Goal: Transaction & Acquisition: Purchase product/service

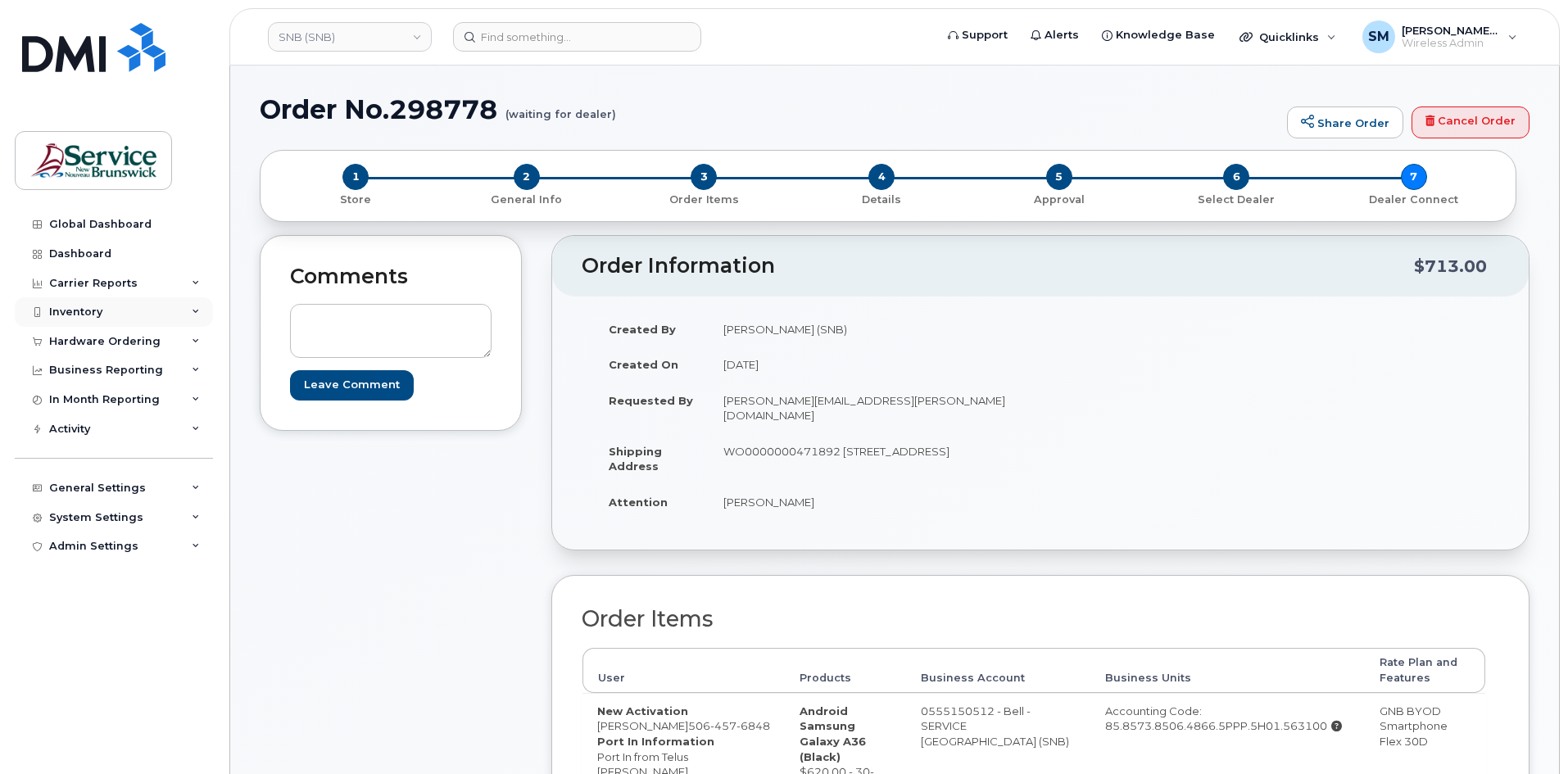
click at [103, 315] on div "Inventory" at bounding box center [114, 312] width 198 height 30
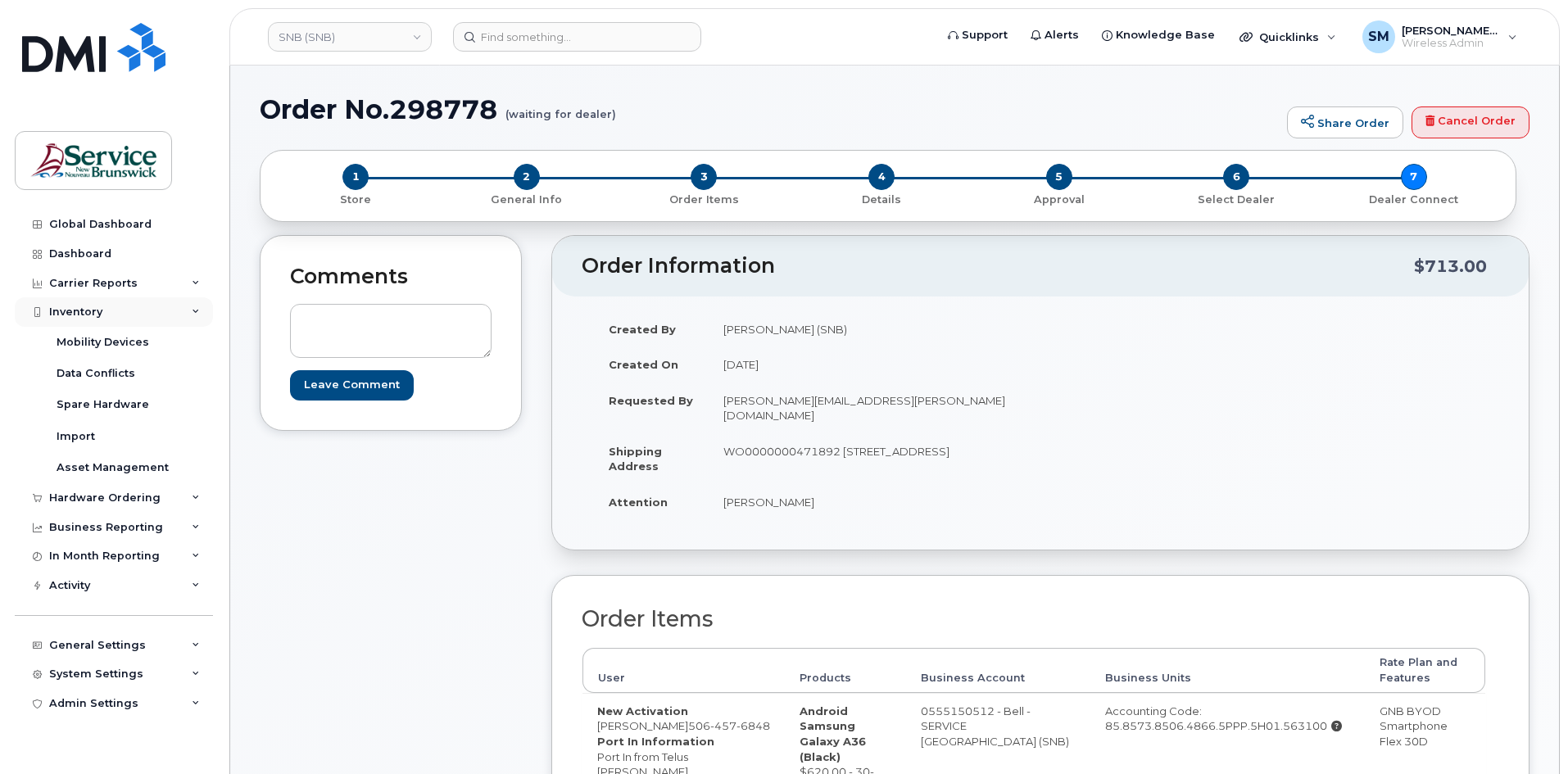
click at [87, 318] on div "Inventory" at bounding box center [114, 312] width 198 height 30
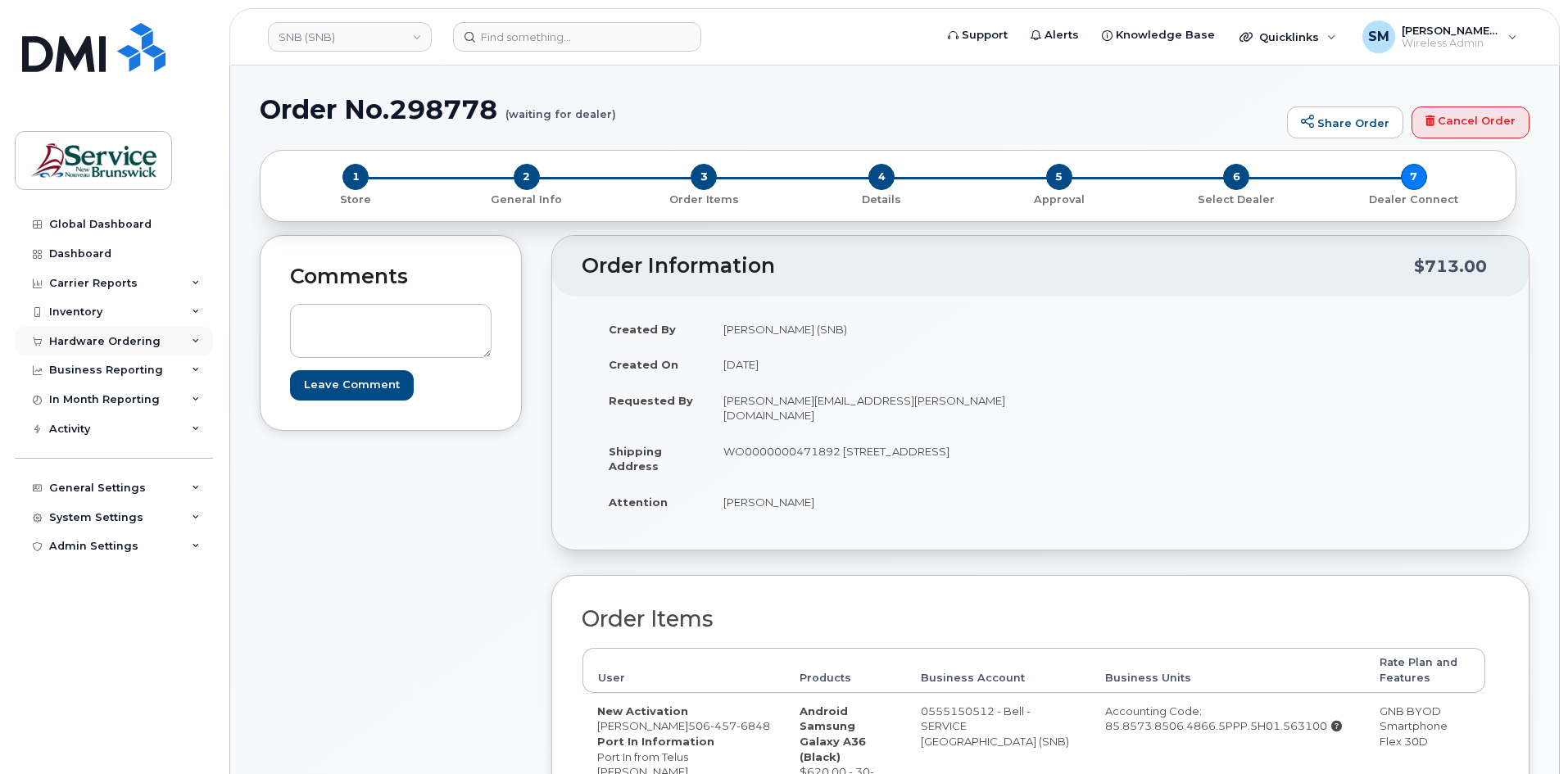
click at [110, 343] on div "Hardware Ordering" at bounding box center [104, 341] width 111 height 13
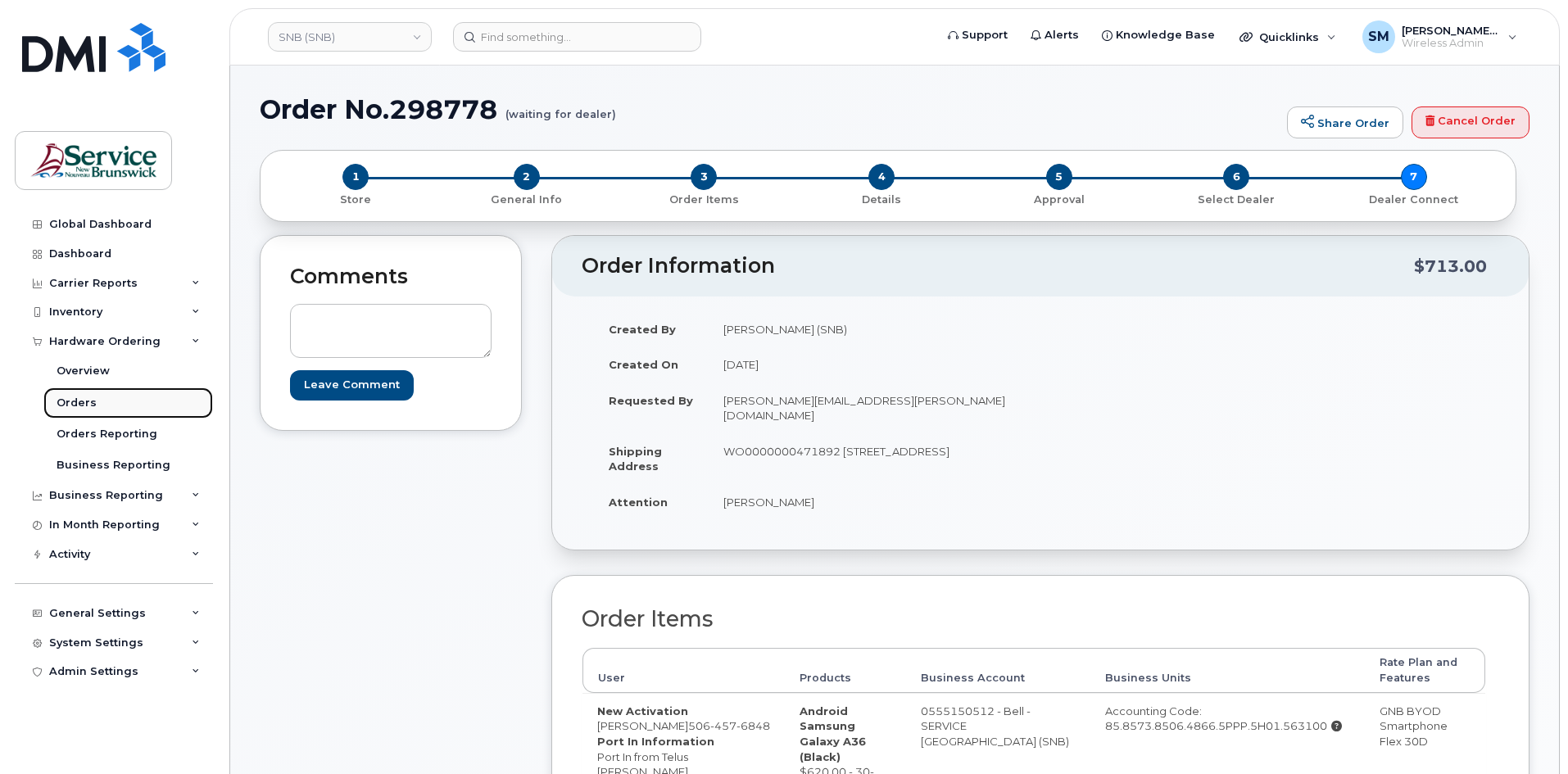
click at [134, 407] on link "Orders" at bounding box center [128, 403] width 169 height 31
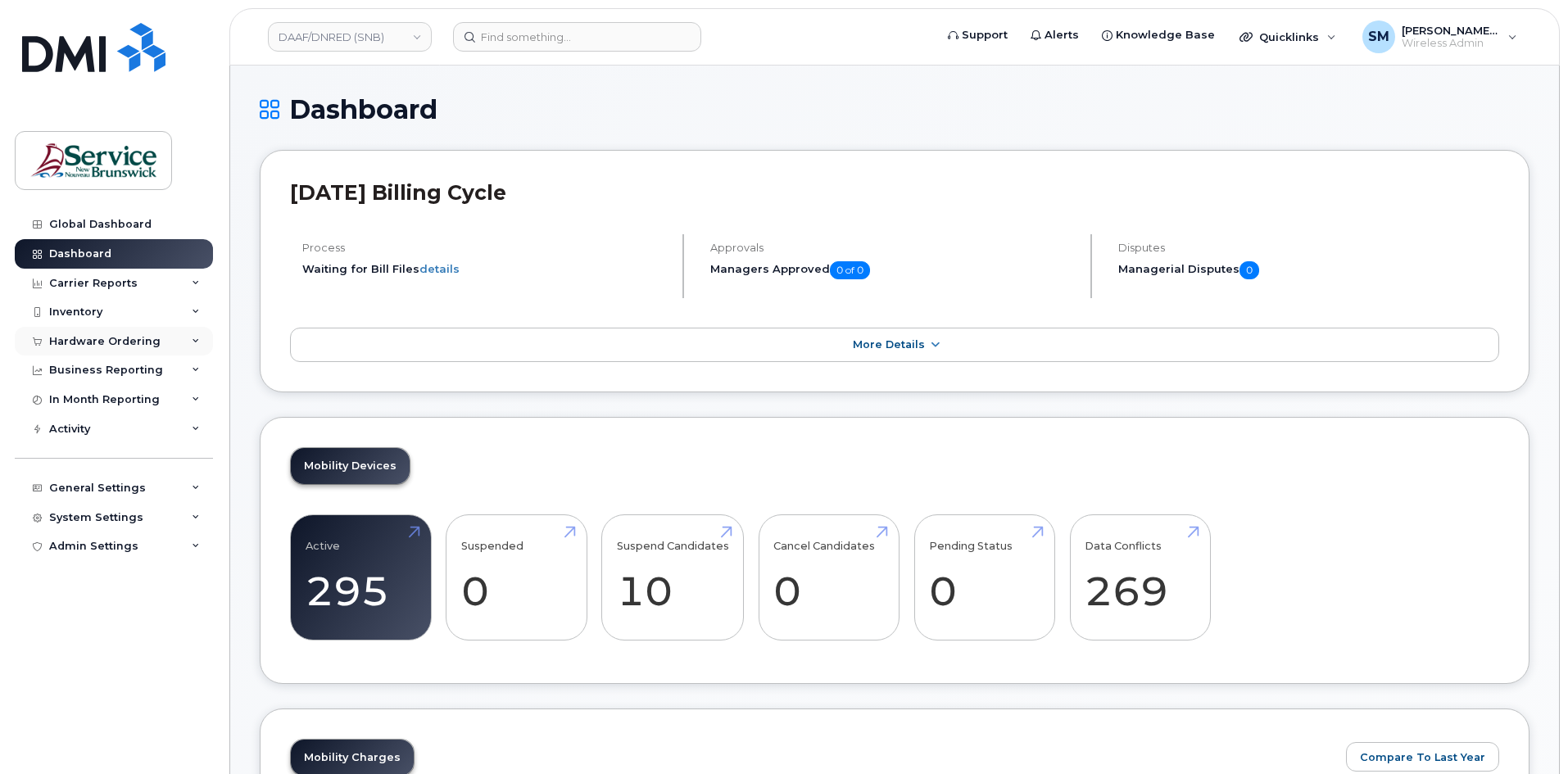
click at [127, 329] on div "Hardware Ordering" at bounding box center [114, 341] width 198 height 30
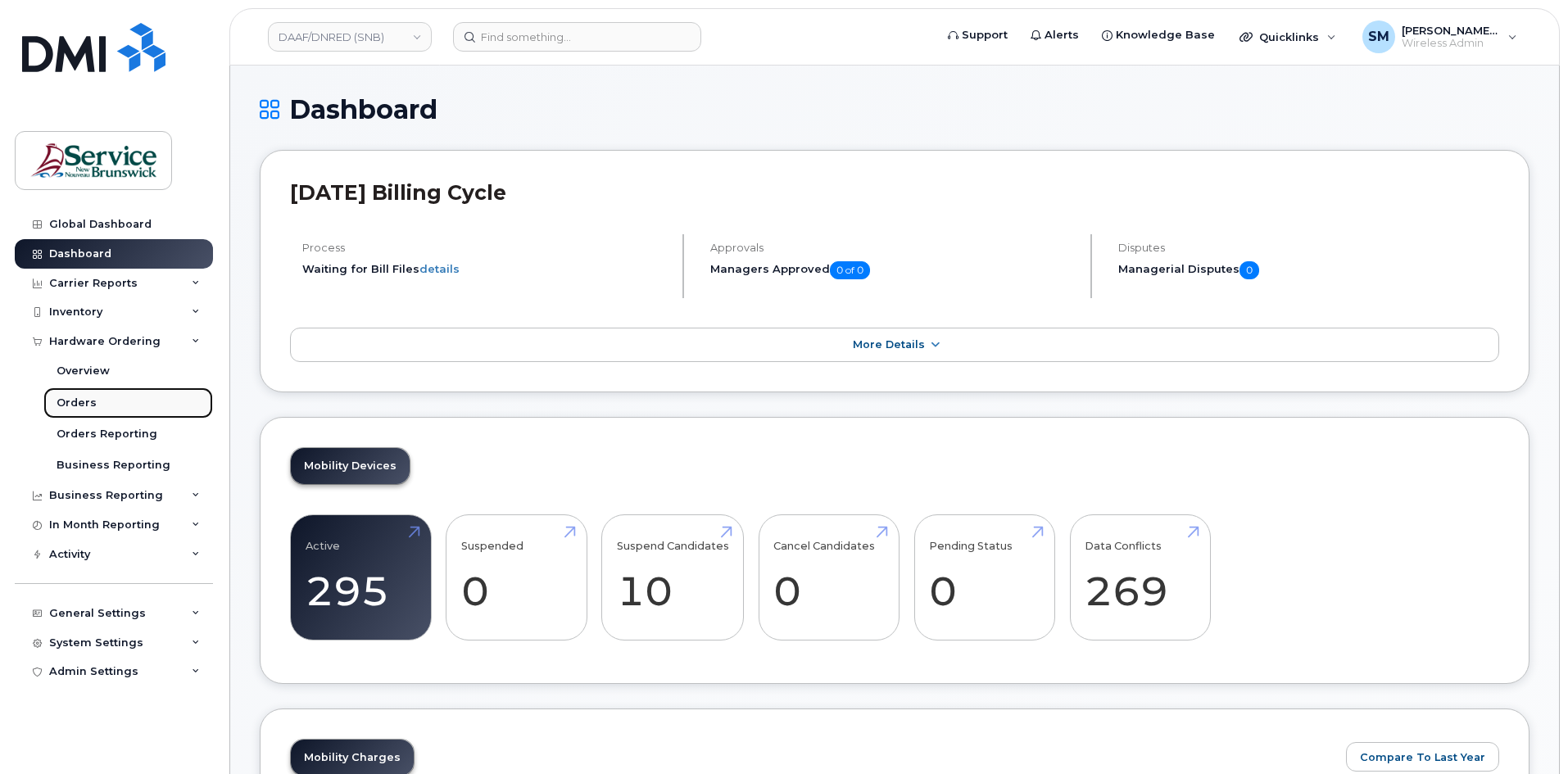
click at [113, 399] on link "Orders" at bounding box center [128, 403] width 169 height 31
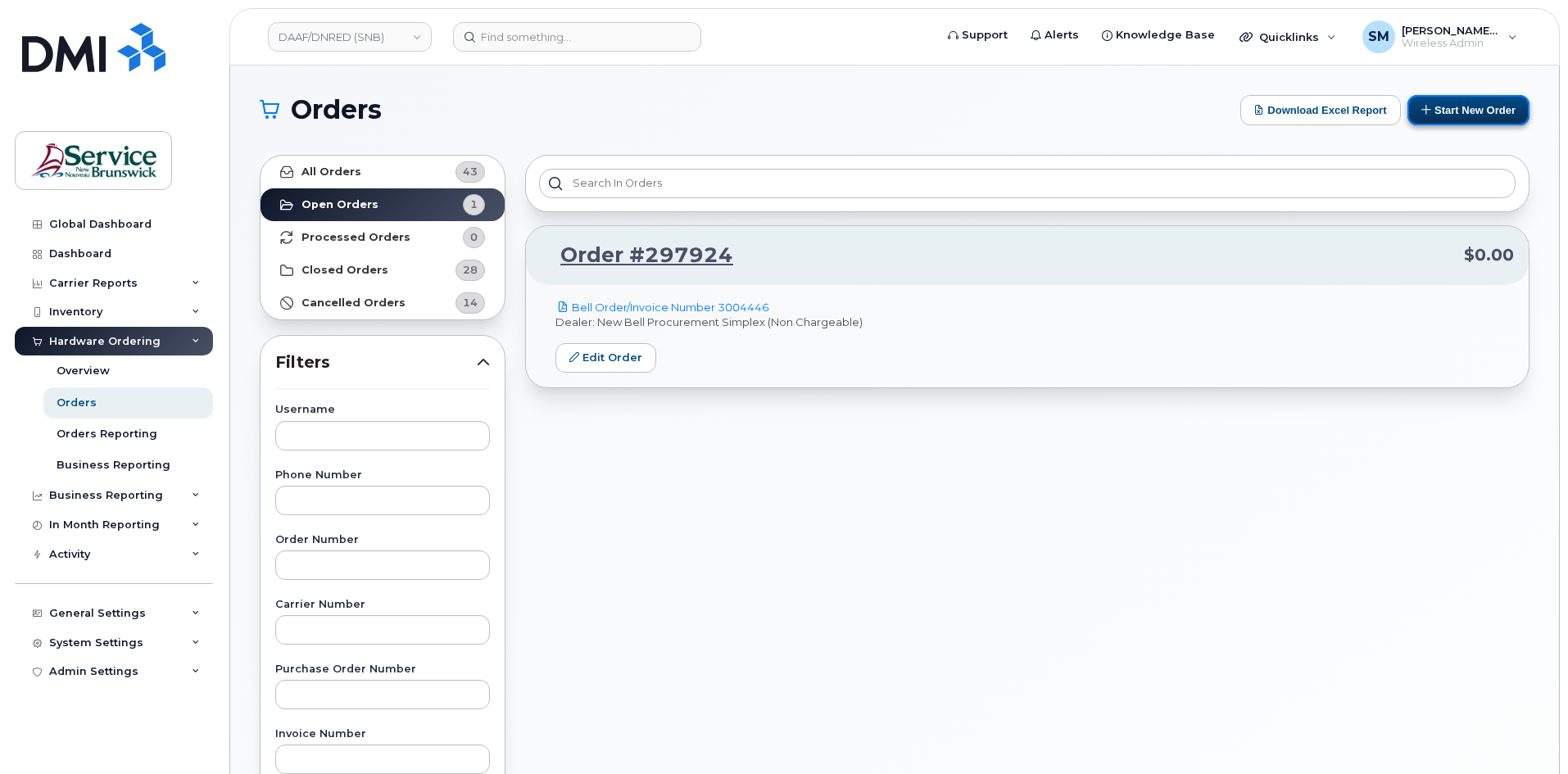
click at [1469, 112] on button "Start New Order" at bounding box center [1468, 109] width 122 height 30
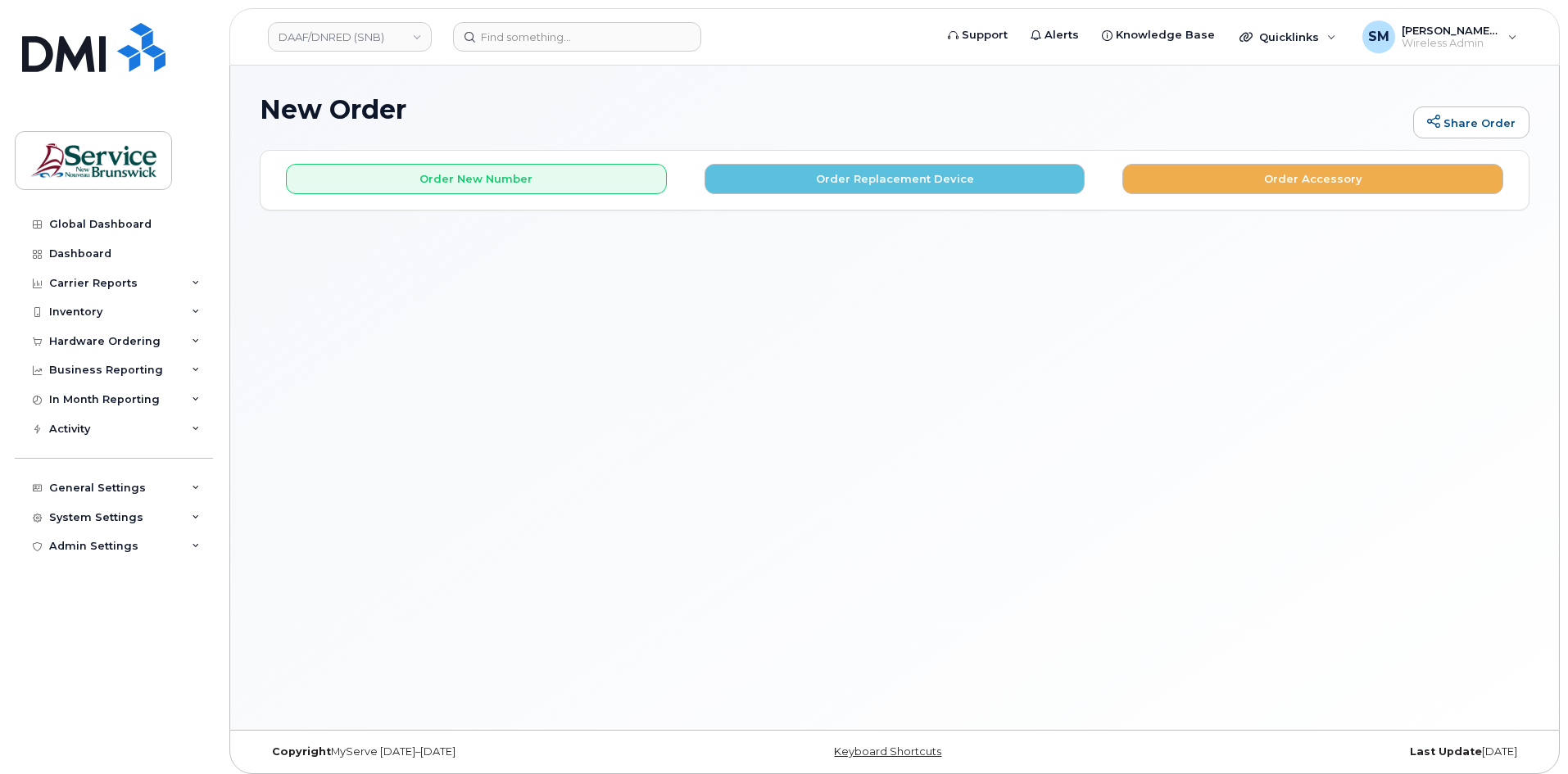
click at [530, 162] on div "Order New Number Order Replacement Device Order Accessory" at bounding box center [894, 172] width 1268 height 44
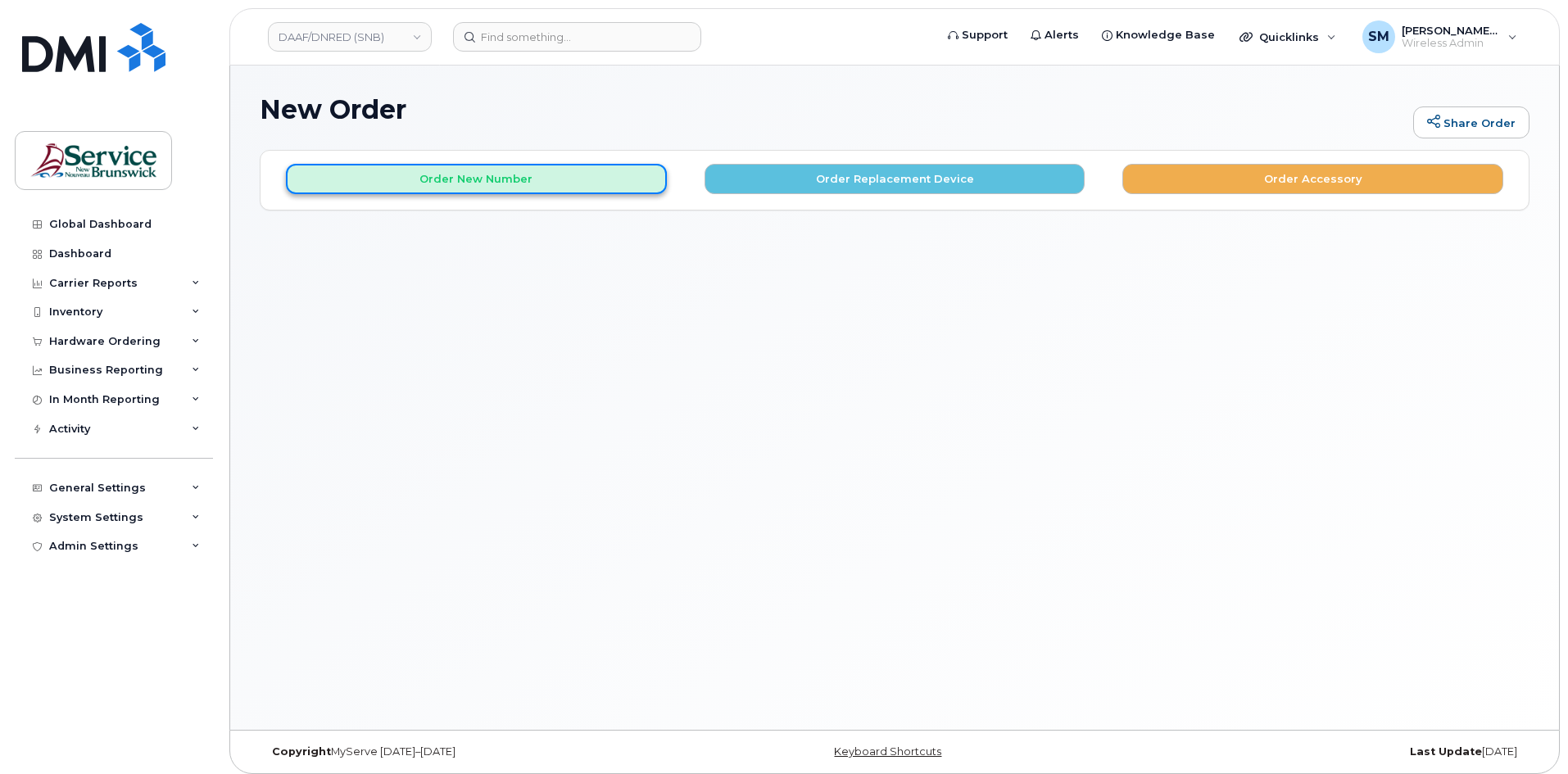
click at [522, 174] on button "Order New Number" at bounding box center [476, 178] width 381 height 30
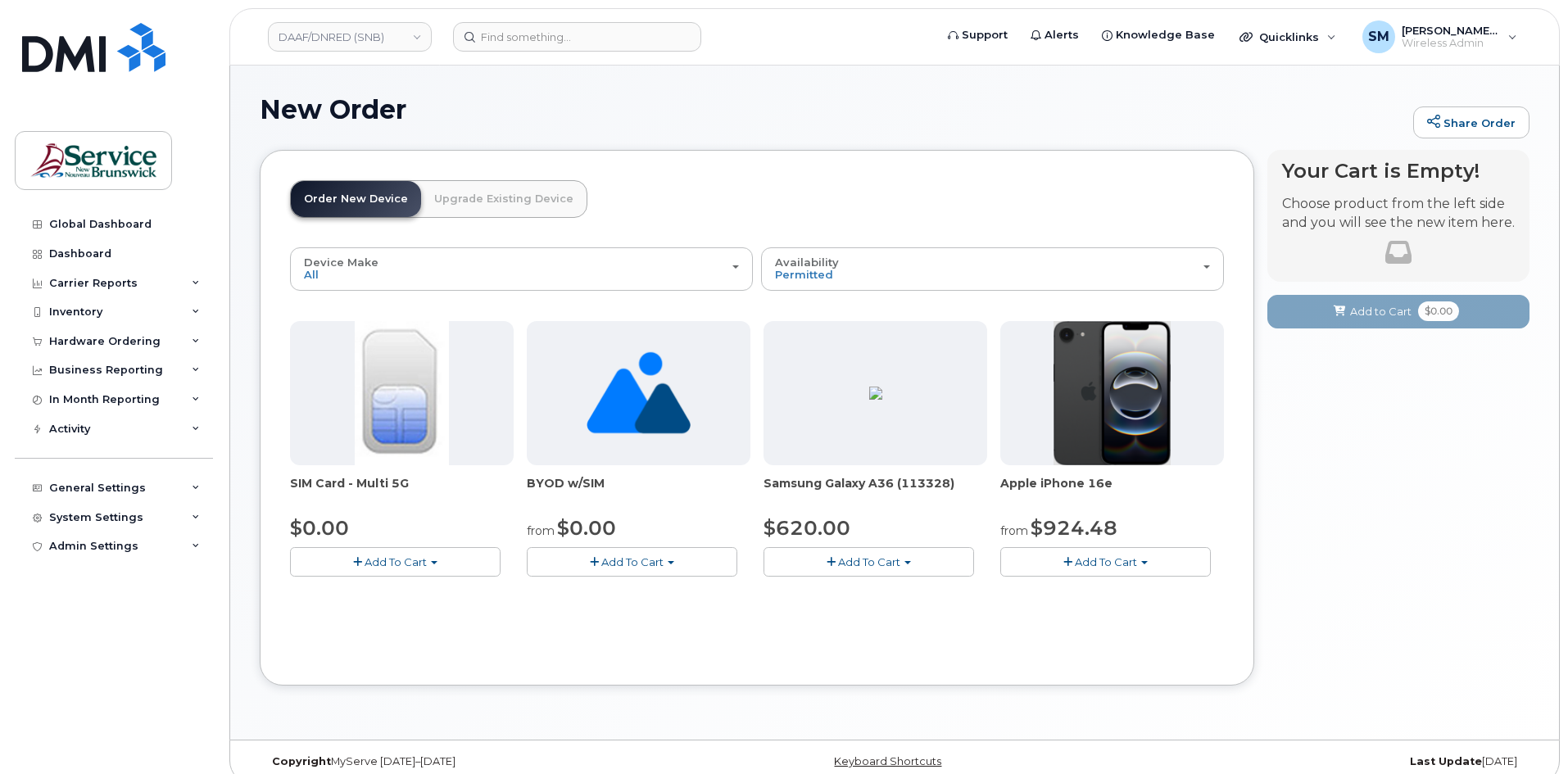
click at [435, 563] on span "button" at bounding box center [434, 563] width 7 height 3
click at [616, 563] on span "Add To Cart" at bounding box center [633, 562] width 63 height 13
click at [591, 591] on link "$0.00 - New Activation" at bounding box center [615, 592] width 169 height 21
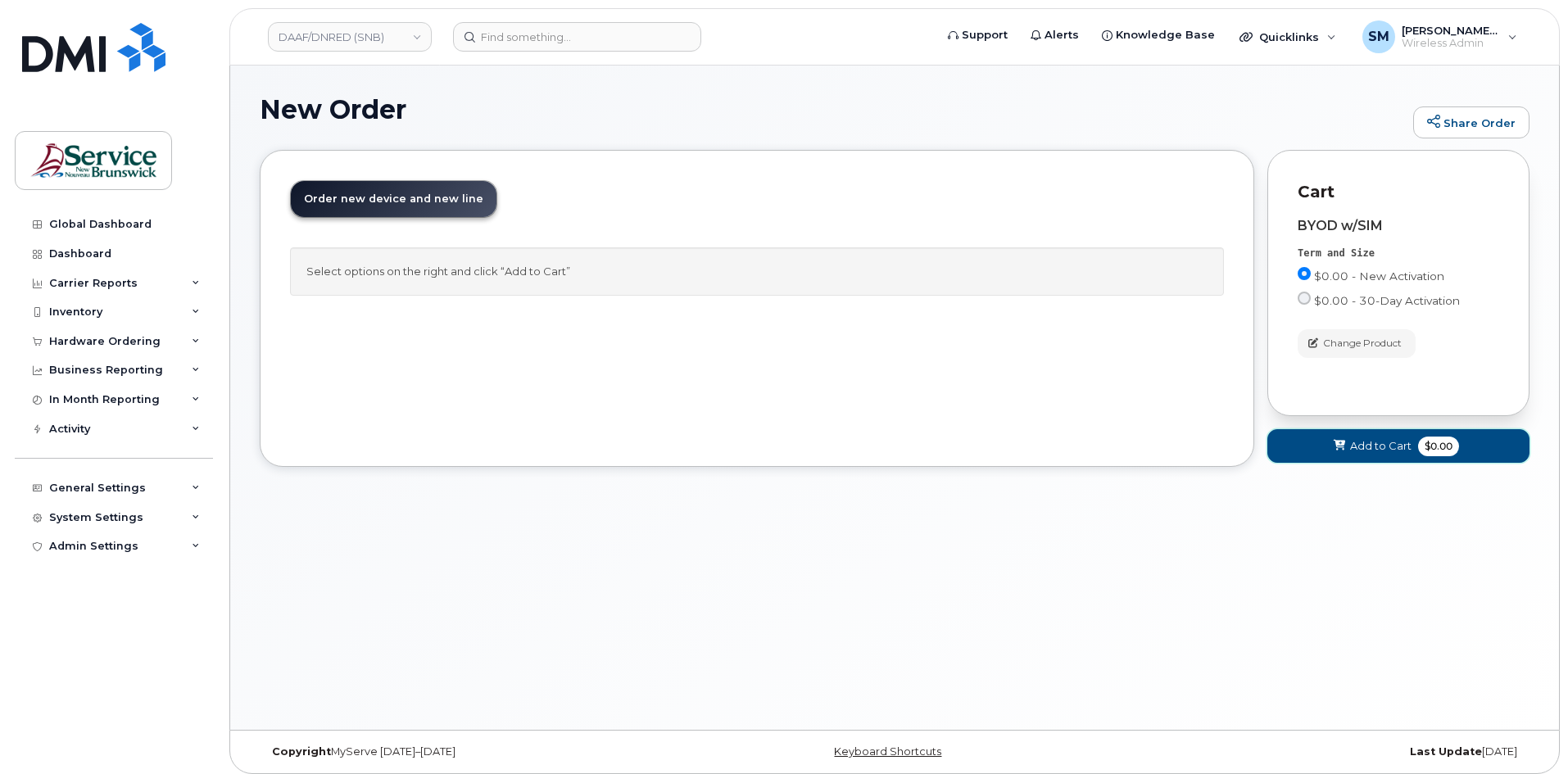
click at [1313, 450] on button "Add to Cart $0.00" at bounding box center [1398, 446] width 262 height 34
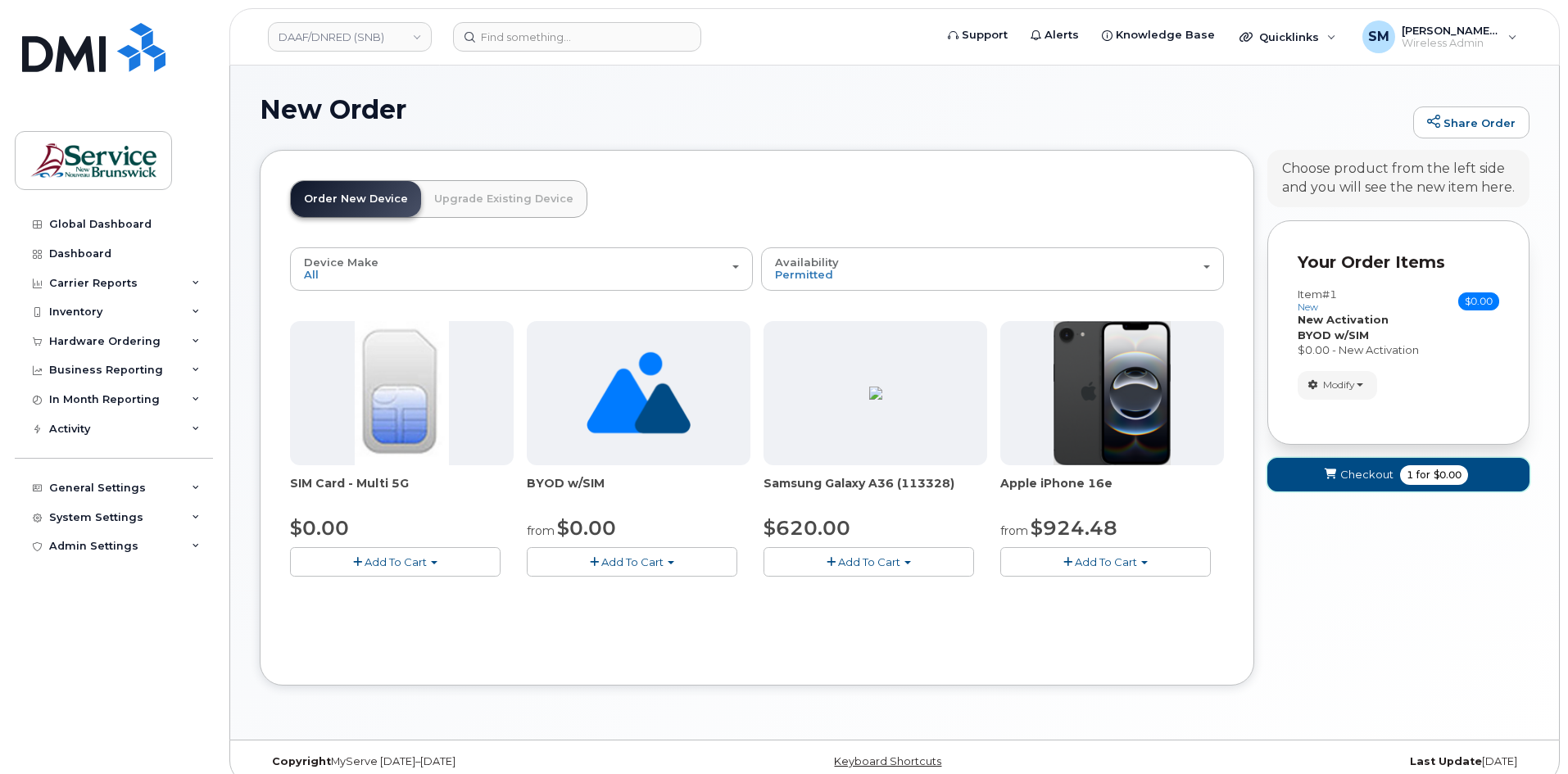
click at [1403, 476] on span "1 for $0.00" at bounding box center [1433, 475] width 68 height 20
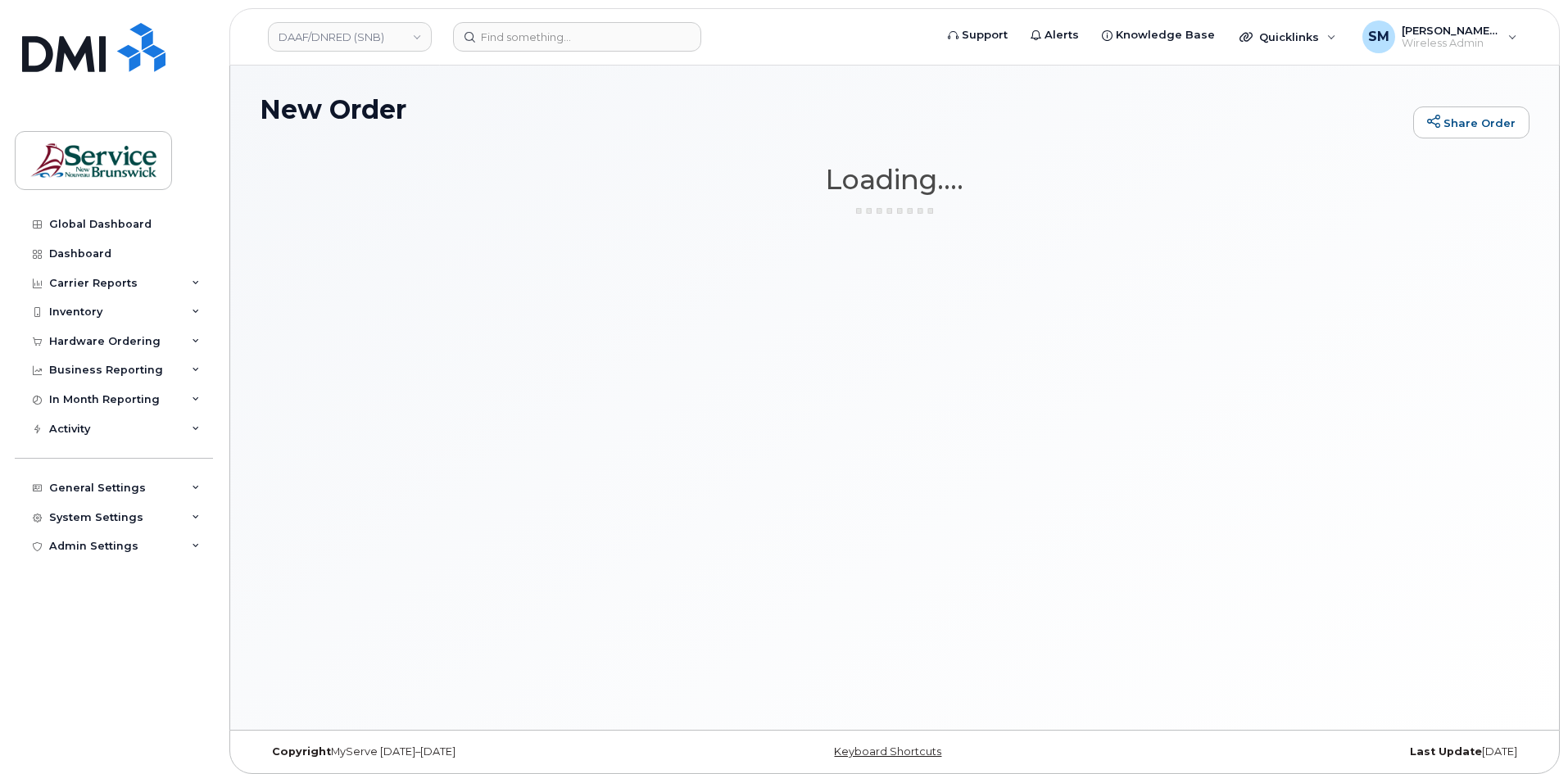
scroll to position [1, 0]
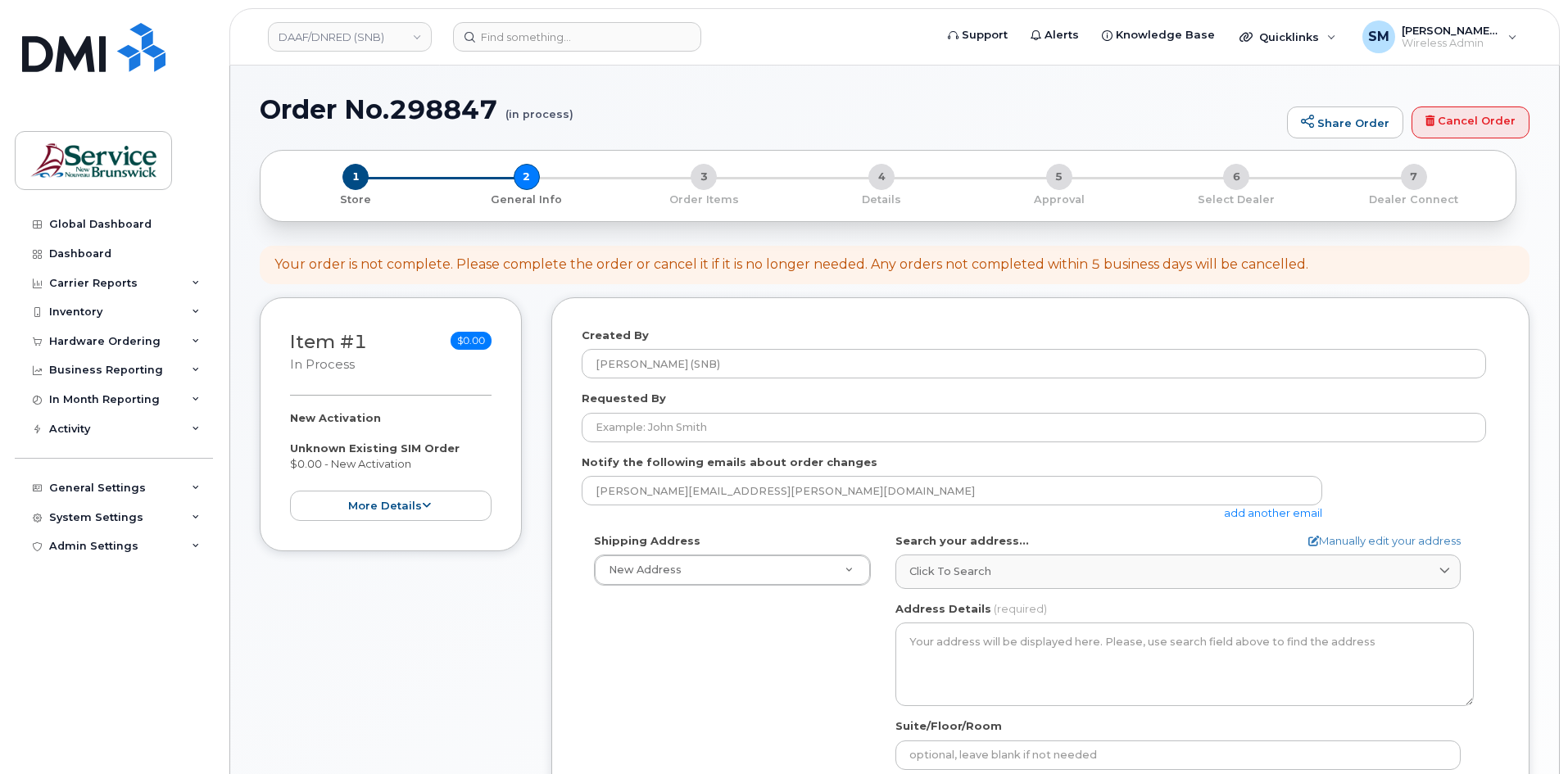
select select
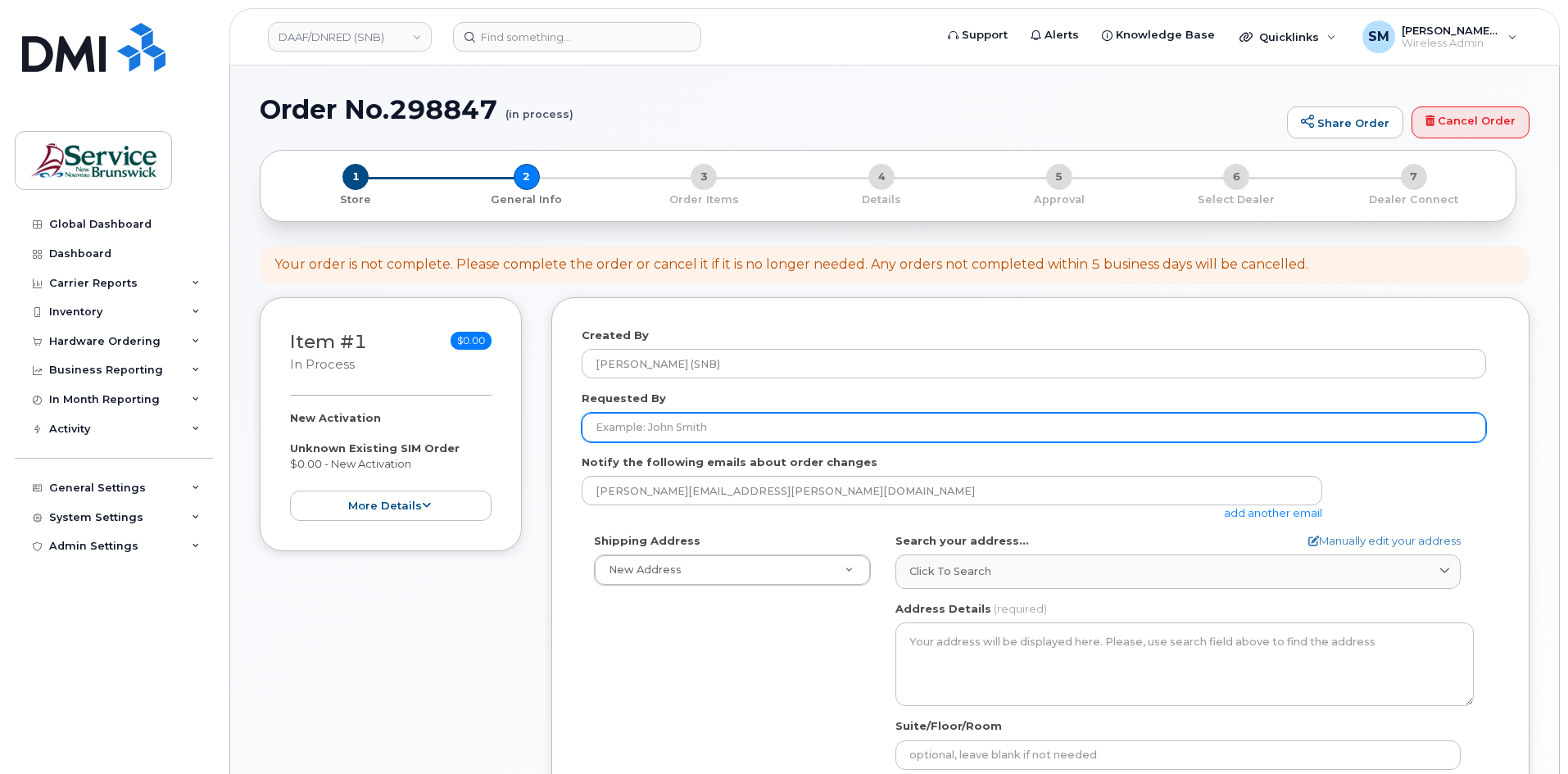
click at [681, 432] on input "Requested By" at bounding box center [1033, 428] width 904 height 30
type input "[PERSON_NAME][EMAIL_ADDRESS][PERSON_NAME][DOMAIN_NAME]"
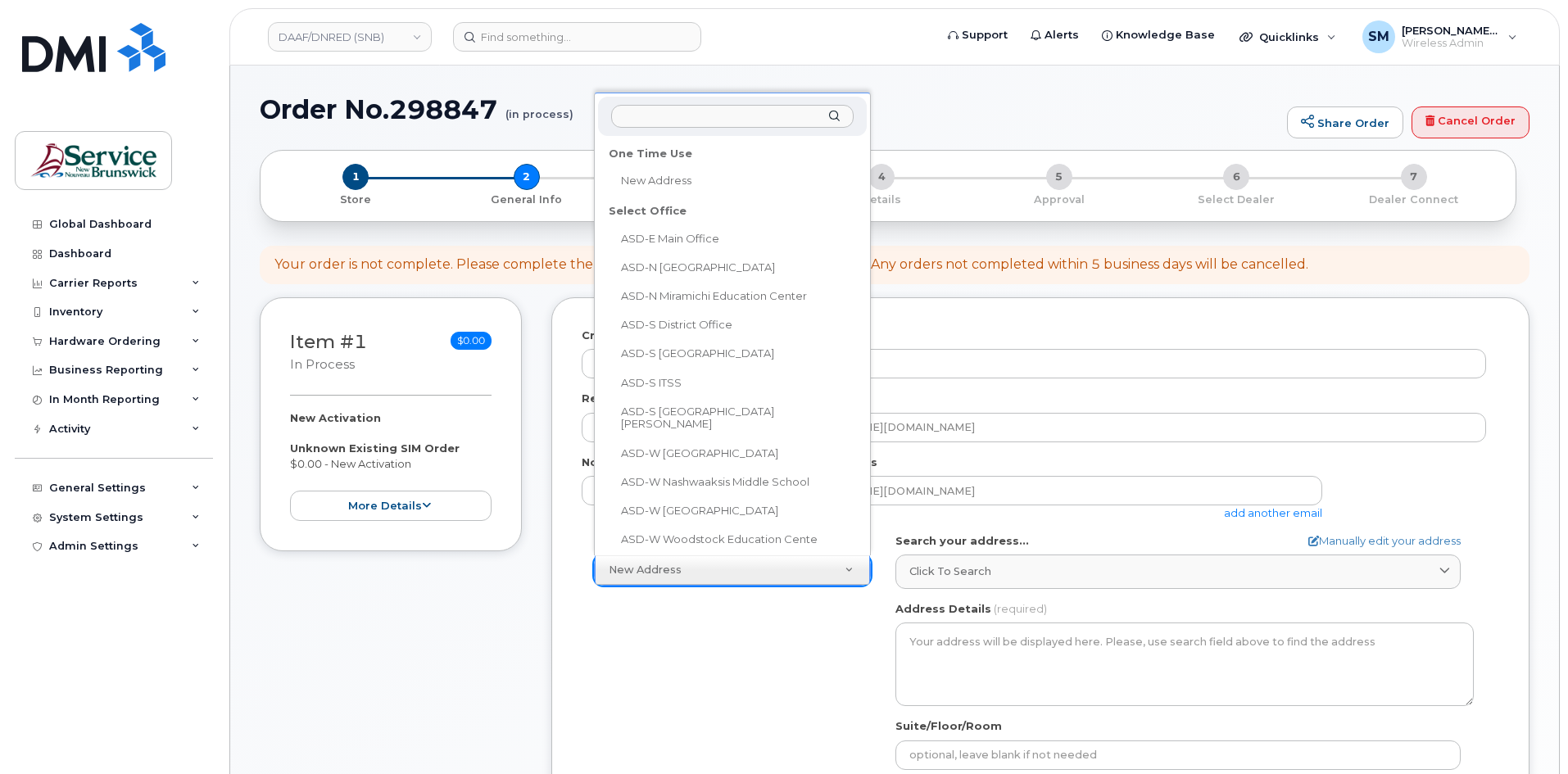
scroll to position [25, 0]
select select
type textarea "[STREET_ADDRESS] [STREET_ADDRESS]"
type input "[PERSON_NAME]"
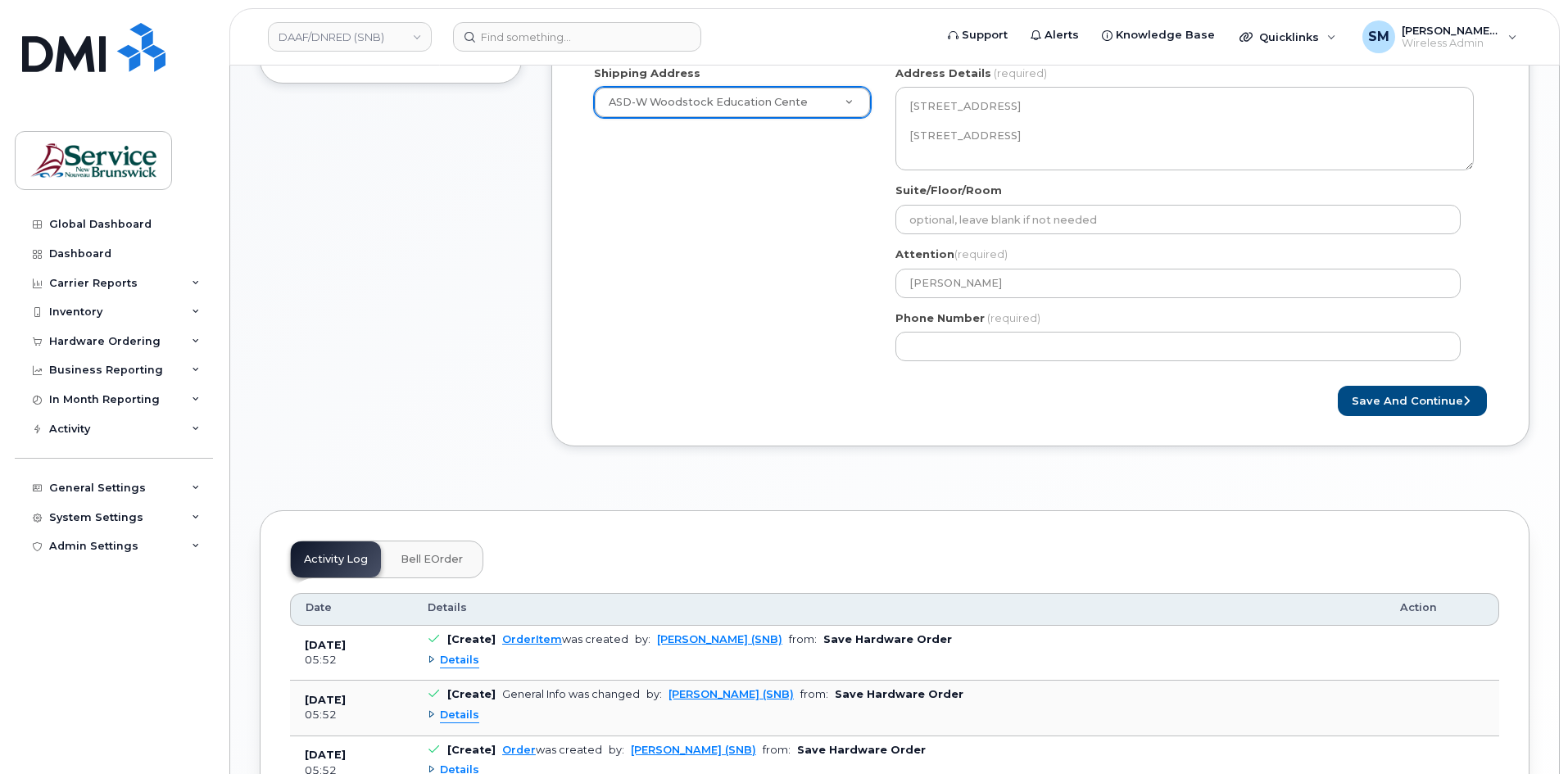
scroll to position [461, 0]
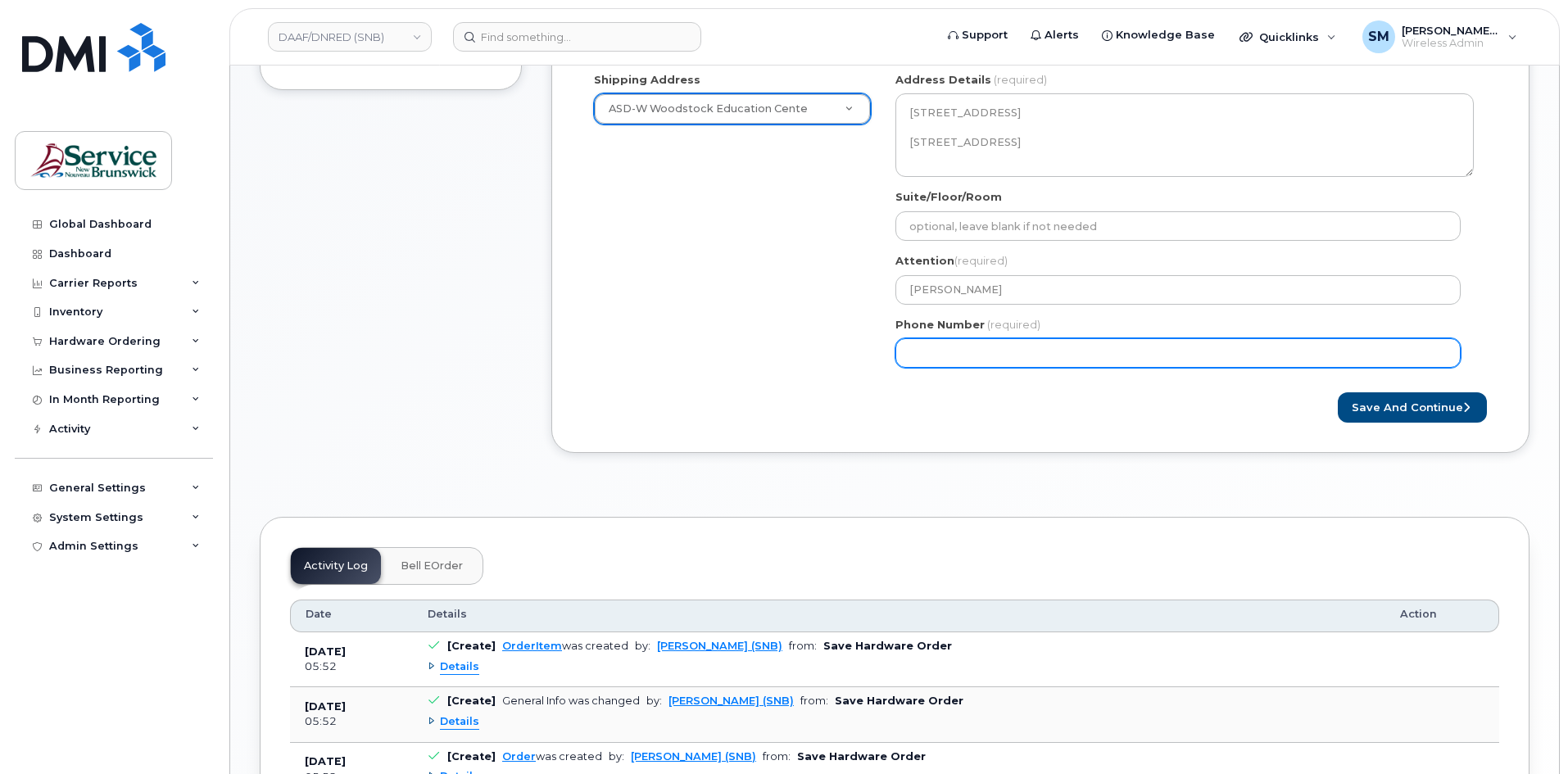
click at [1082, 352] on input "Phone Number" at bounding box center [1177, 353] width 565 height 30
select select
type input "506639638"
select select
type input "5066396388"
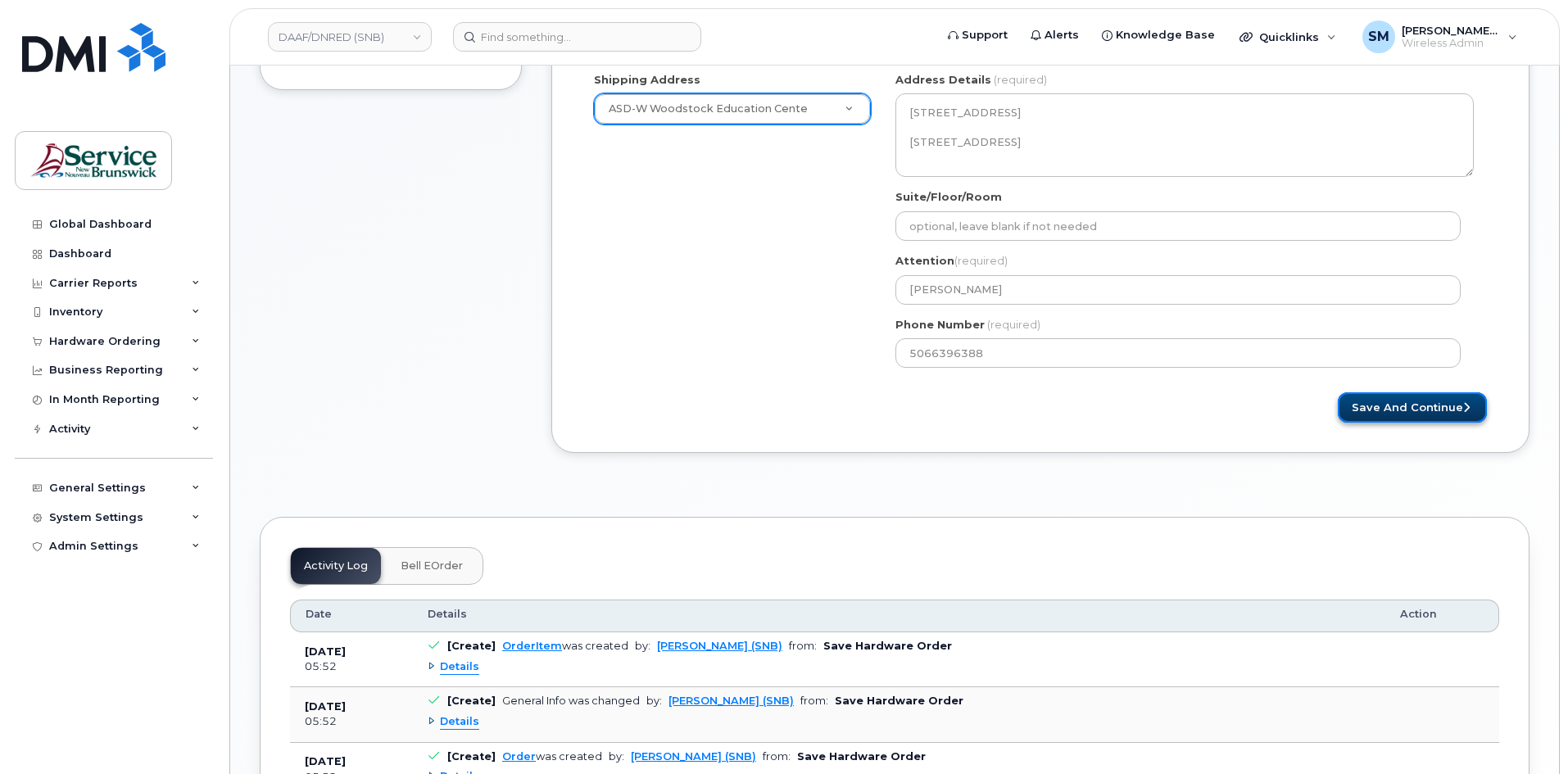
click at [1418, 416] on button "Save and Continue" at bounding box center [1412, 407] width 149 height 30
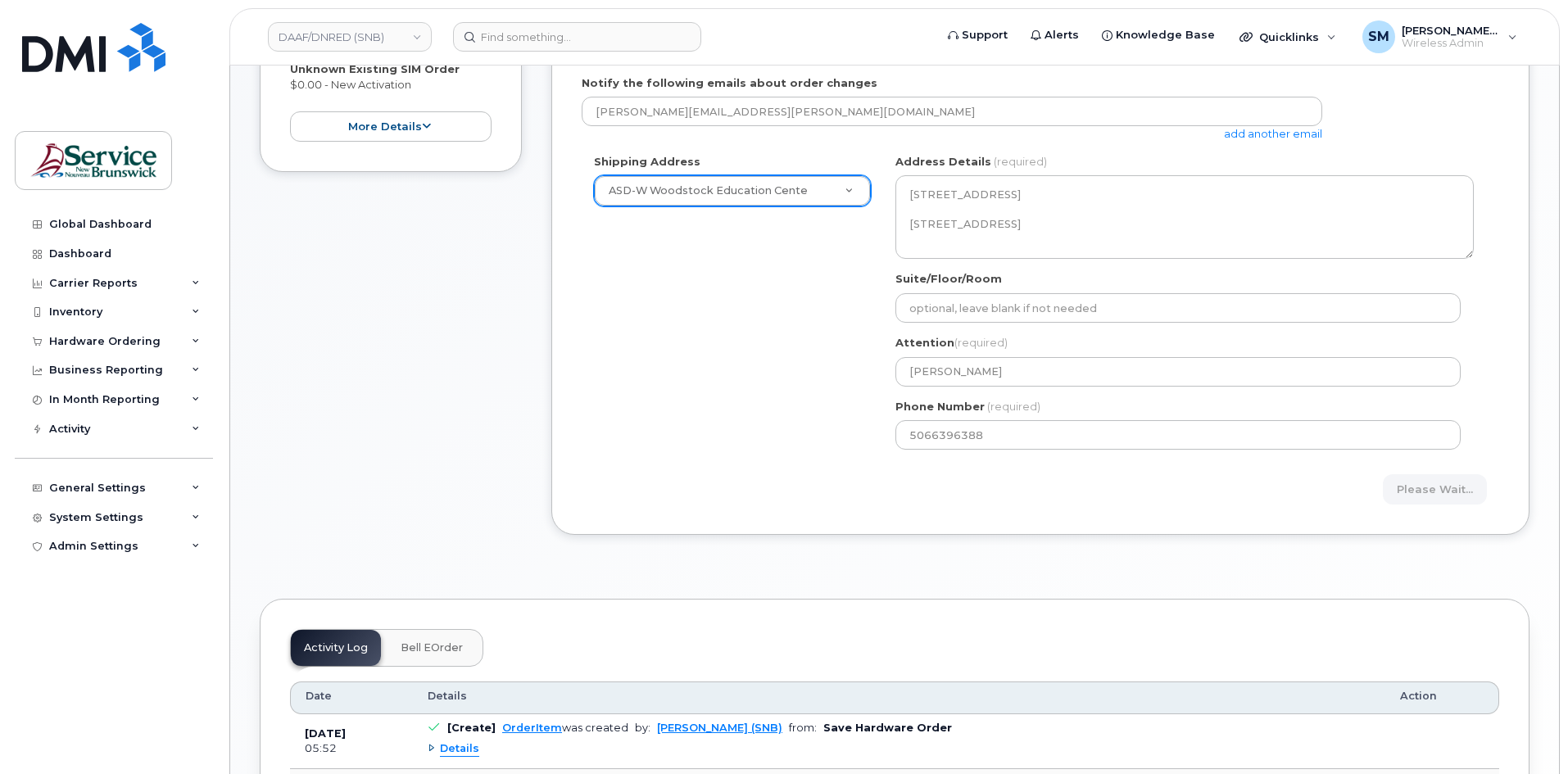
scroll to position [133, 0]
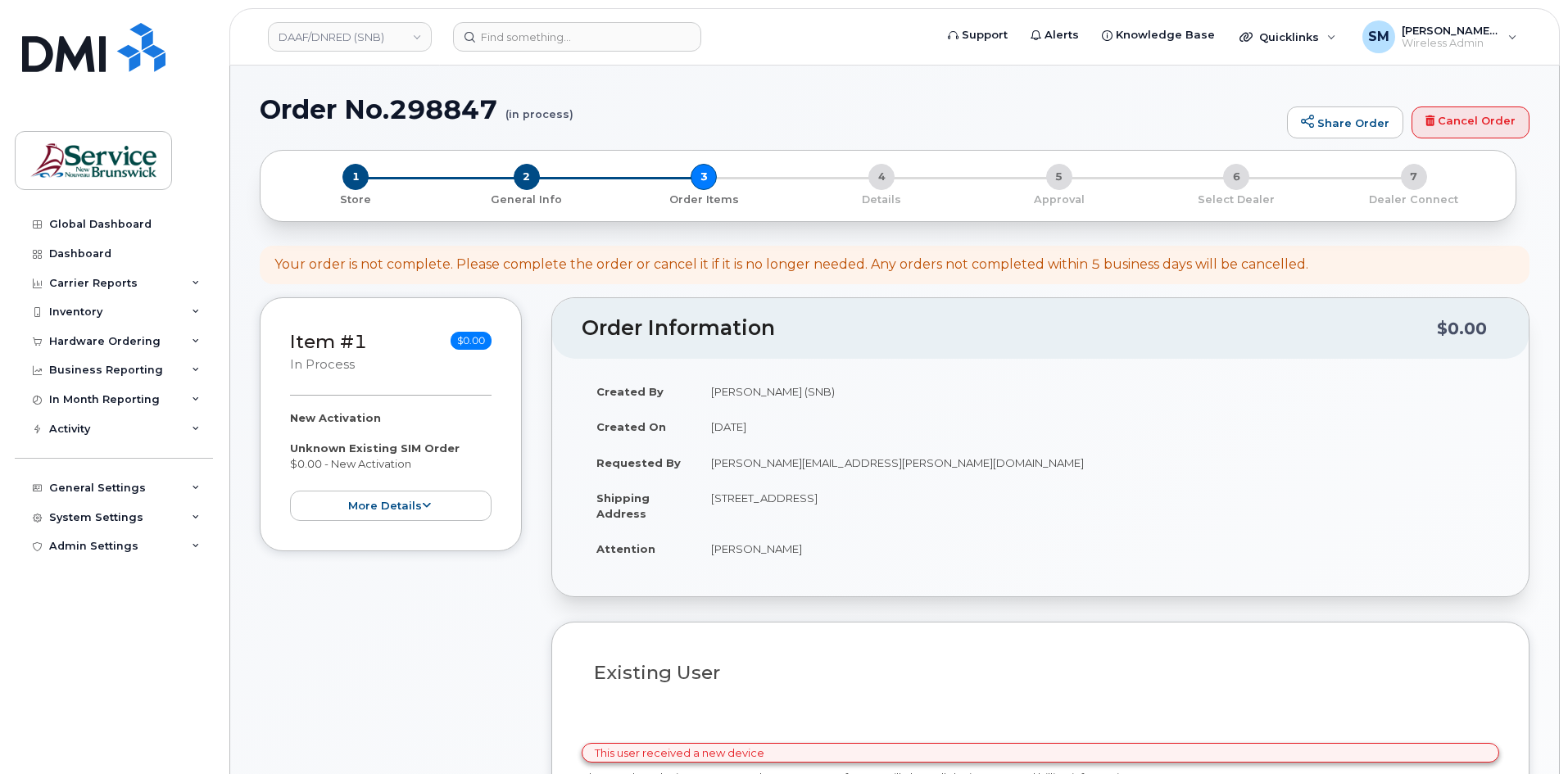
select select
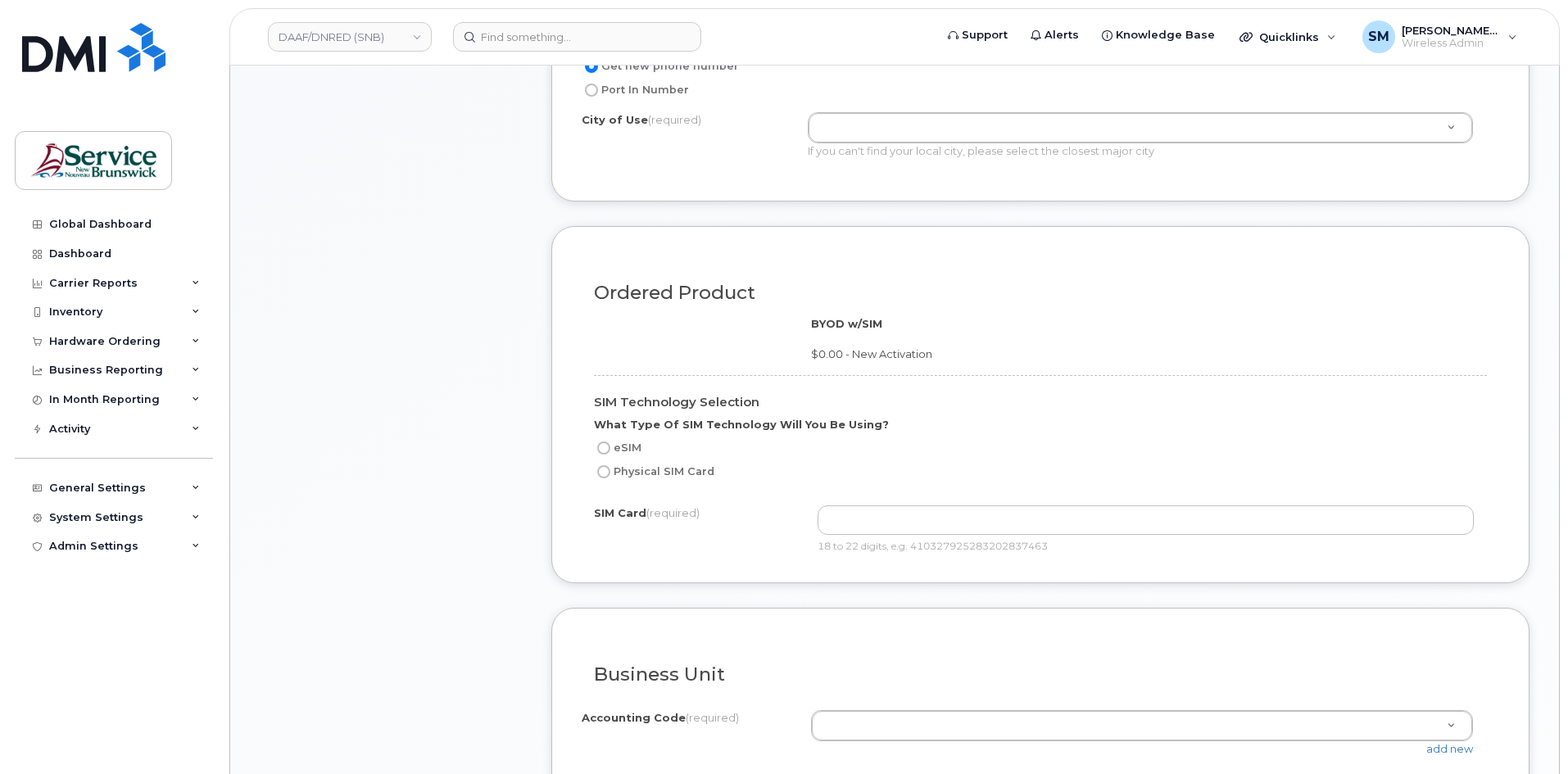
scroll to position [901, 0]
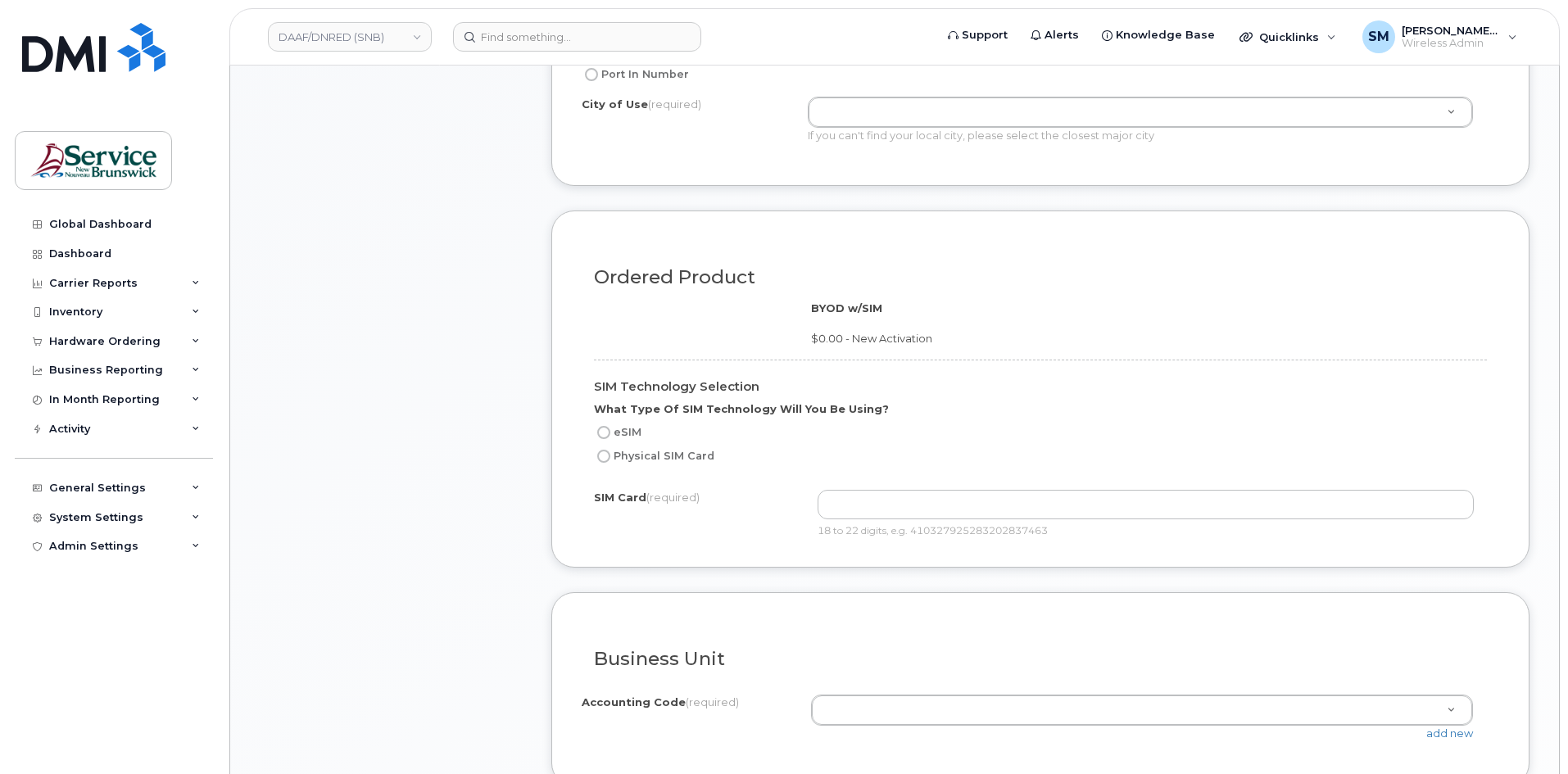
click at [620, 433] on label "eSIM" at bounding box center [618, 433] width 48 height 20
click at [610, 433] on input "eSIM" at bounding box center [604, 433] width 13 height 13
radio input "true"
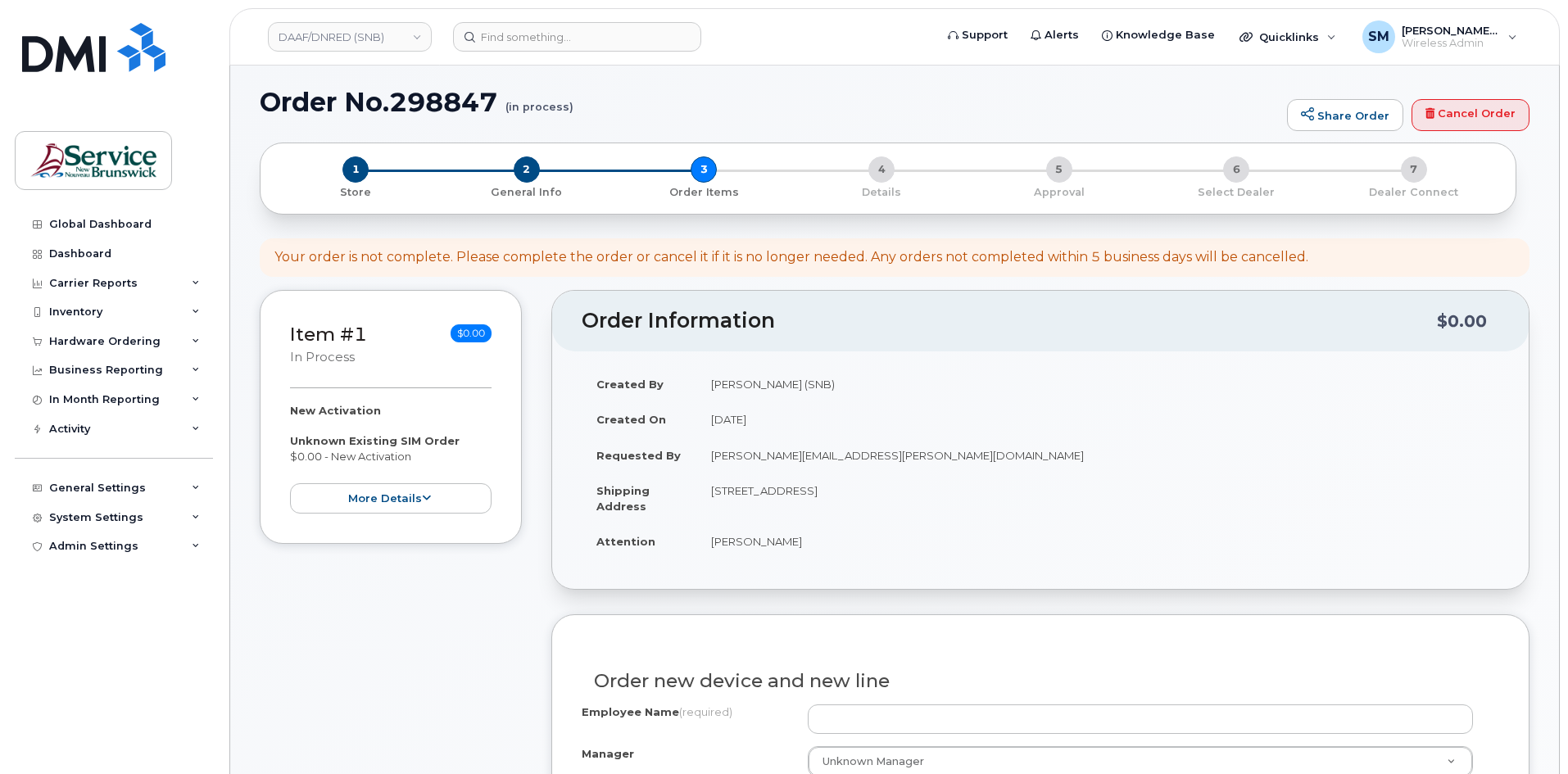
scroll to position [0, 0]
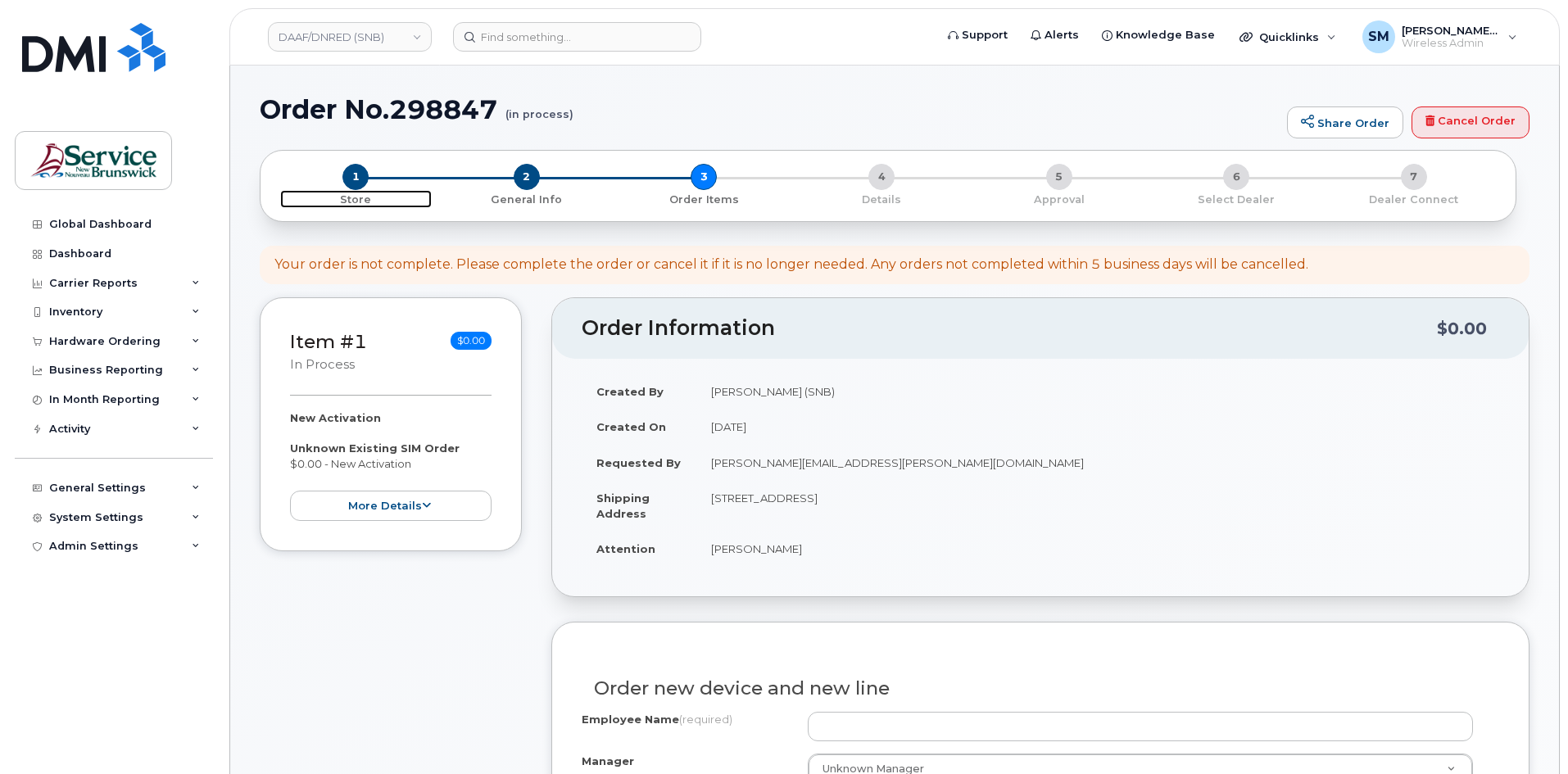
click at [358, 178] on span "1" at bounding box center [355, 177] width 26 height 26
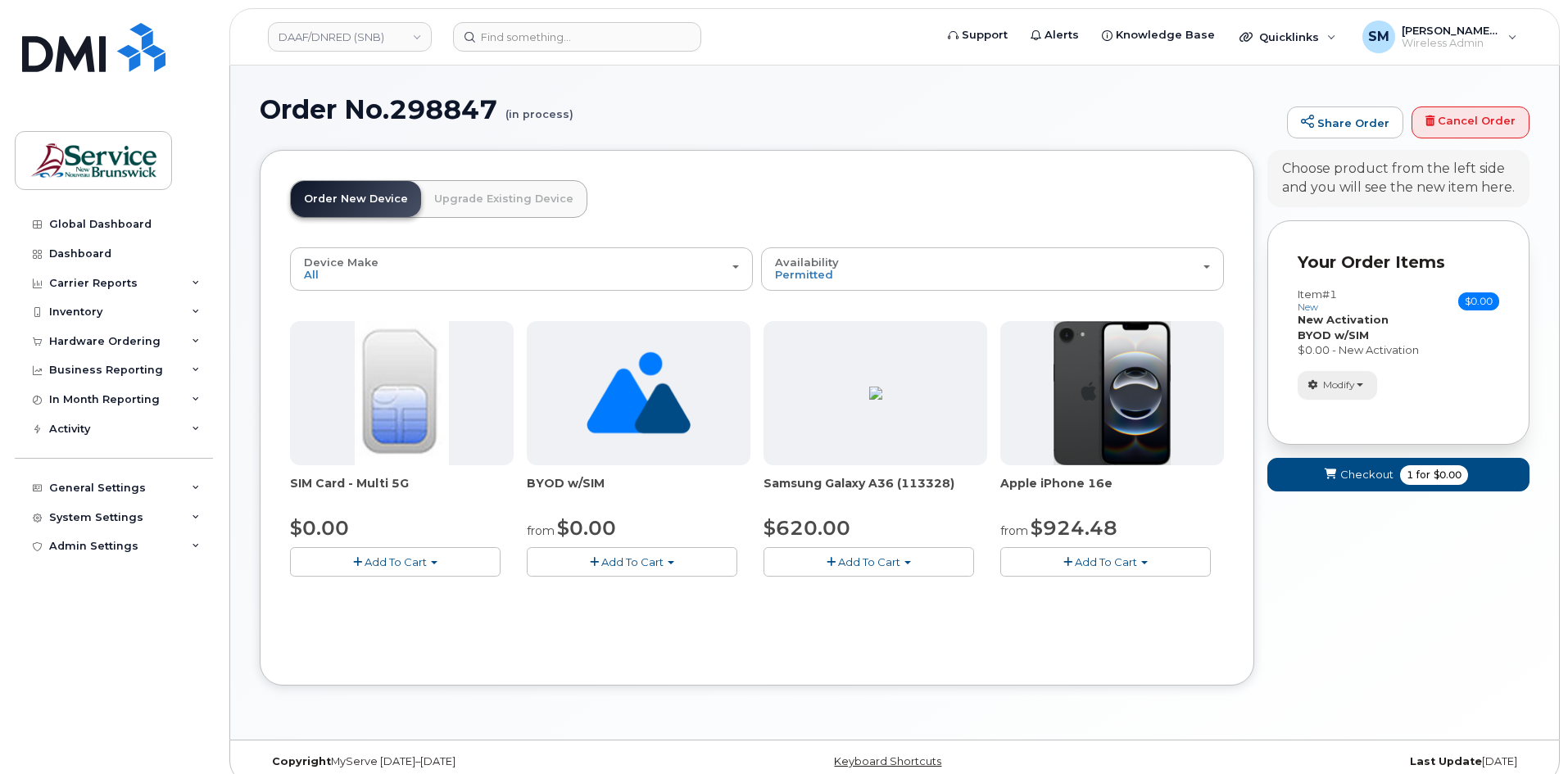
click at [1358, 386] on span "button" at bounding box center [1360, 385] width 7 height 3
click at [1346, 457] on span "Remove" at bounding box center [1342, 459] width 55 height 12
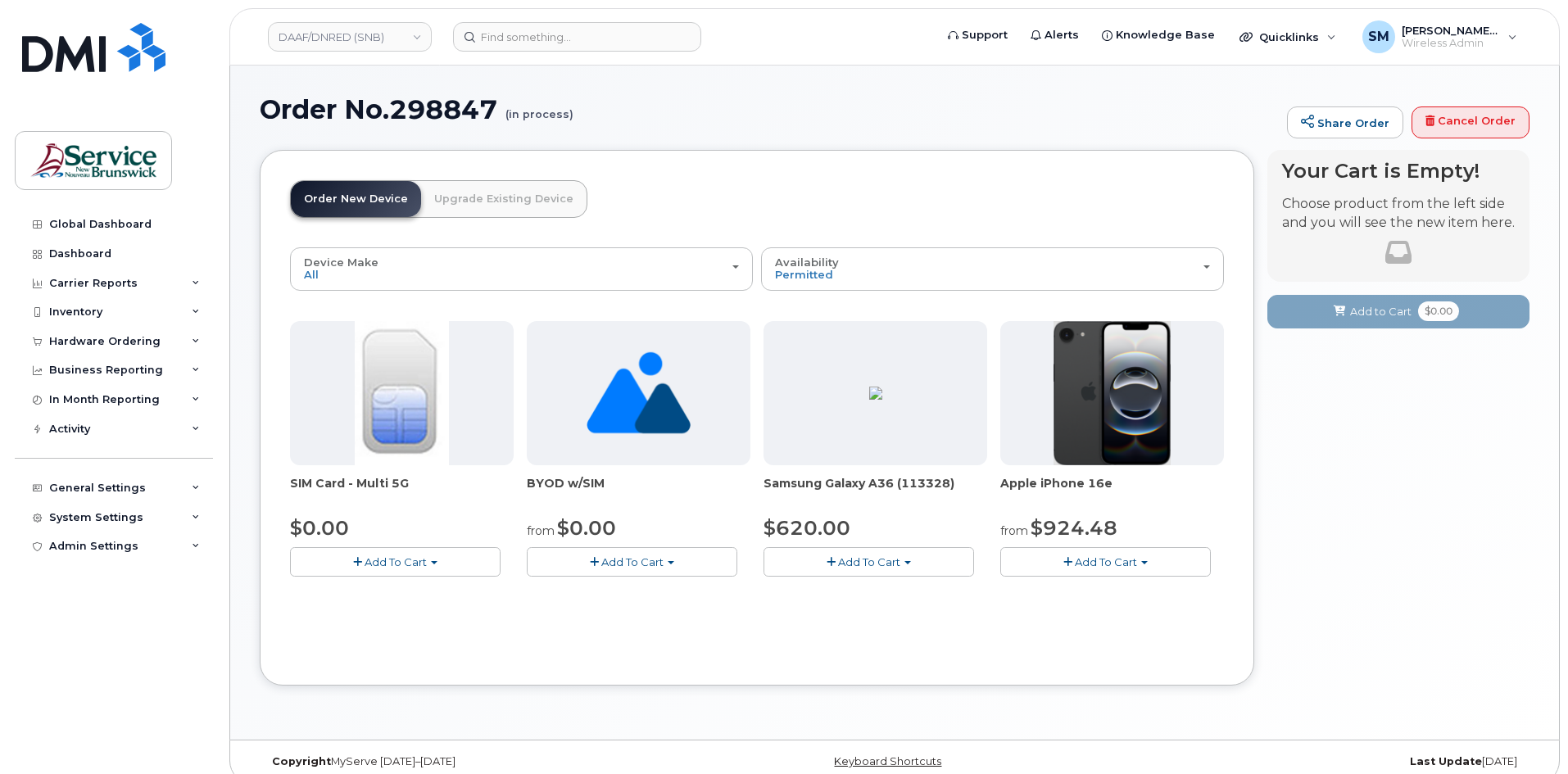
click at [456, 562] on button "Add To Cart" at bounding box center [395, 561] width 211 height 29
click at [378, 596] on link "$0.00 - New Activation" at bounding box center [371, 592] width 155 height 21
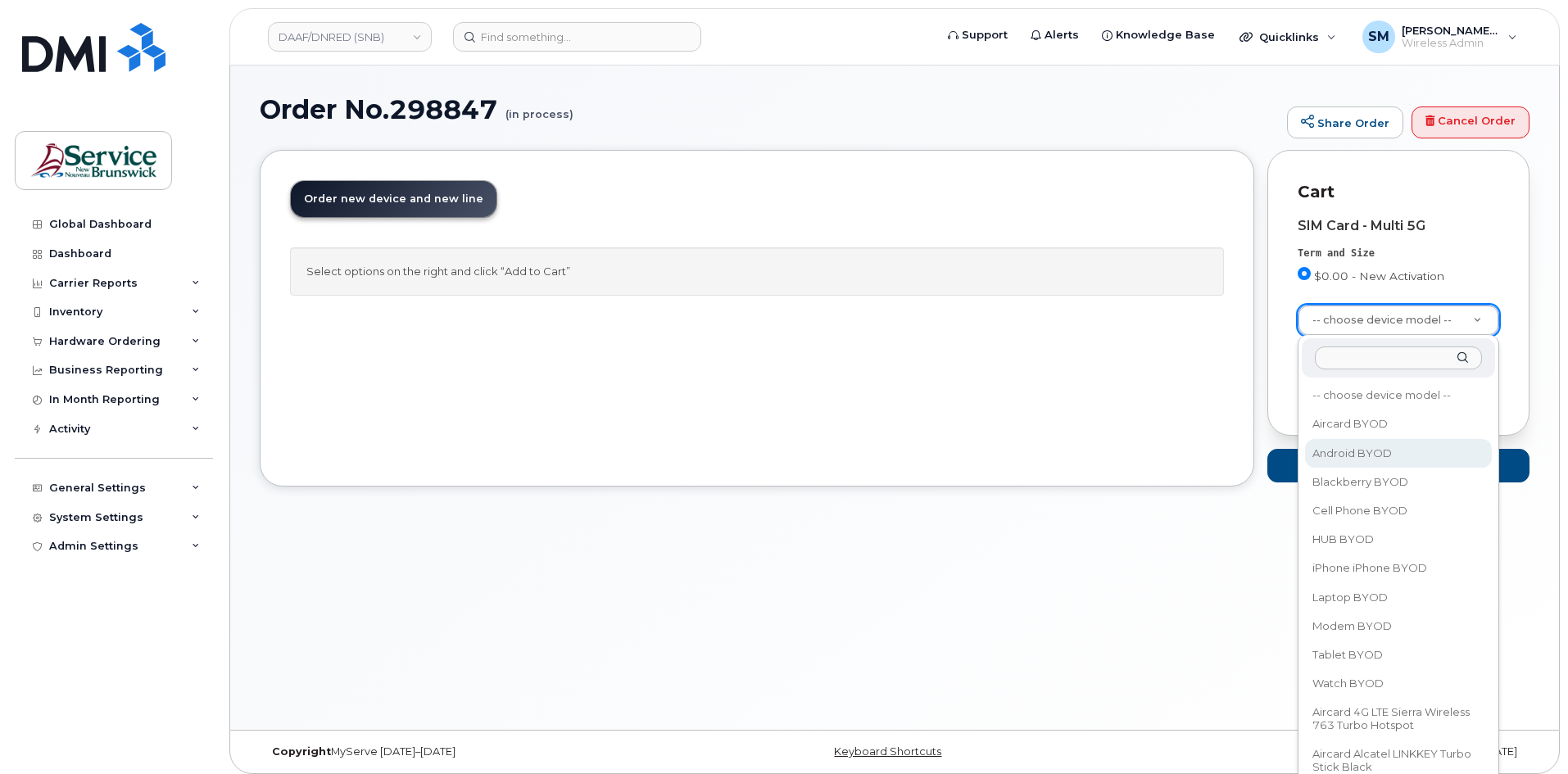
select select "2422"
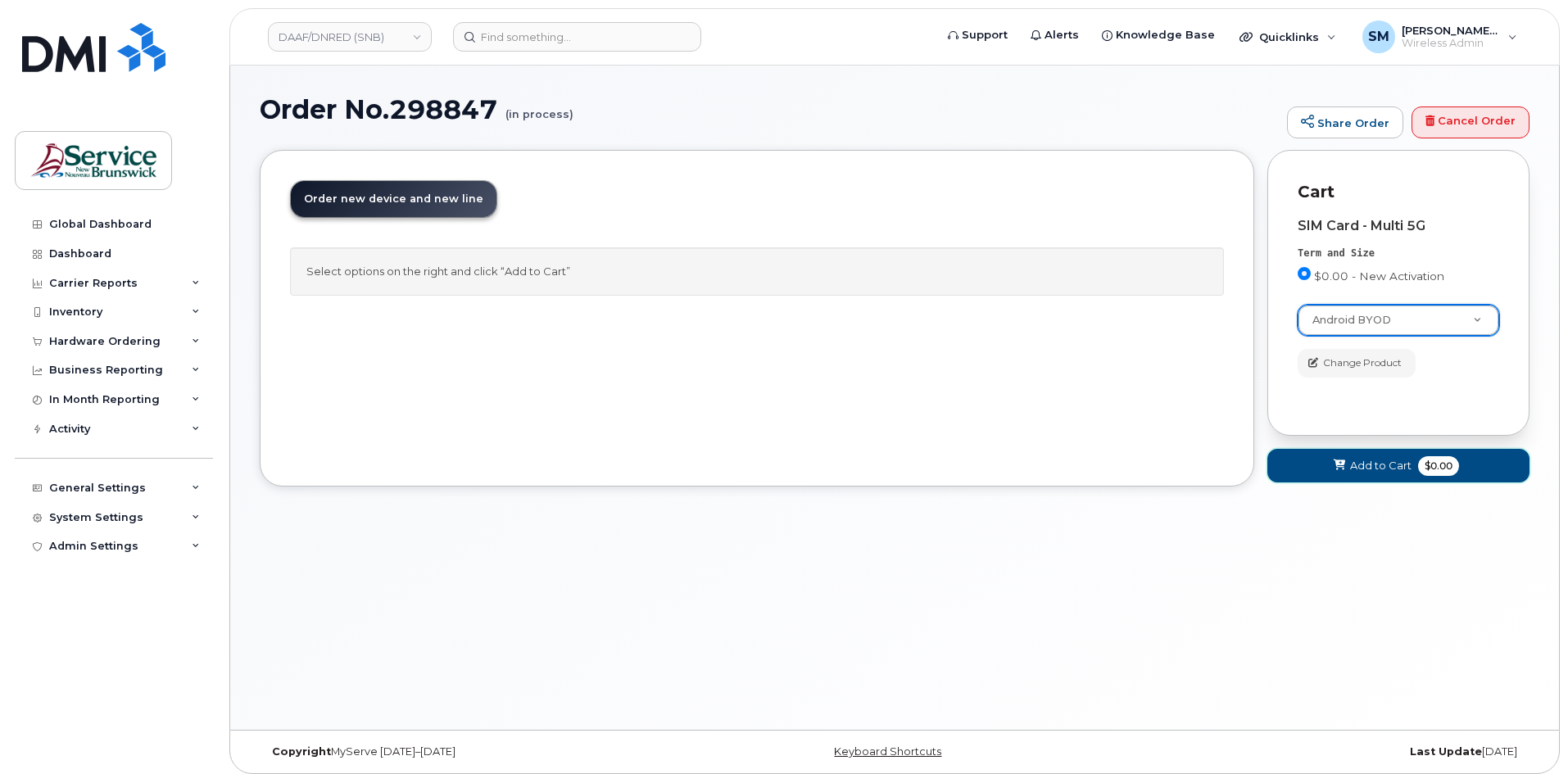
click at [1375, 467] on span "Add to Cart" at bounding box center [1380, 466] width 62 height 16
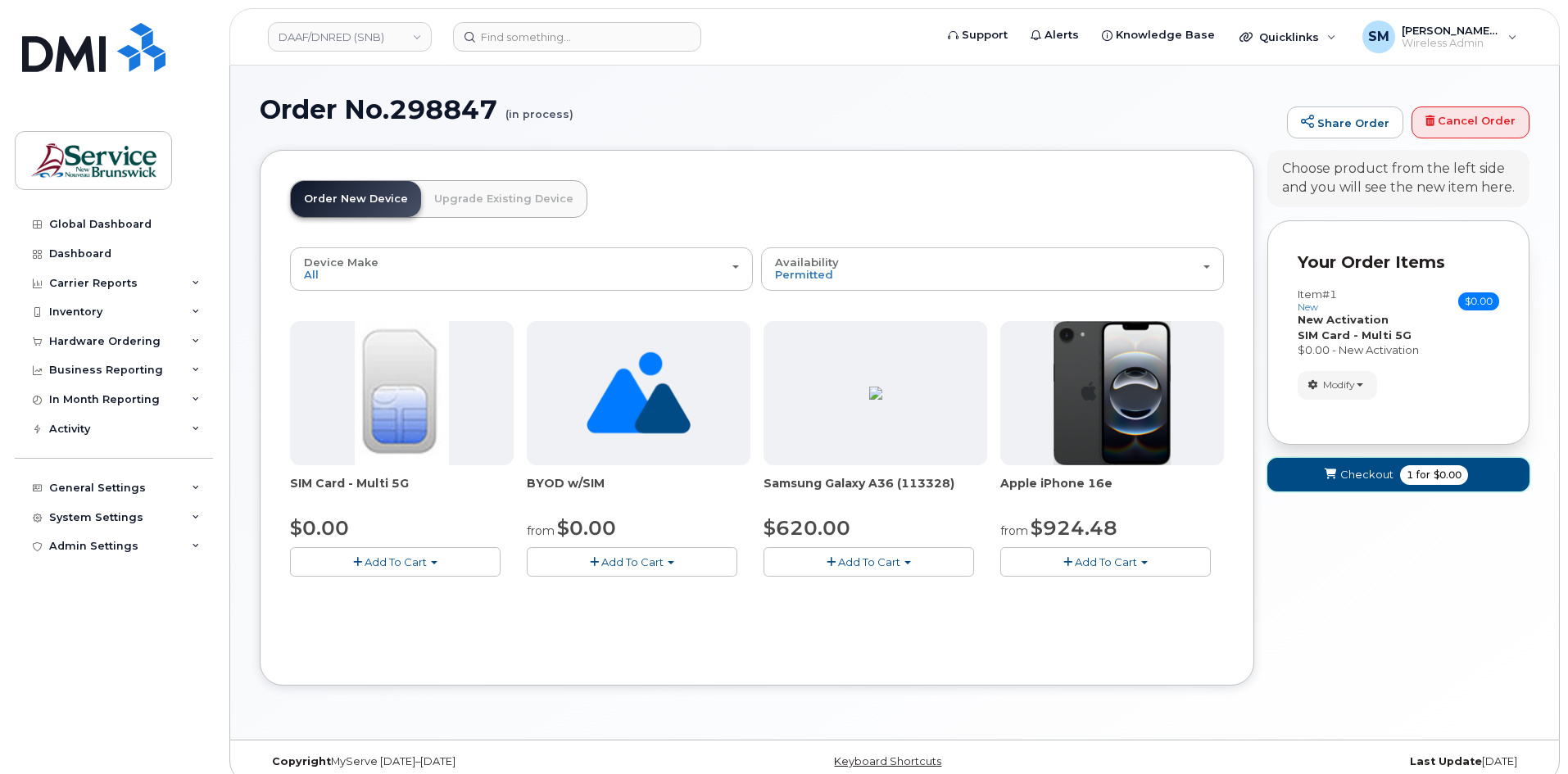
click at [1375, 467] on span "Checkout" at bounding box center [1366, 474] width 53 height 16
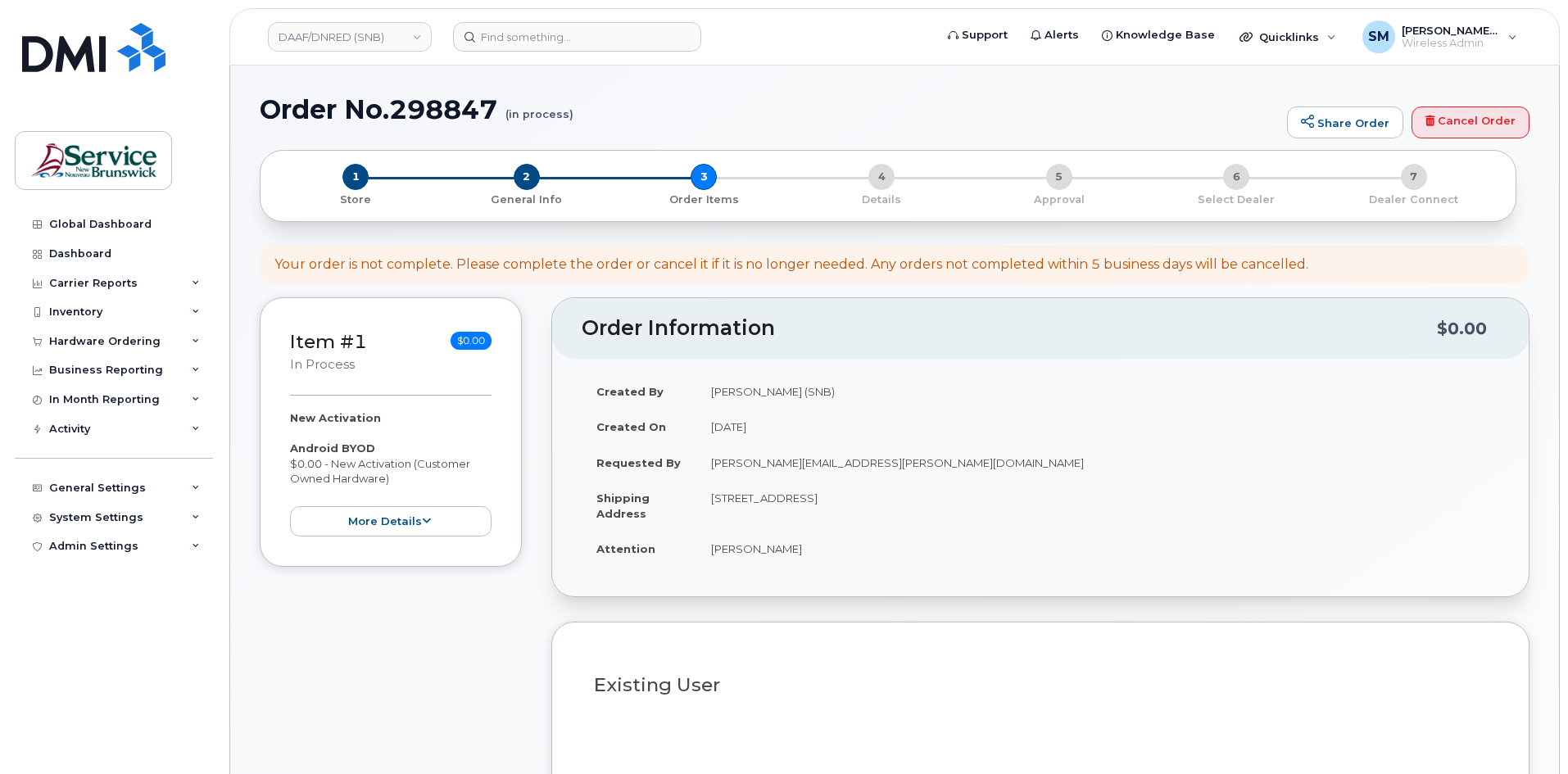
select select
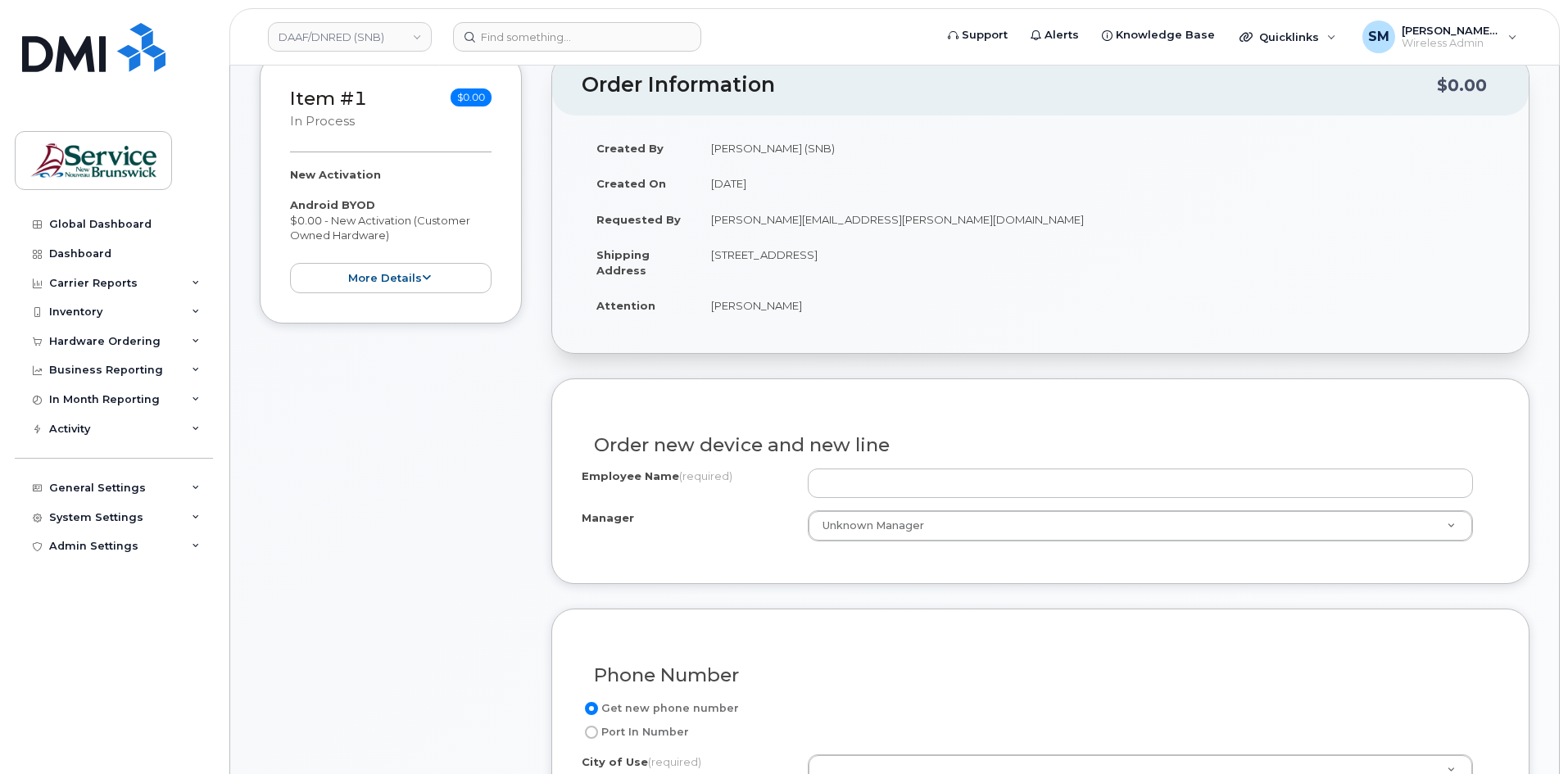
scroll to position [246, 0]
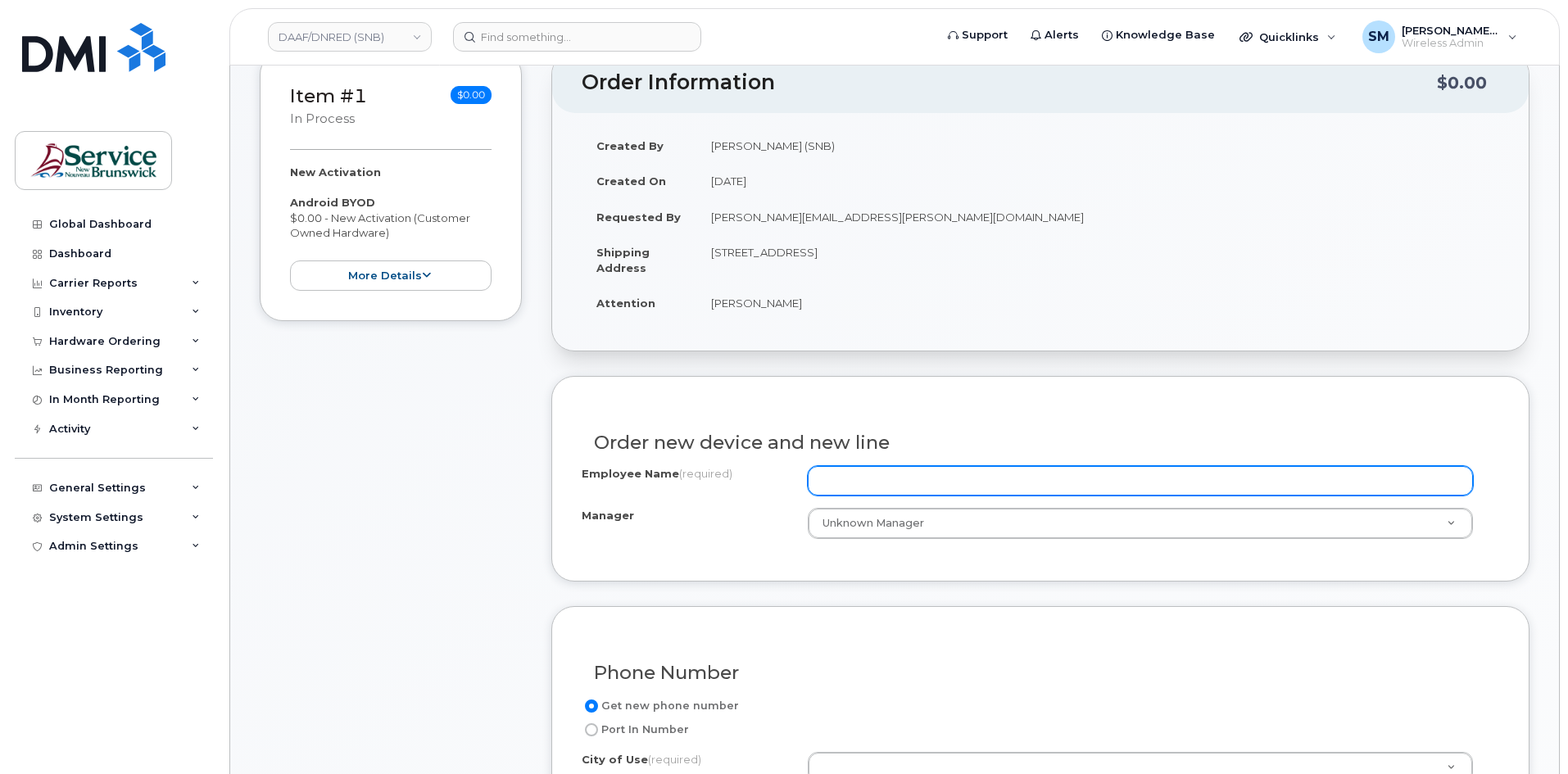
click at [922, 489] on input "Employee Name (required)" at bounding box center [1140, 480] width 665 height 30
paste input "[PERSON_NAME]"
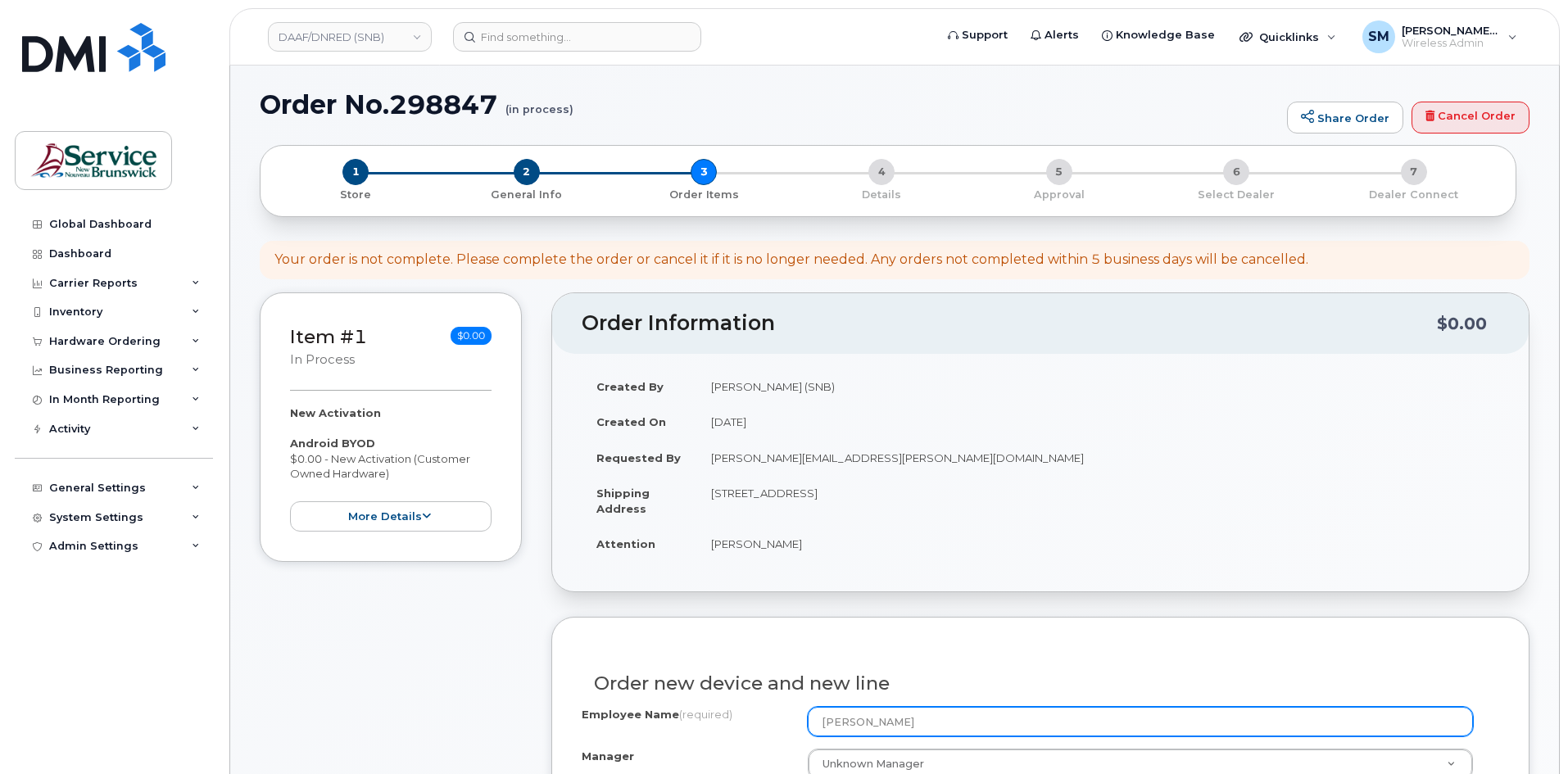
scroll to position [0, 0]
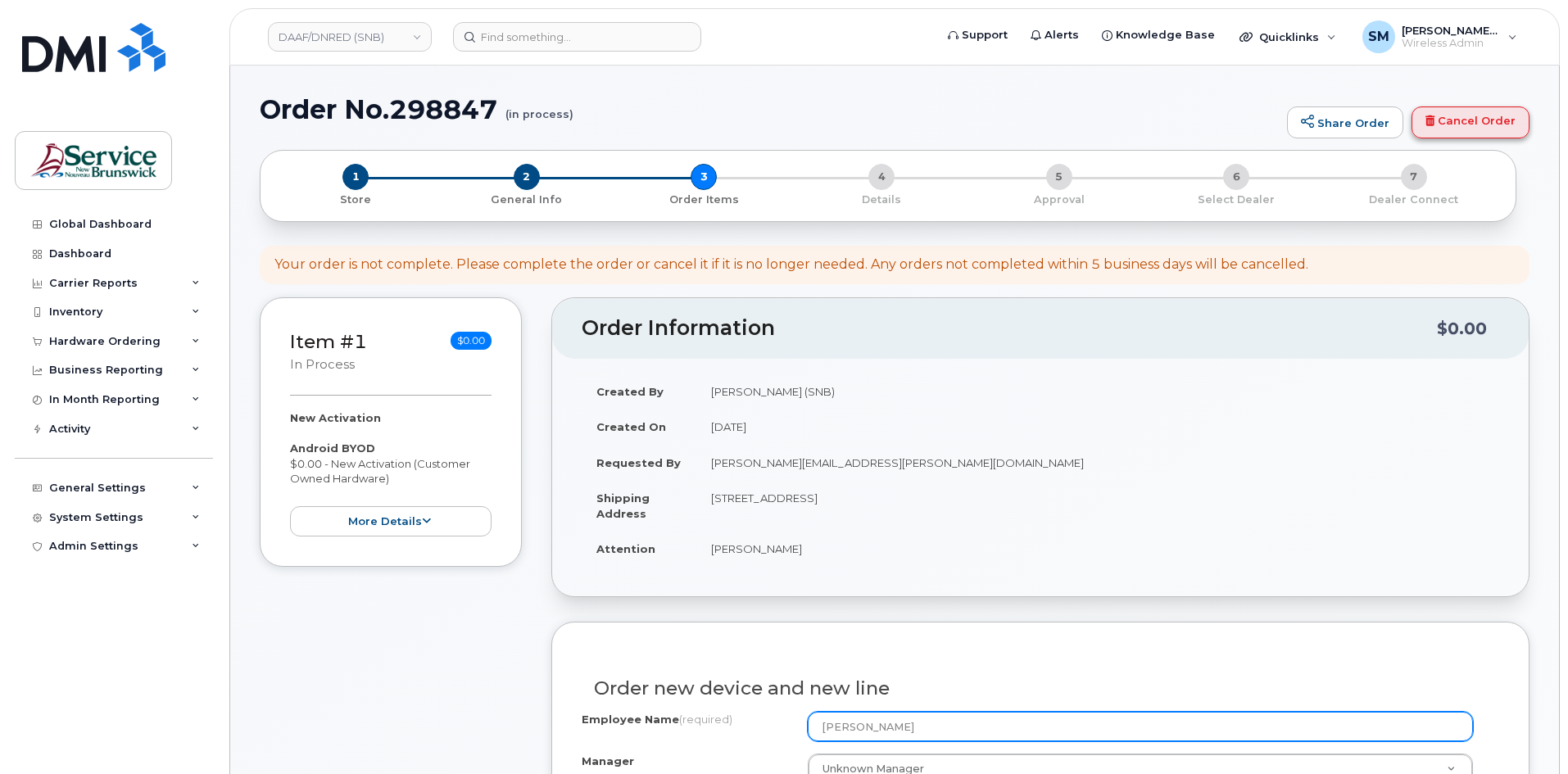
type input "[PERSON_NAME]"
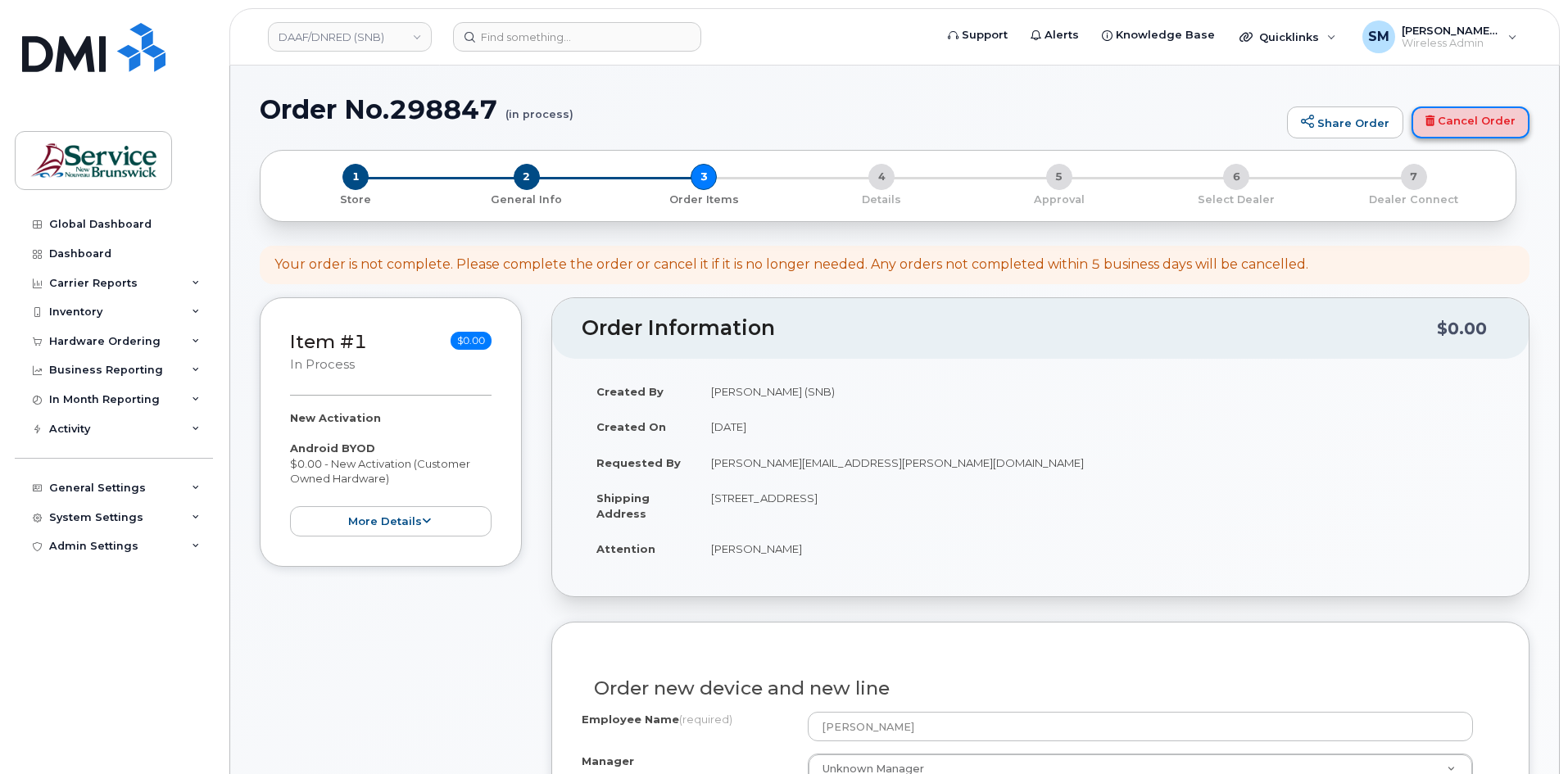
click at [1492, 127] on link "Cancel Order" at bounding box center [1469, 123] width 118 height 33
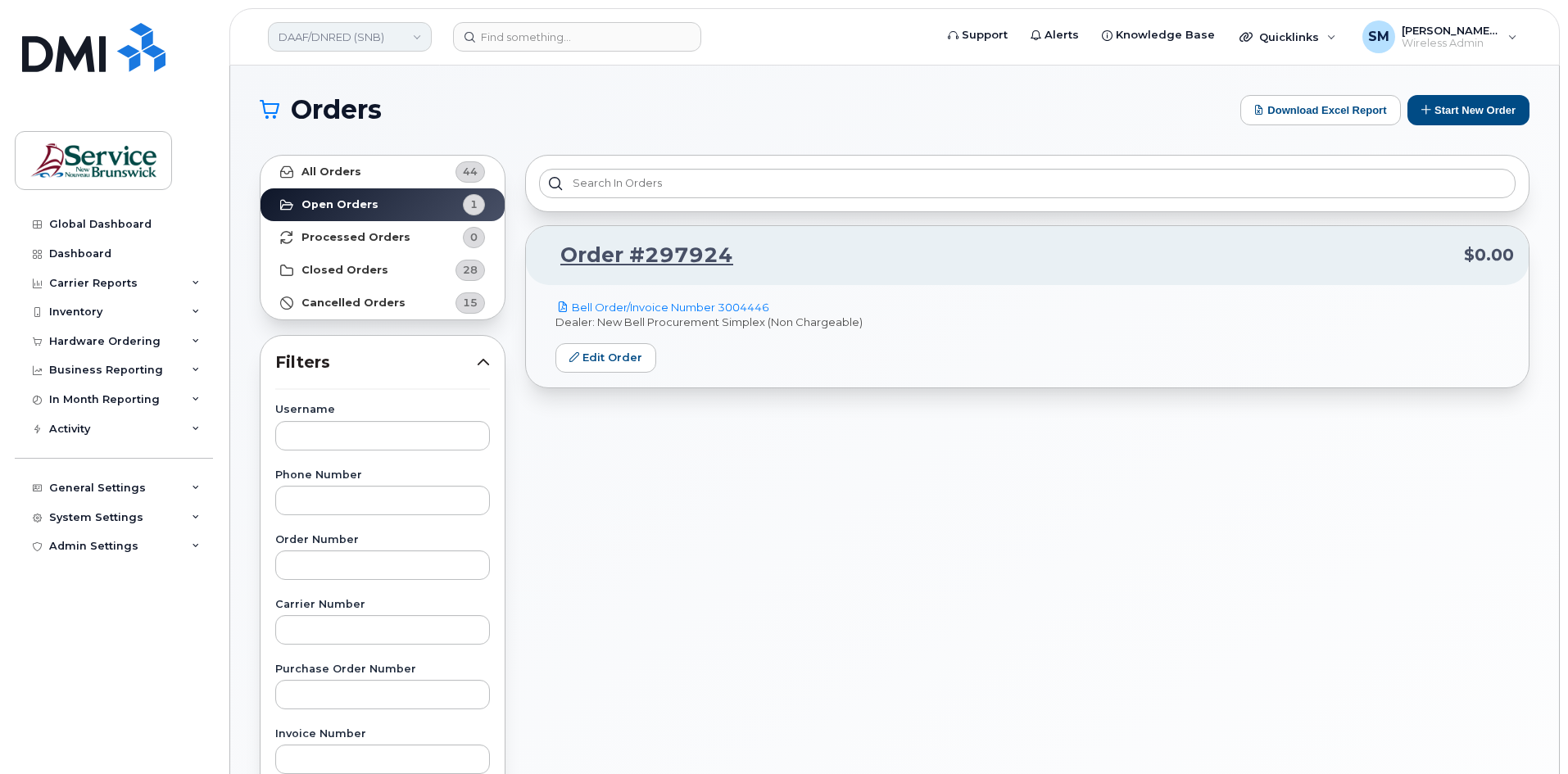
click at [373, 39] on link "DAAF/DNRED (SNB)" at bounding box center [350, 37] width 164 height 30
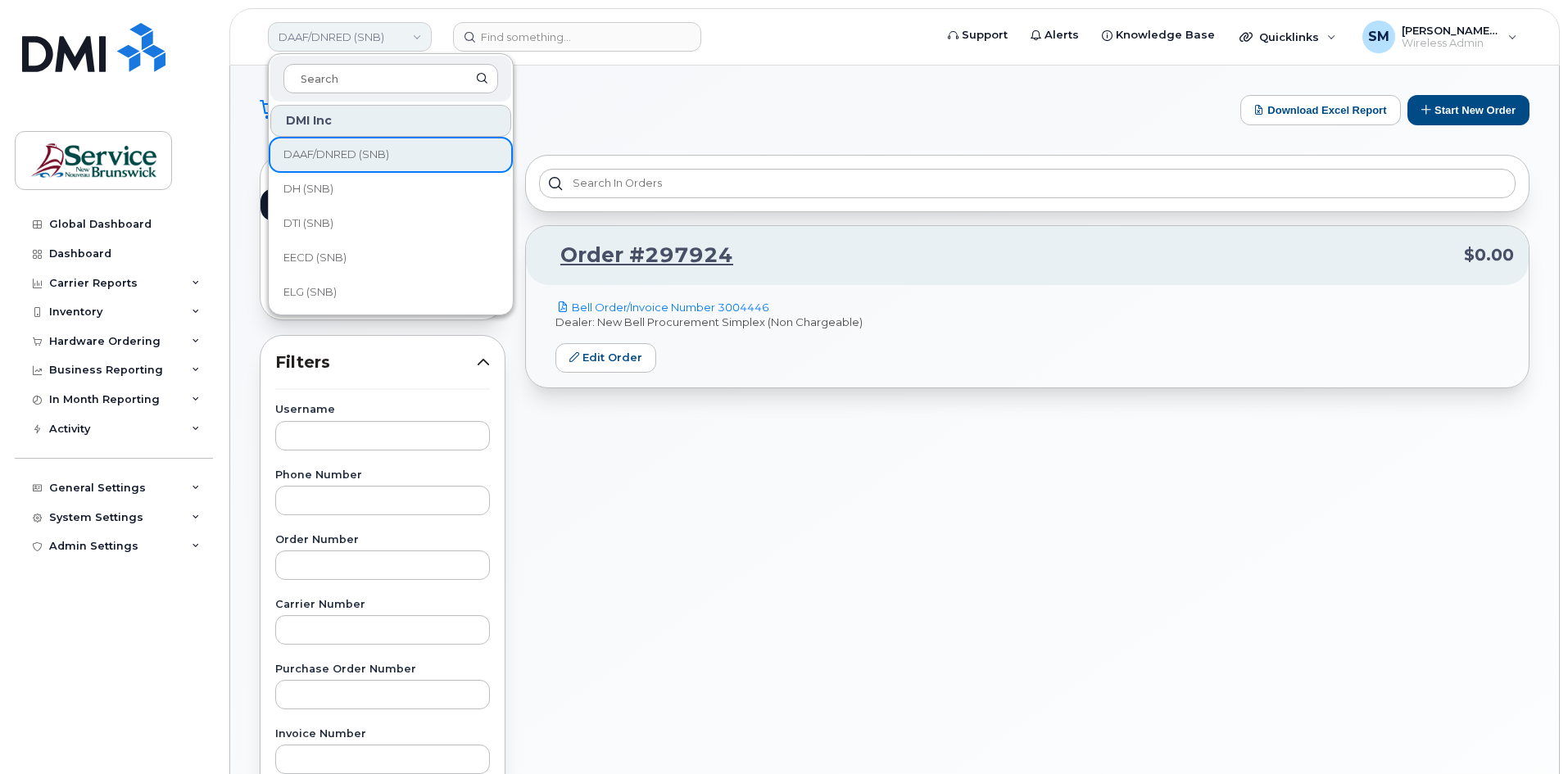
click at [373, 39] on link "DAAF/DNRED (SNB)" at bounding box center [350, 37] width 164 height 30
click at [1444, 114] on button "Start New Order" at bounding box center [1468, 109] width 122 height 30
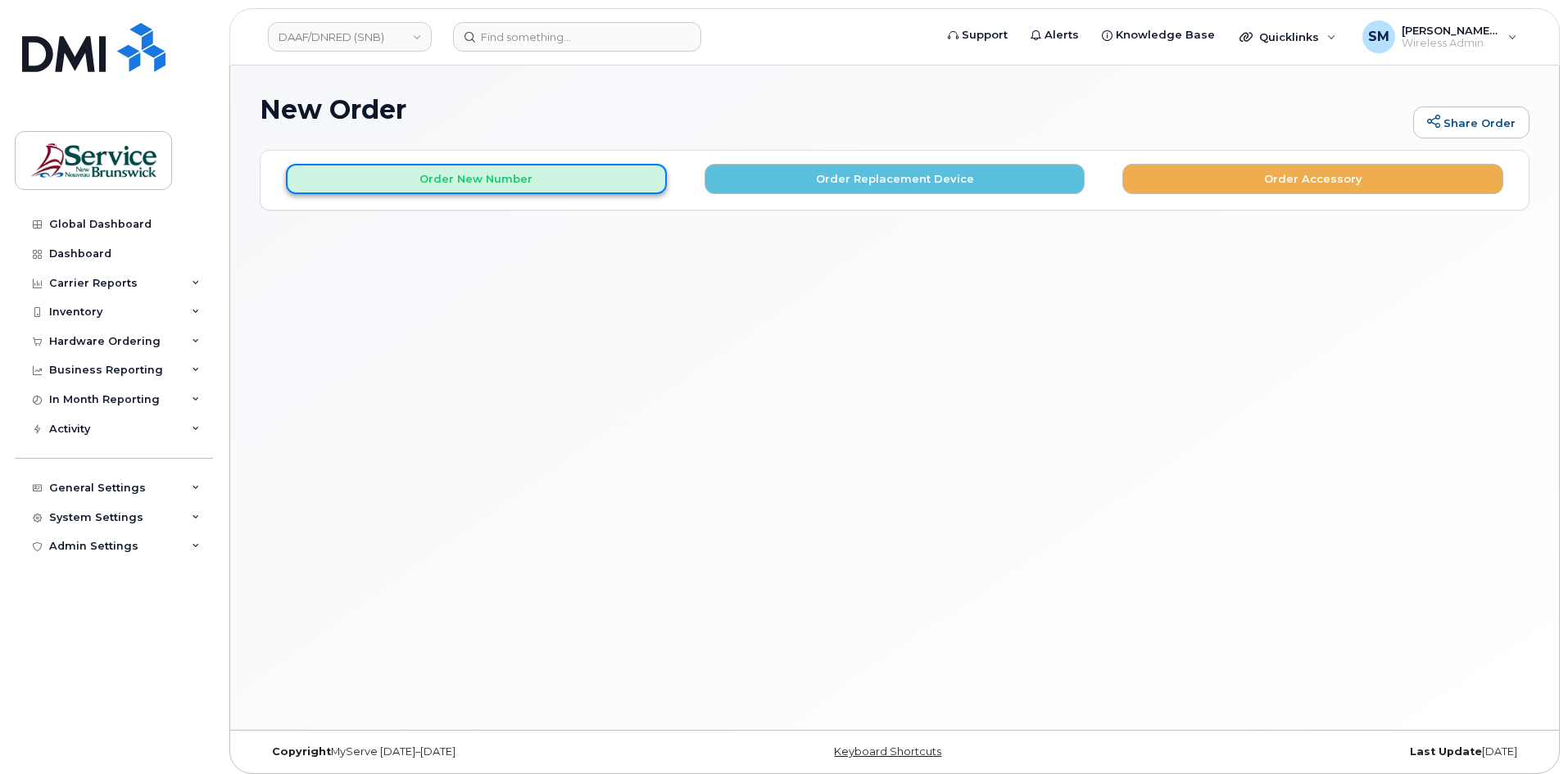
click at [510, 169] on button "Order New Number" at bounding box center [476, 178] width 381 height 30
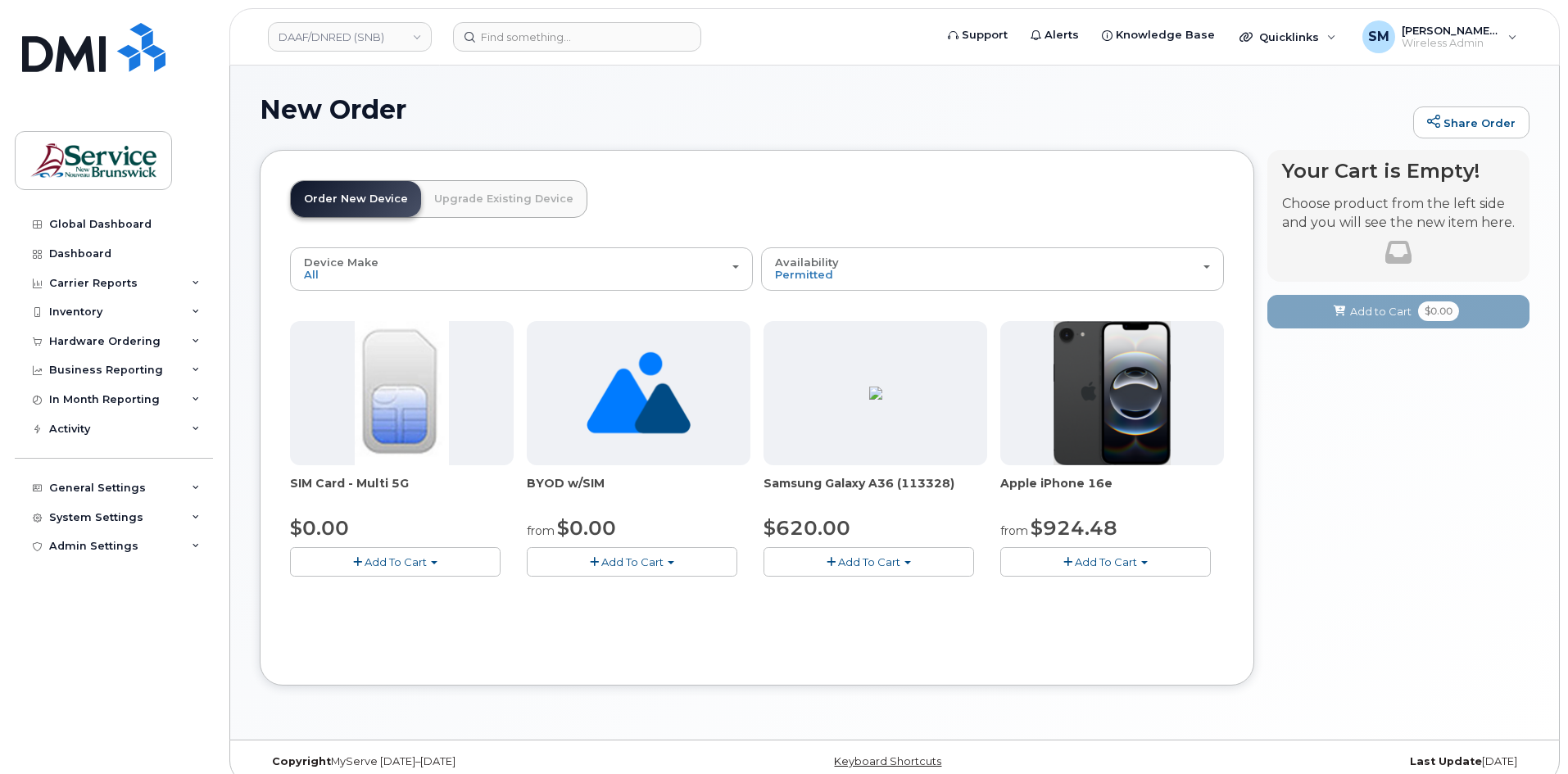
click at [428, 558] on button "Add To Cart" at bounding box center [395, 561] width 211 height 29
click at [358, 609] on div "Device Make All Android iPhone Unknown All Android iPhone Unknown Availability …" at bounding box center [756, 452] width 934 height 408
click at [368, 562] on span "Add To Cart" at bounding box center [396, 562] width 63 height 13
click at [355, 591] on link "$0.00 - New Activation" at bounding box center [371, 592] width 155 height 21
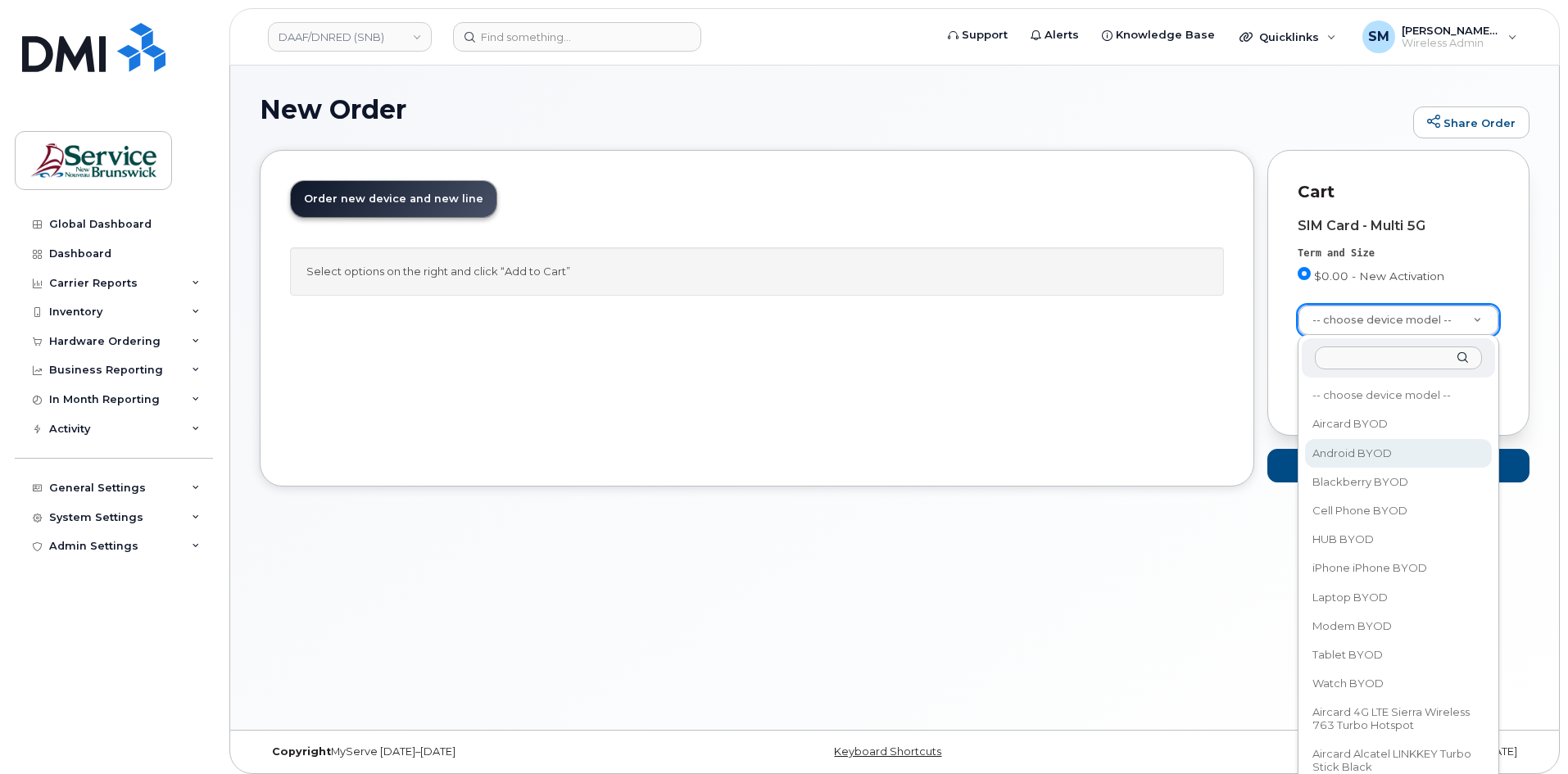
select select "2422"
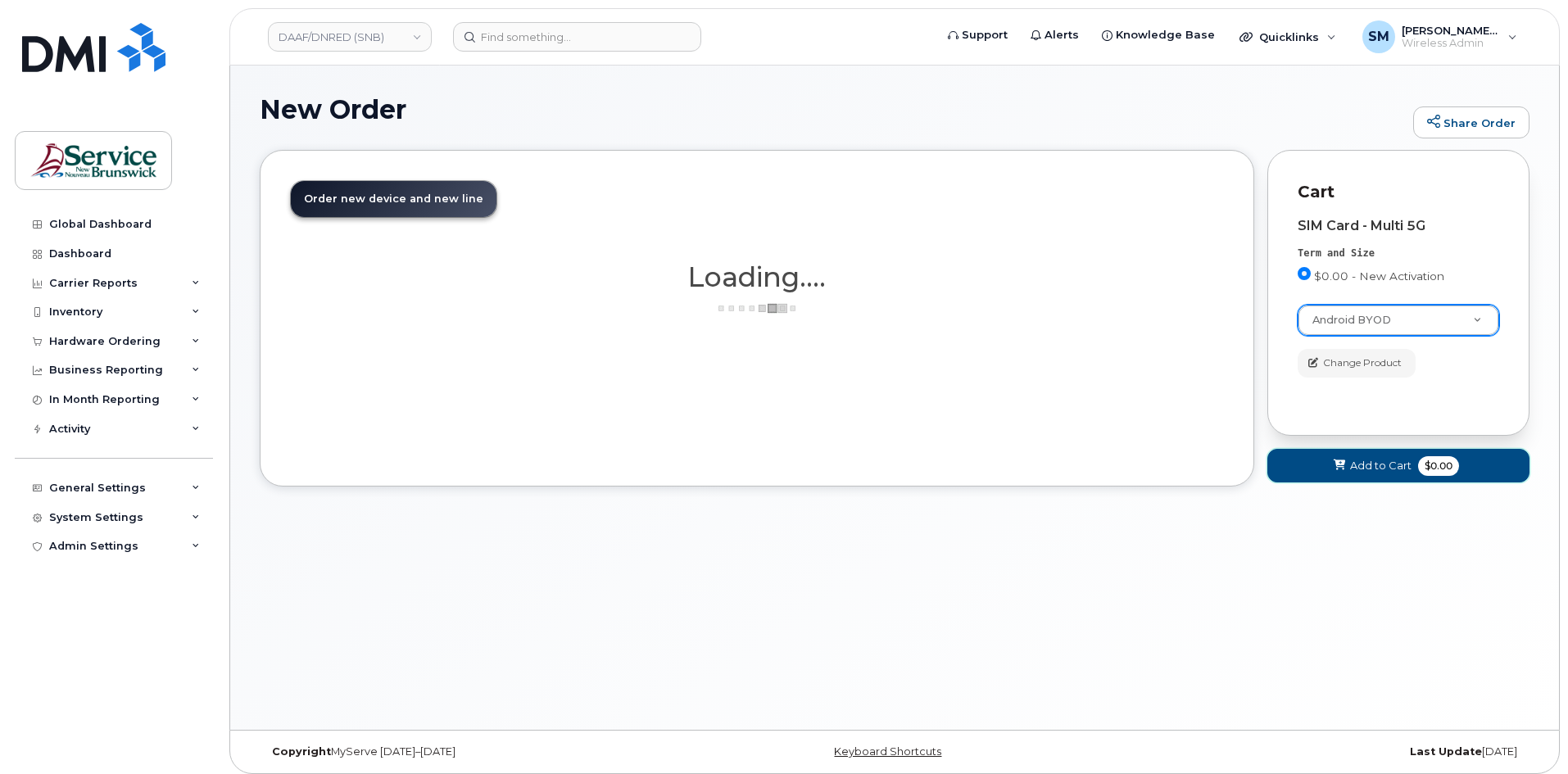
click at [1353, 463] on span "Add to Cart" at bounding box center [1380, 466] width 62 height 16
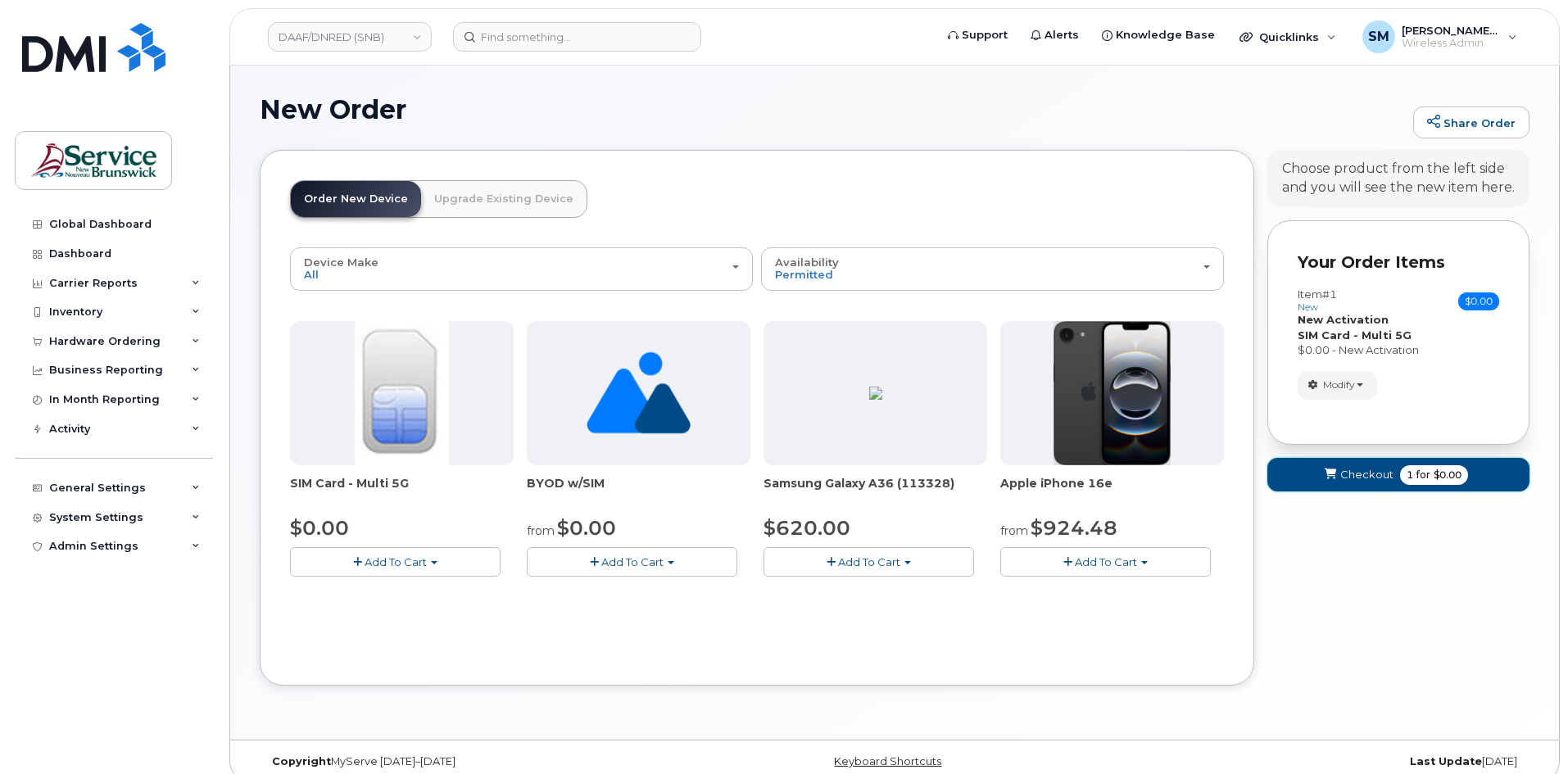
click at [1350, 468] on span "Checkout" at bounding box center [1366, 474] width 53 height 16
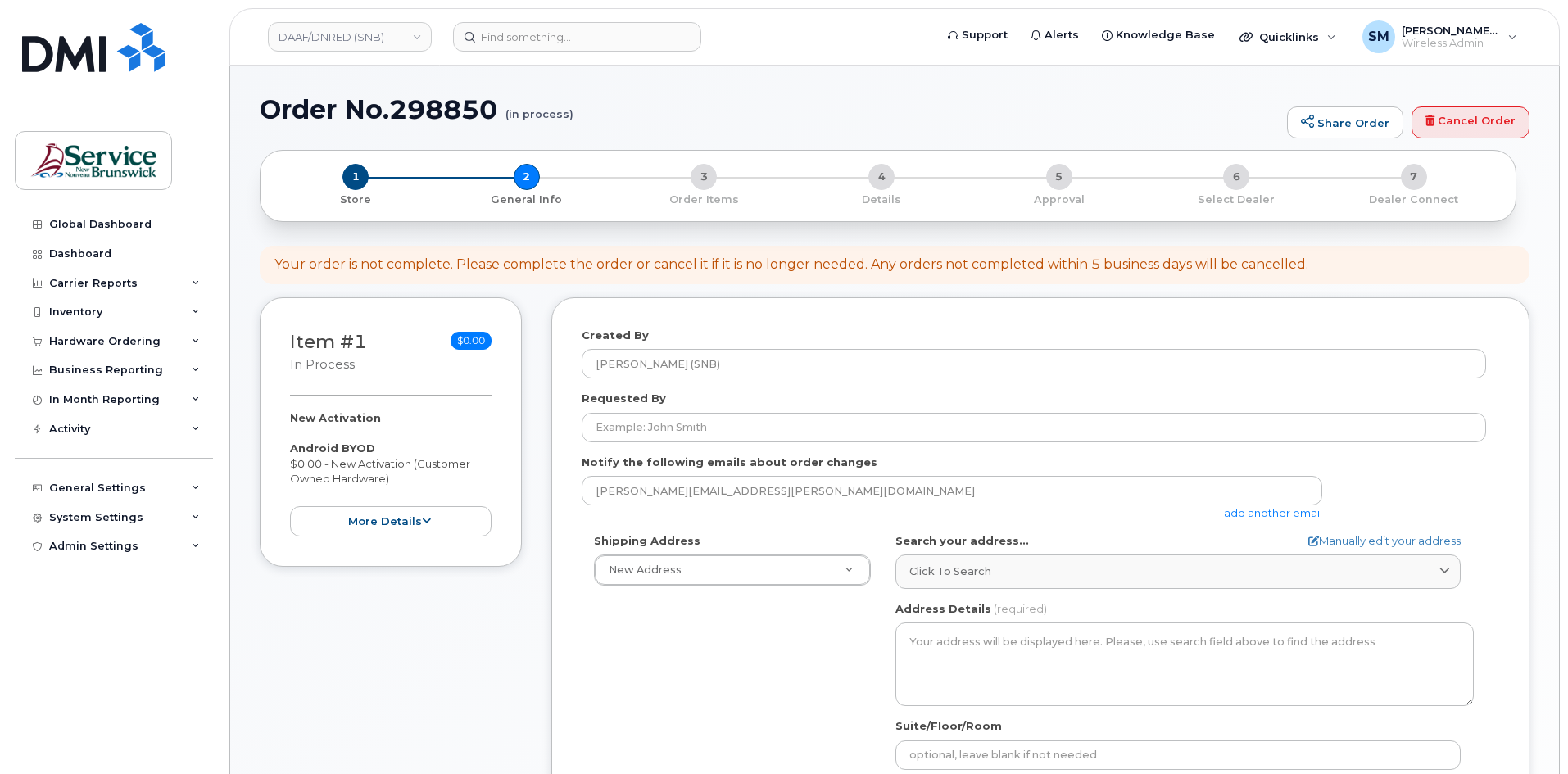
select select
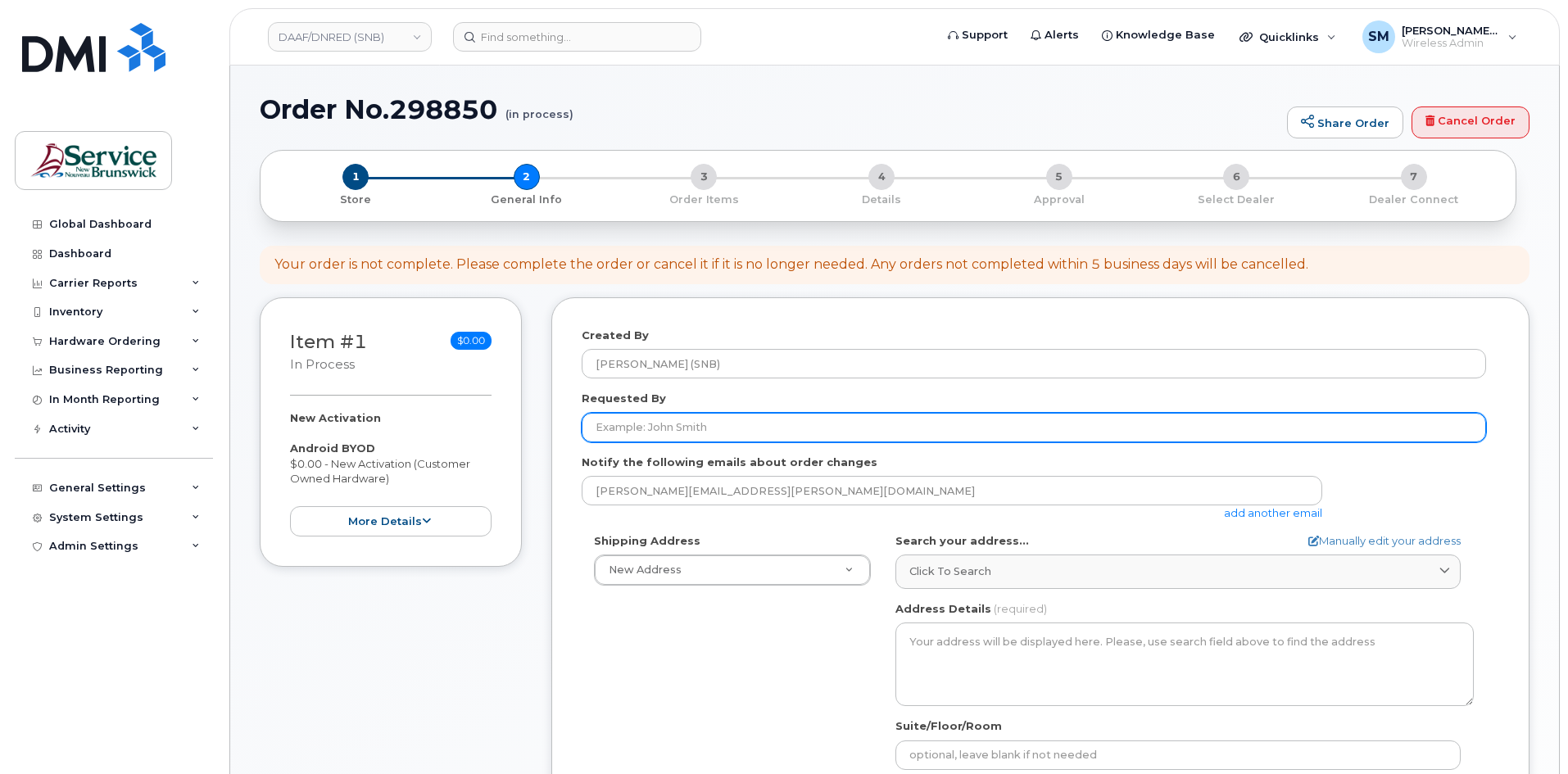
click at [624, 439] on input "Requested By" at bounding box center [1033, 428] width 904 height 30
click at [791, 429] on input "Requested By" at bounding box center [1033, 428] width 904 height 30
paste input "[PERSON_NAME][EMAIL_ADDRESS][PERSON_NAME][DOMAIN_NAME]"
type input "[PERSON_NAME][EMAIL_ADDRESS][PERSON_NAME][DOMAIN_NAME]"
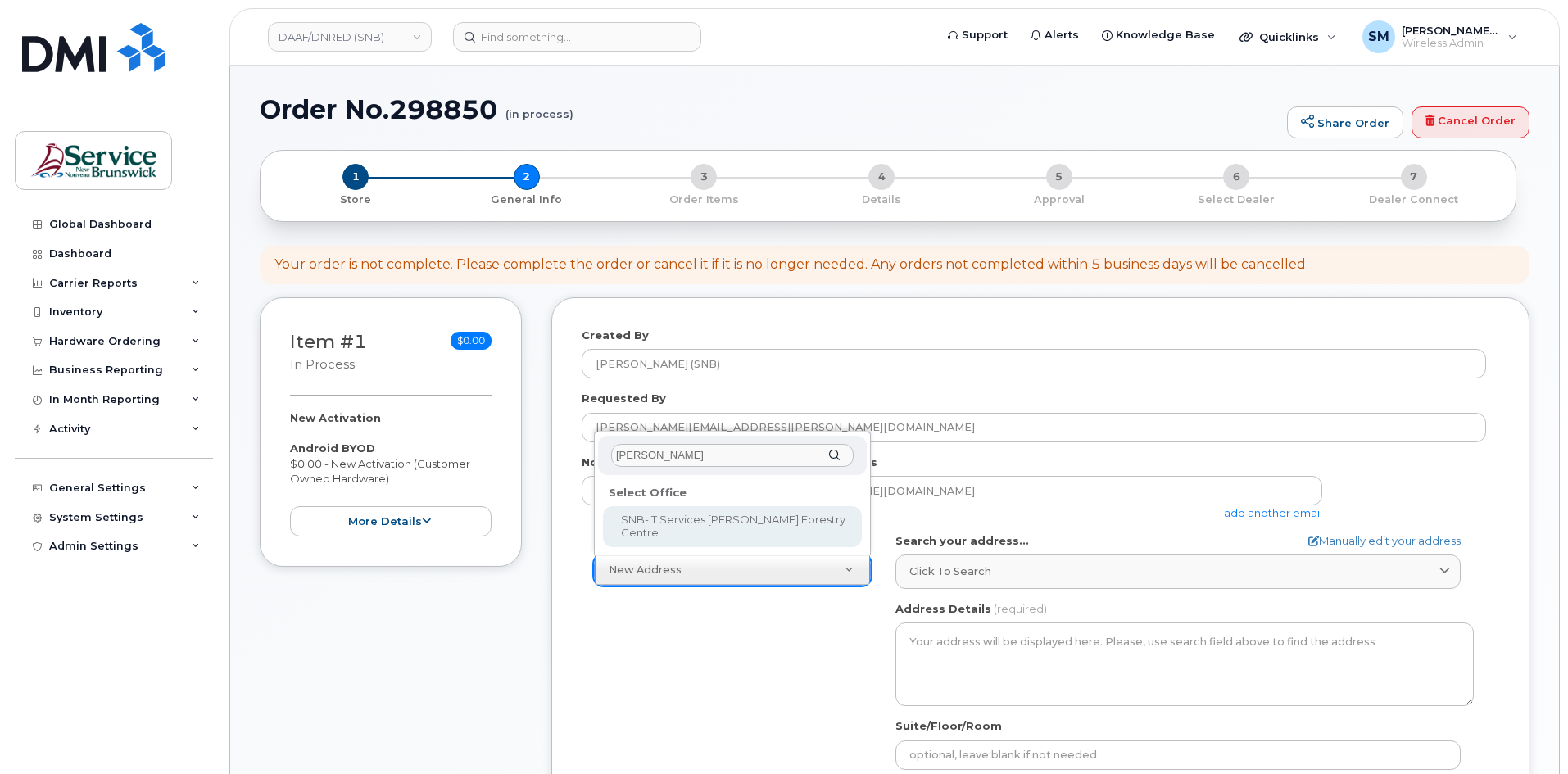
type input "[PERSON_NAME]"
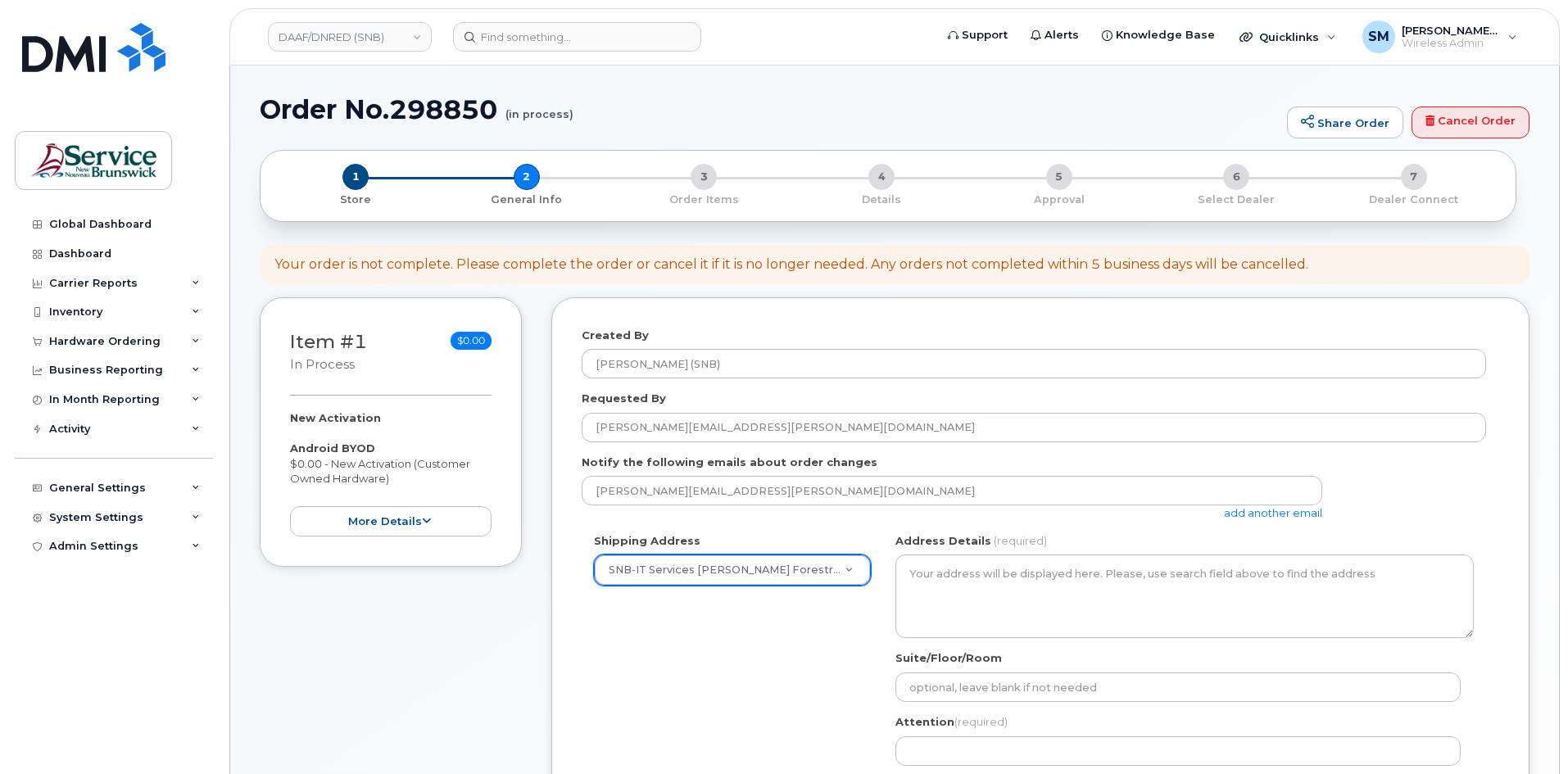
select select
type textarea "[STREET_ADDRESS] [STREET_ADDRESS]"
type input "[PERSON_NAME]"
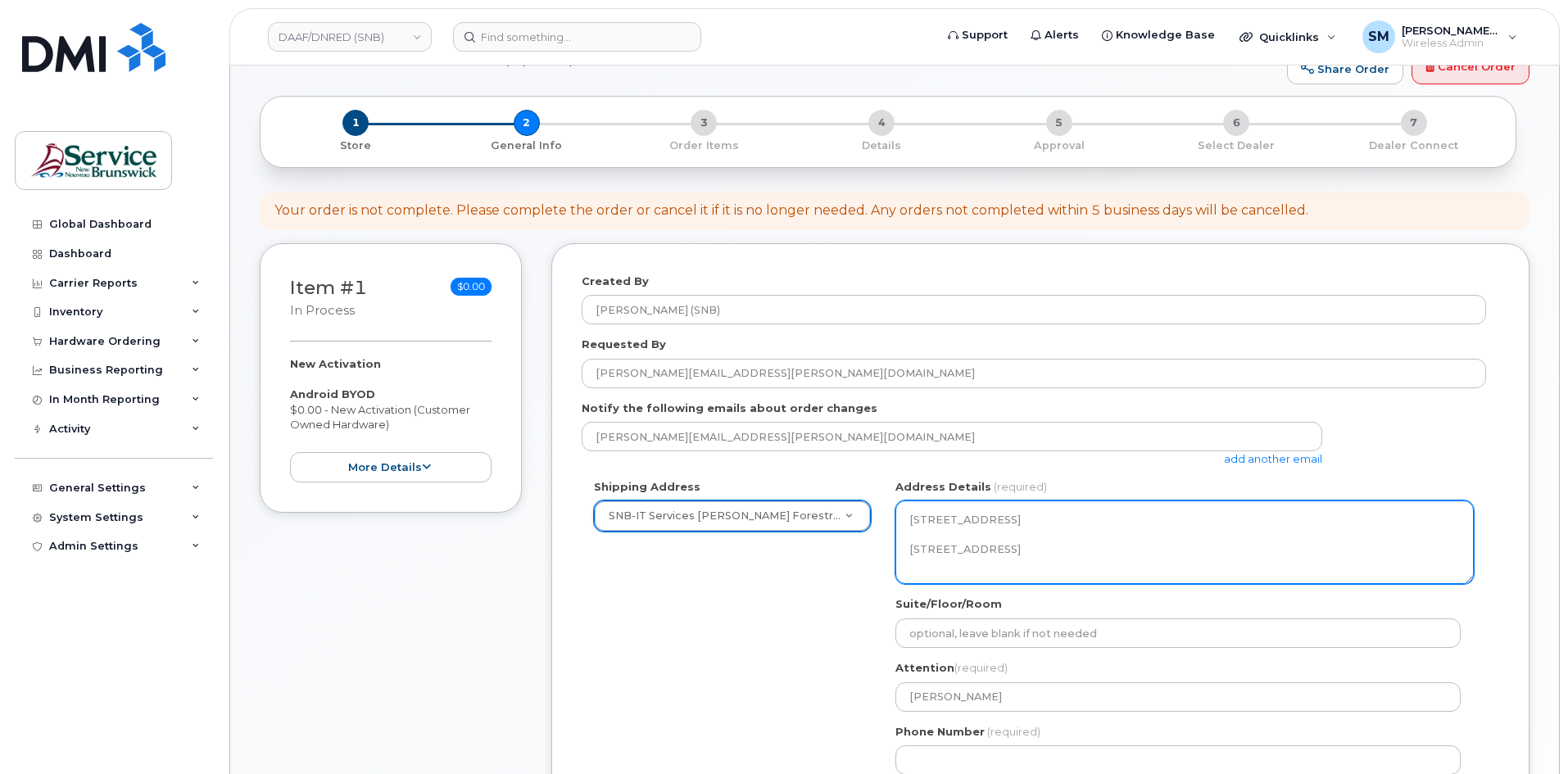
scroll to position [82, 0]
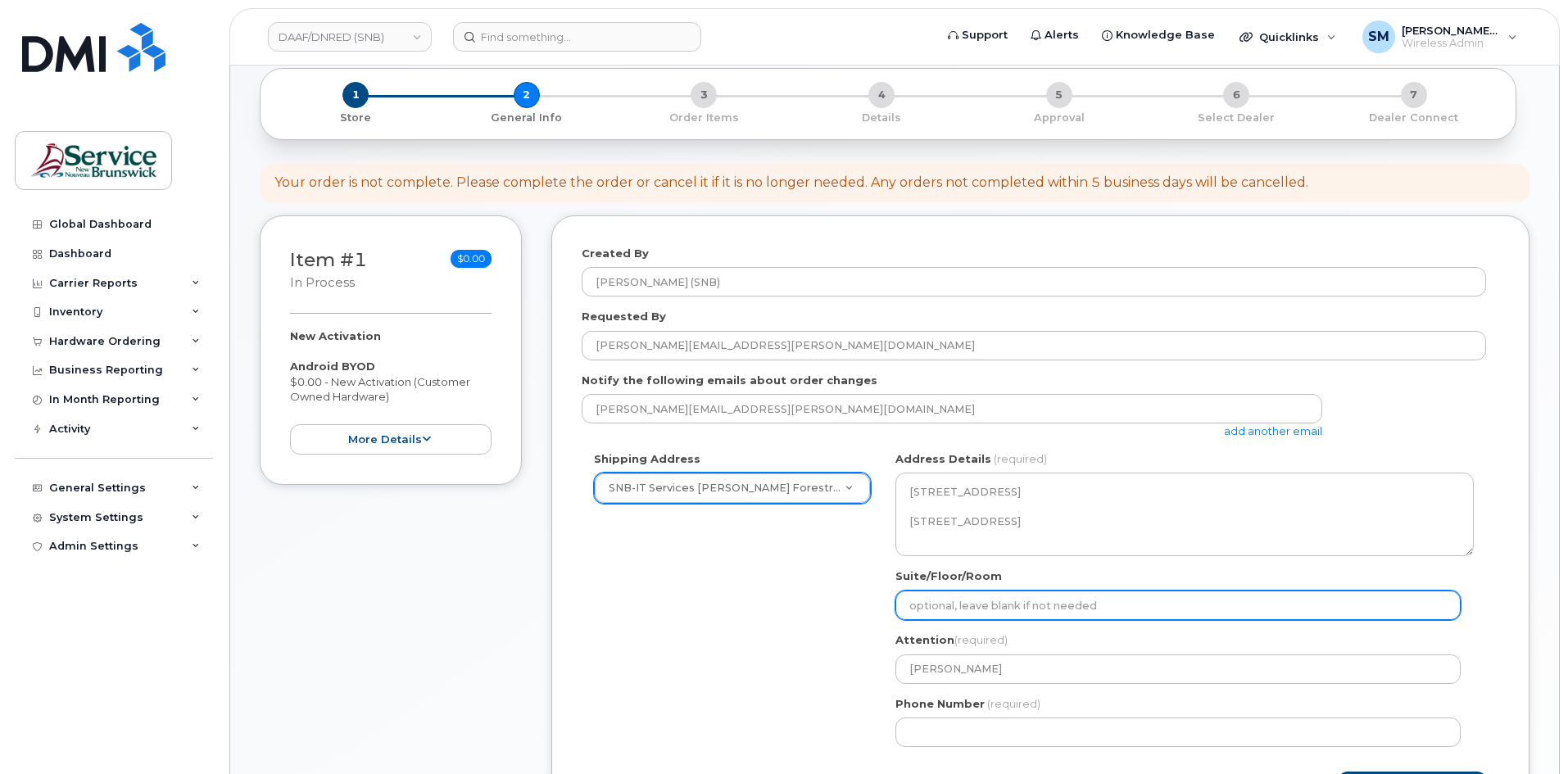
click at [1091, 608] on input "Suite/Floor/Room" at bounding box center [1177, 605] width 565 height 30
paste input "WO0000000481186"
select select
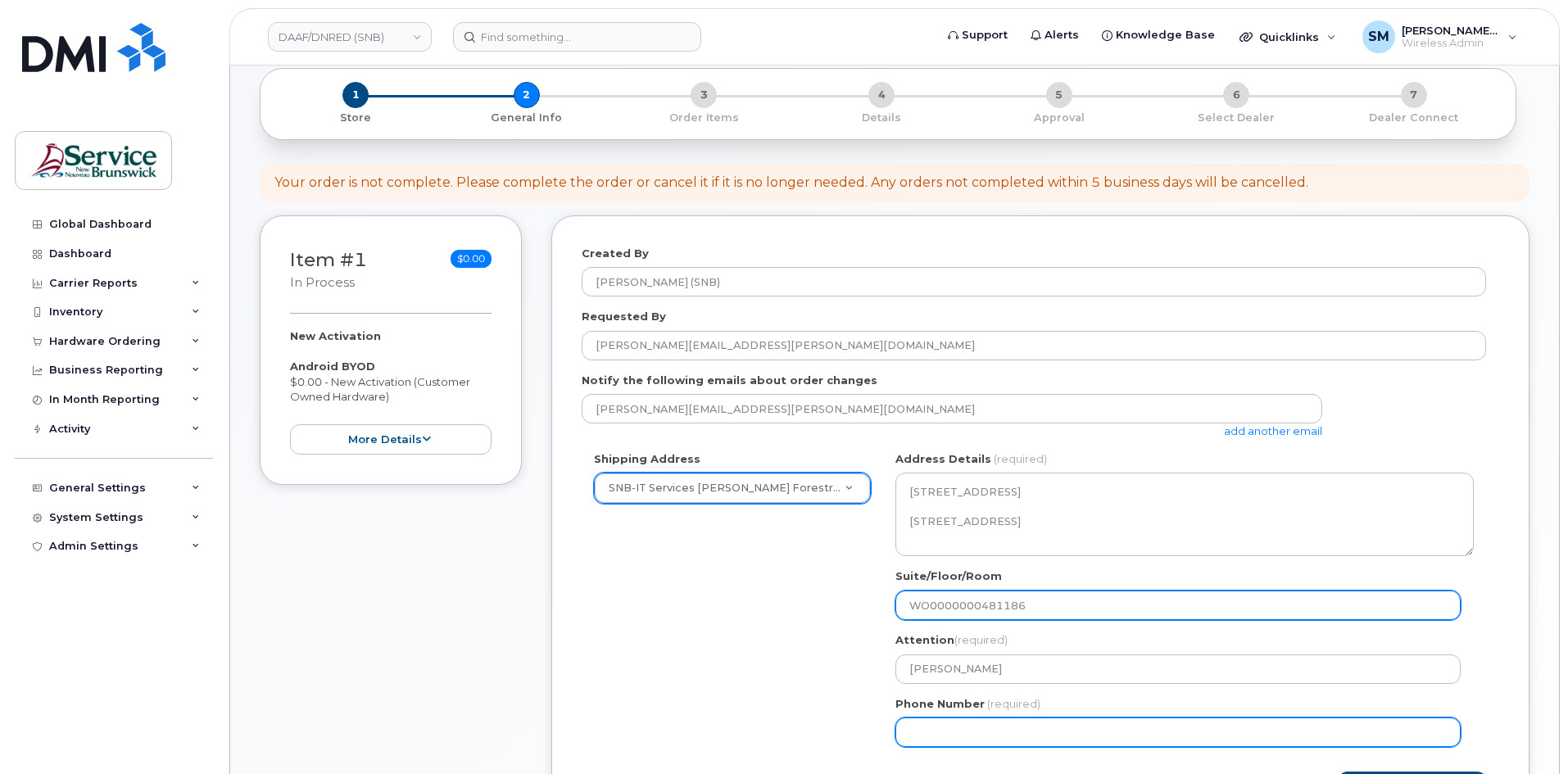
type input "WO0000000481186"
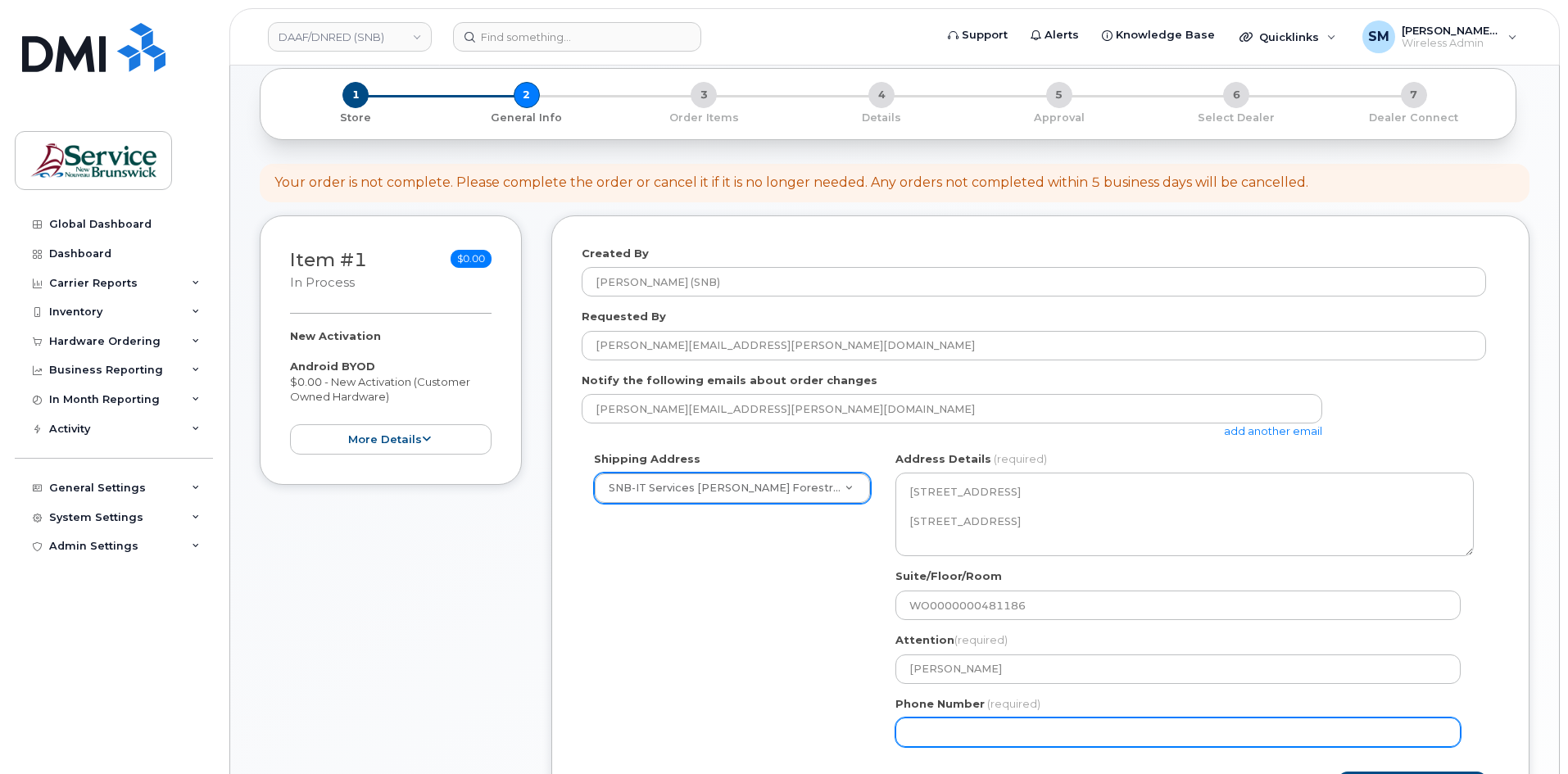
click at [962, 735] on input "Phone Number" at bounding box center [1177, 732] width 565 height 30
select select
type input "506639633"
select select
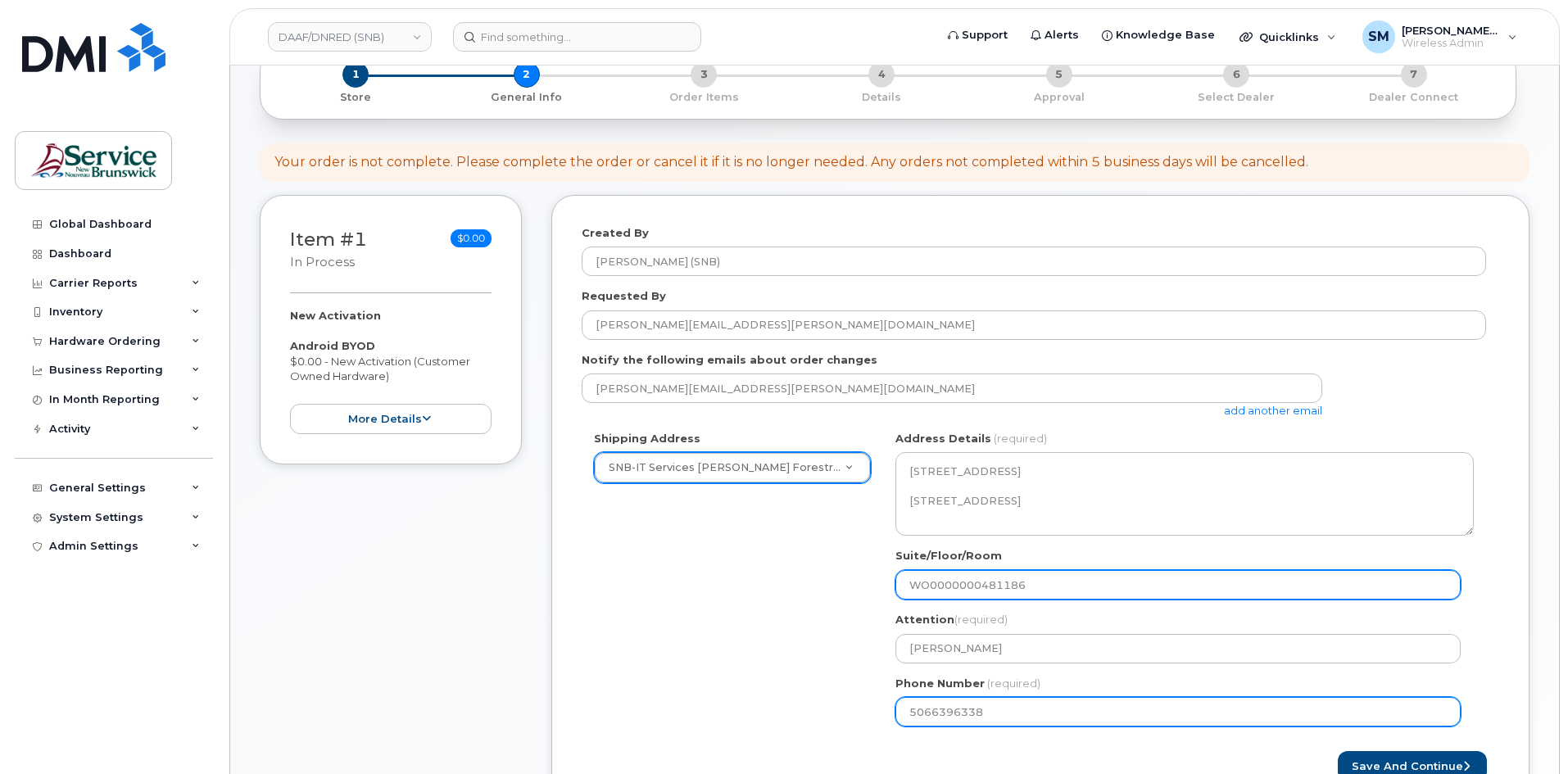
scroll to position [327, 0]
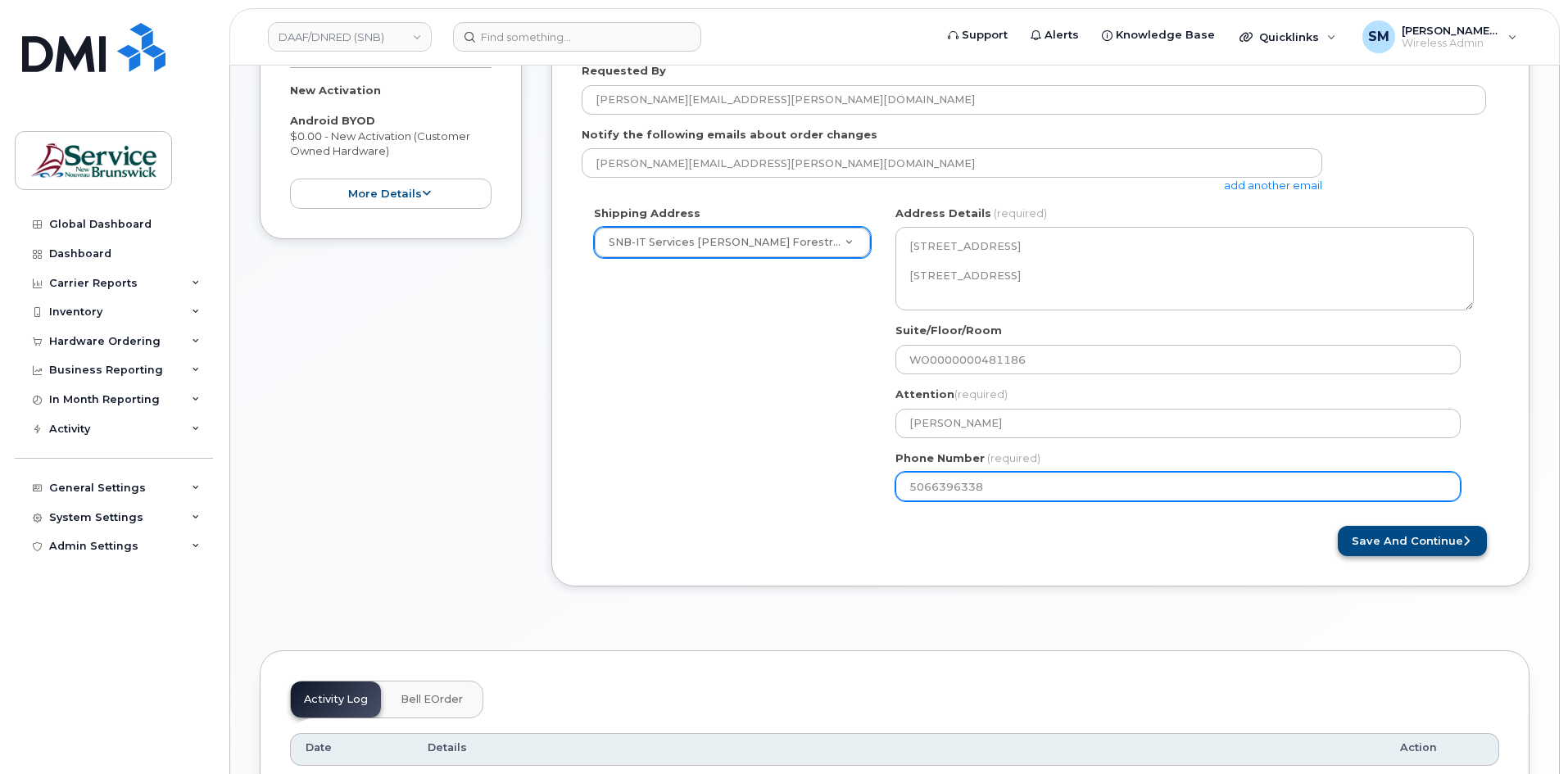
type input "5066396338"
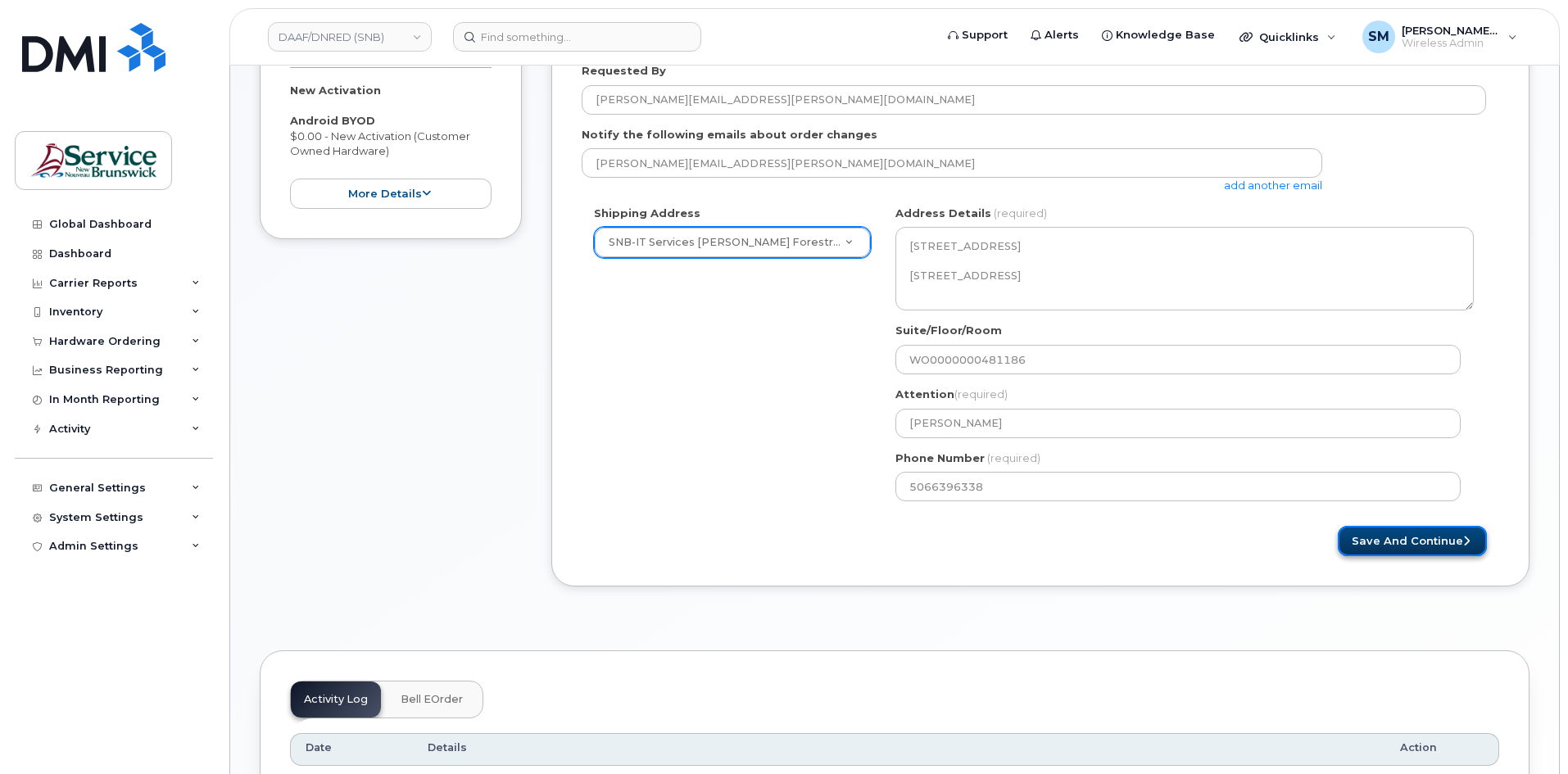
click at [1389, 526] on button "Save and Continue" at bounding box center [1412, 540] width 149 height 30
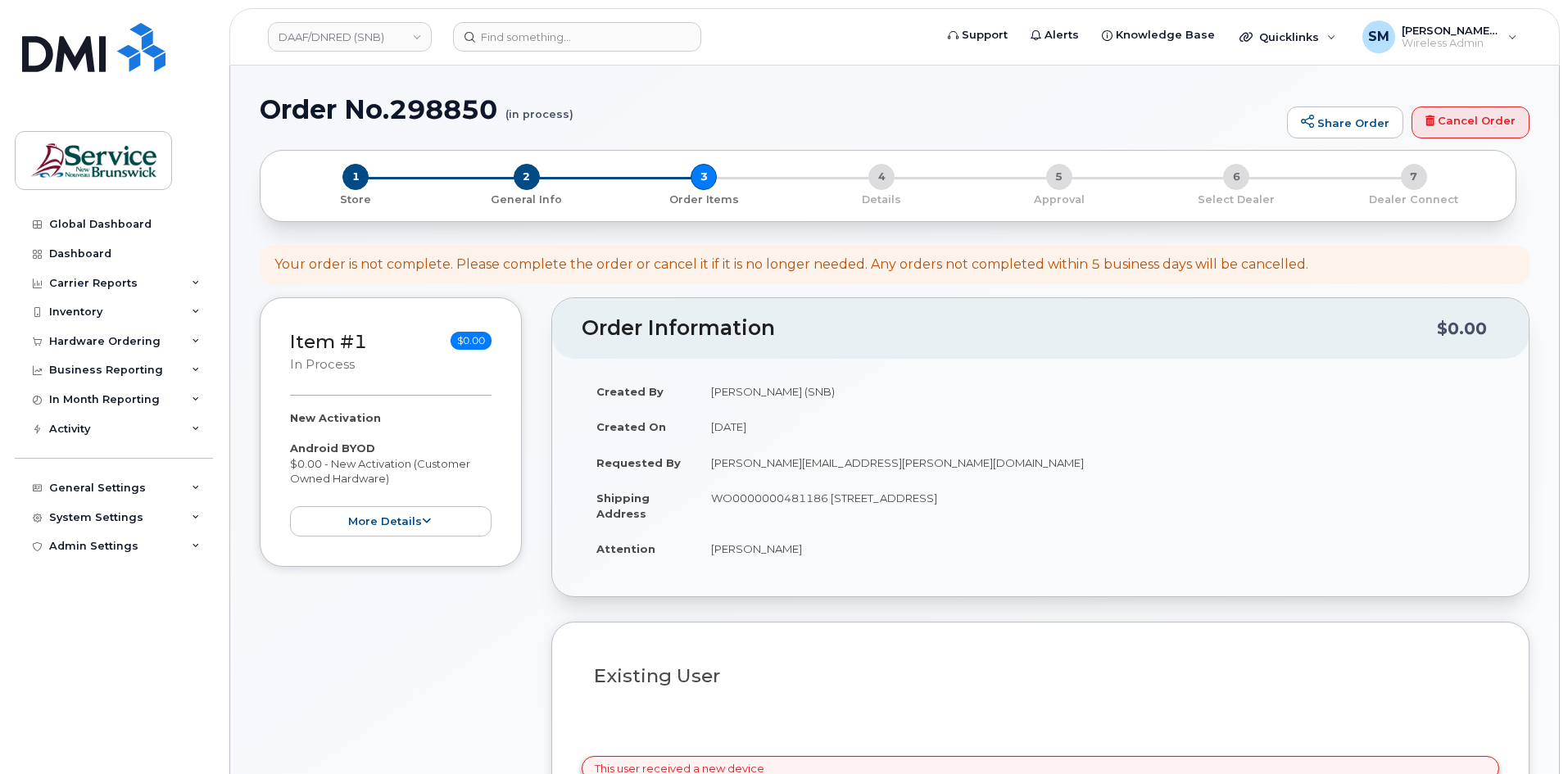
select select
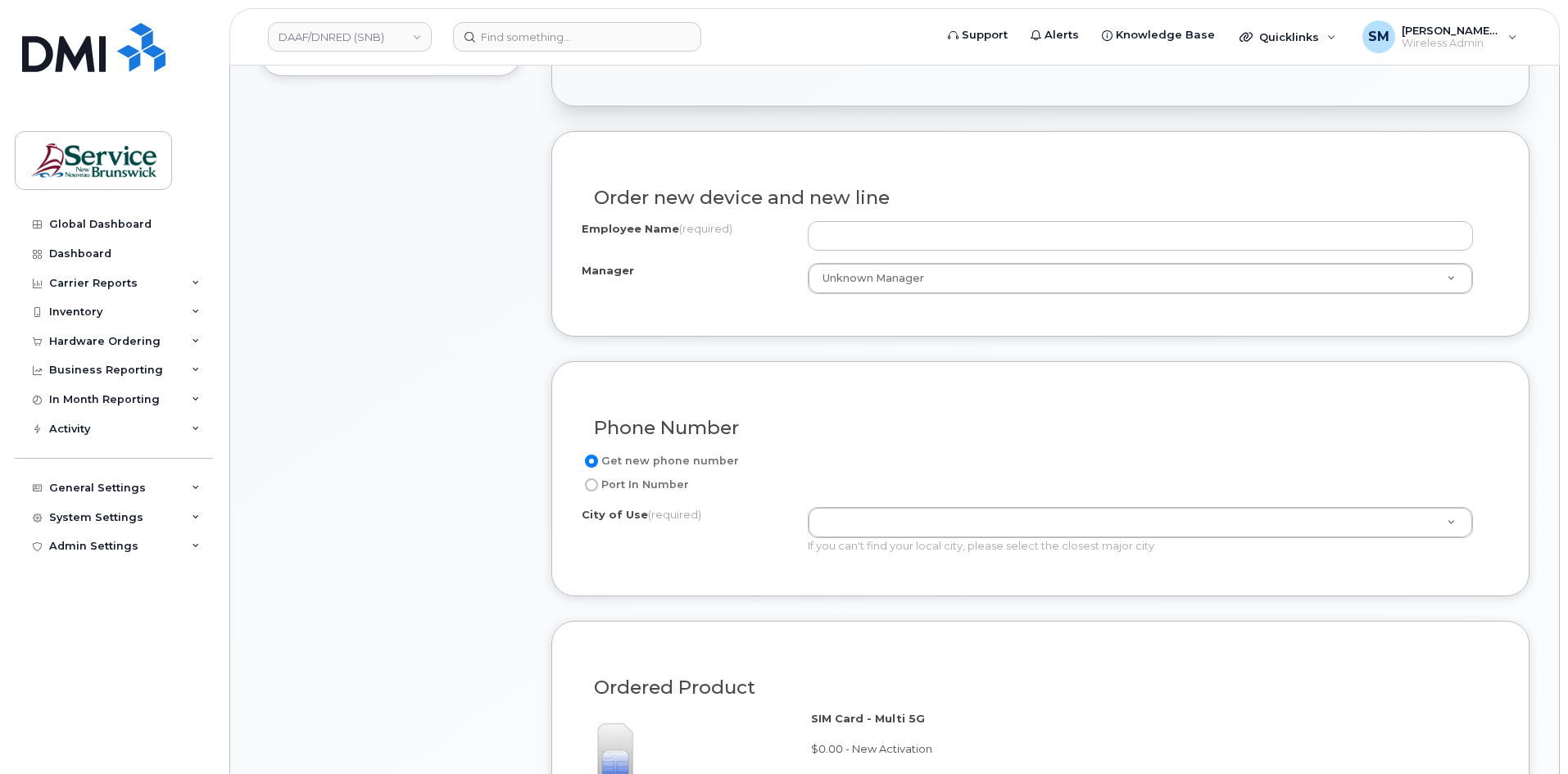
scroll to position [491, 0]
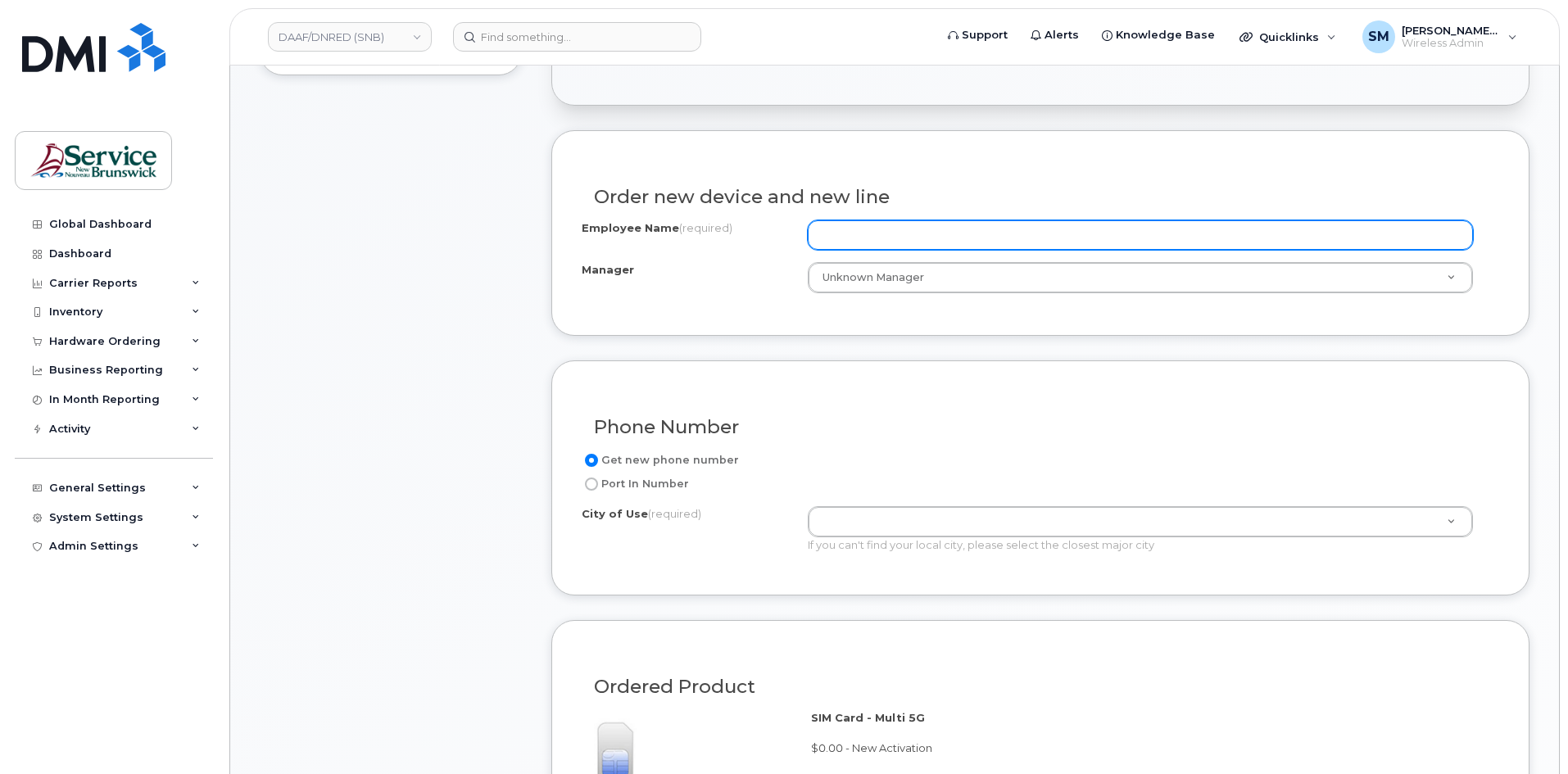
click at [904, 229] on input "Employee Name (required)" at bounding box center [1140, 235] width 665 height 30
paste input "[PERSON_NAME]"
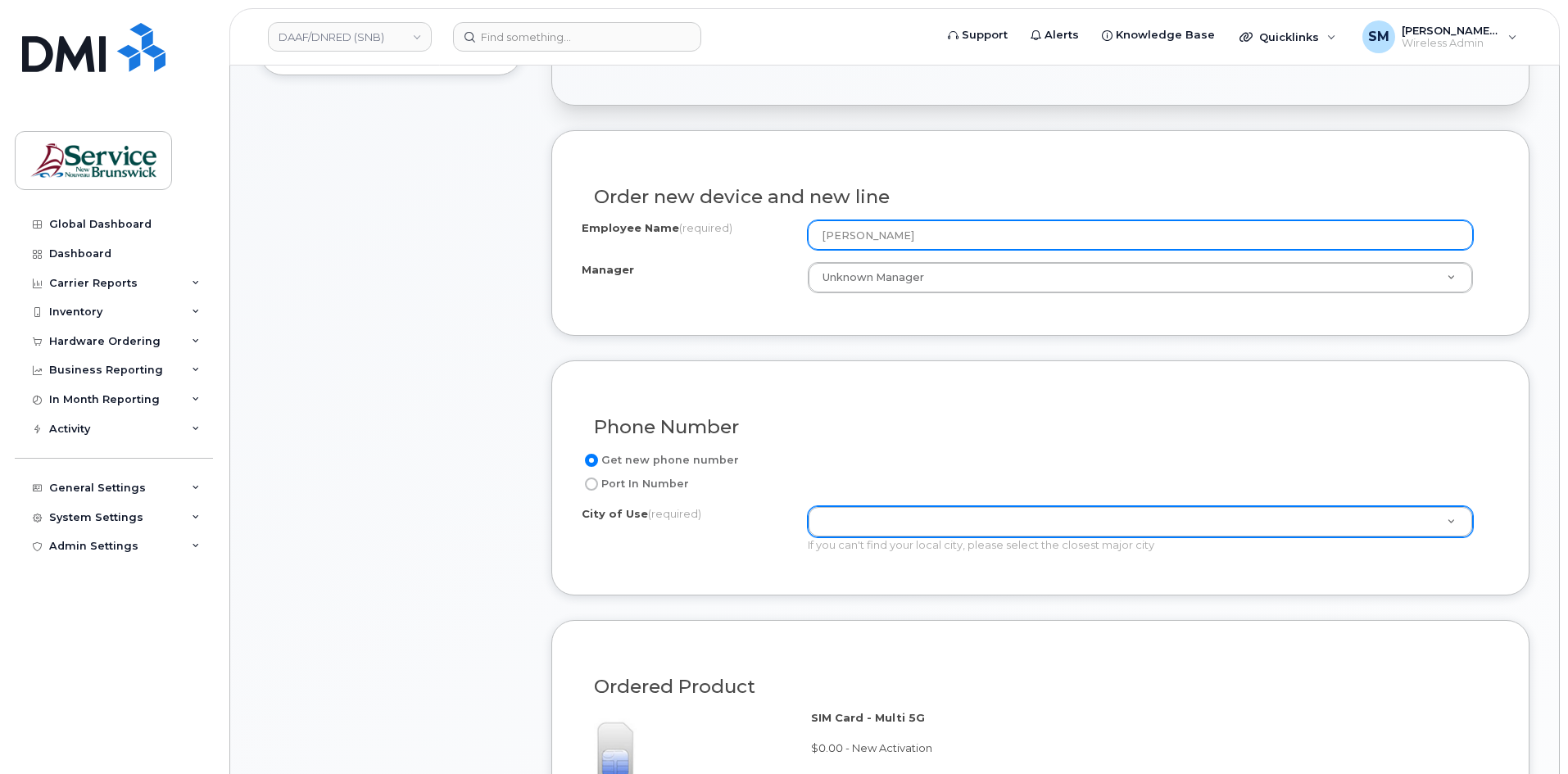
type input "[PERSON_NAME]"
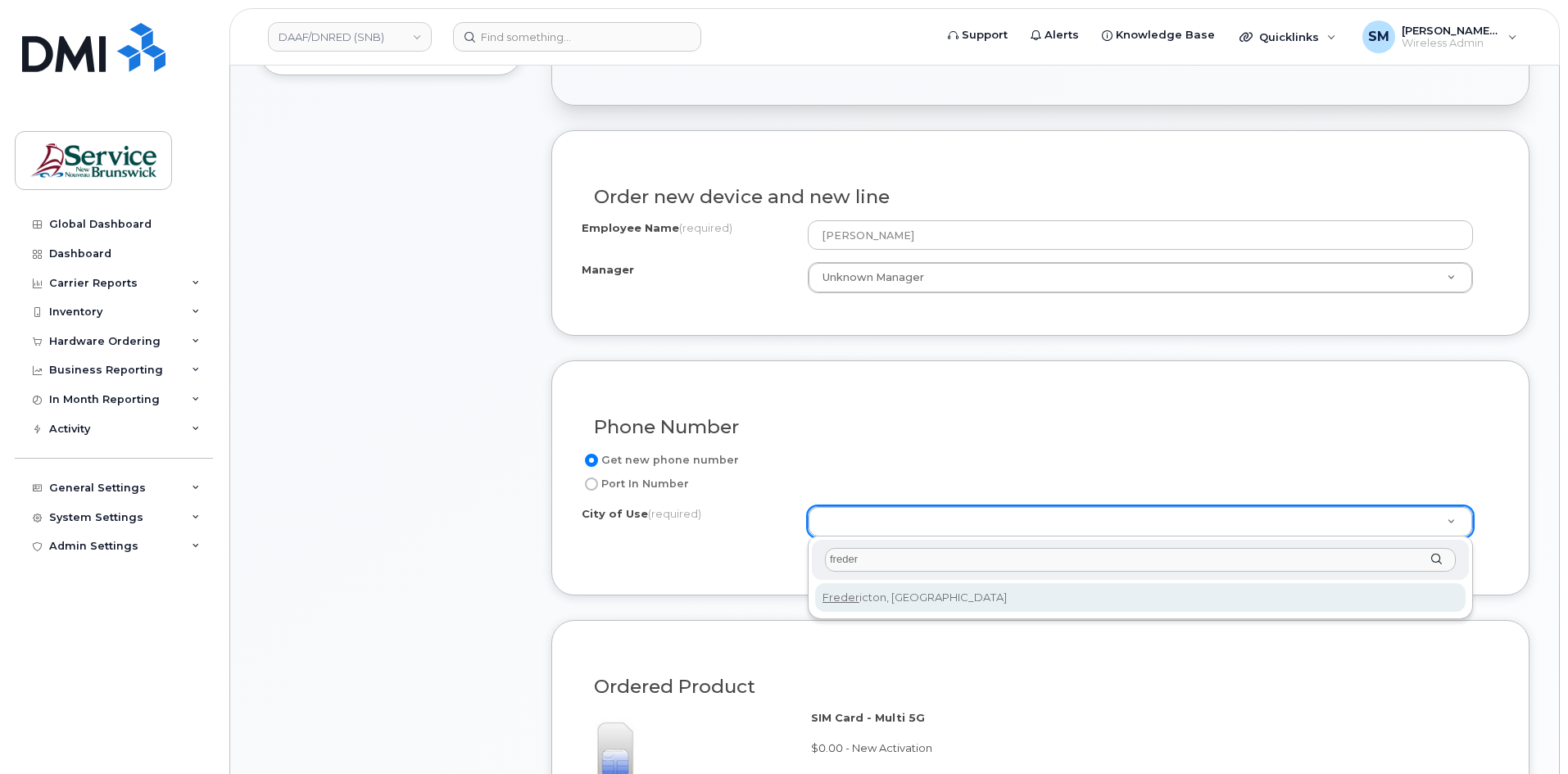
type input "freder"
type input "1578"
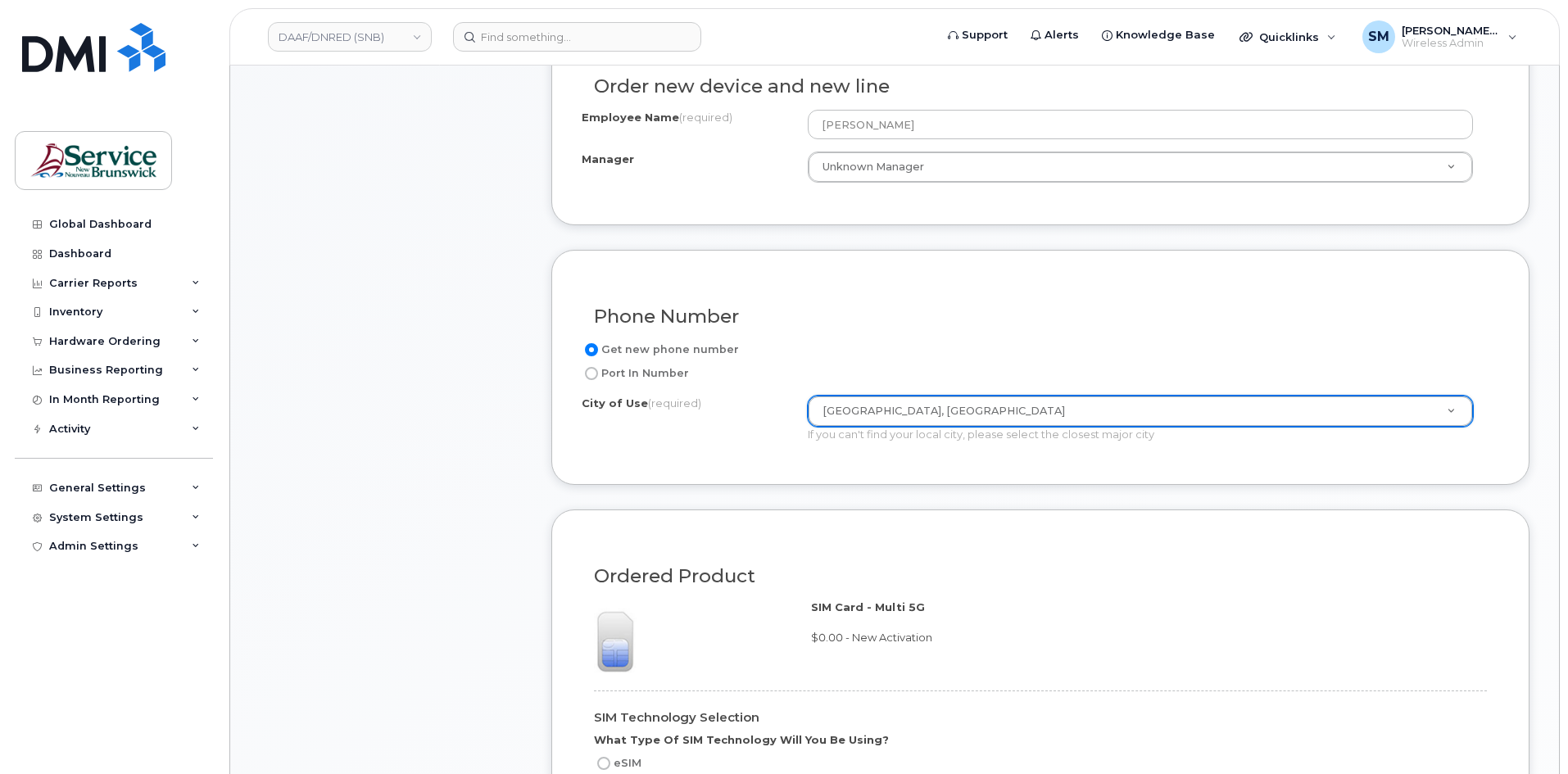
scroll to position [901, 0]
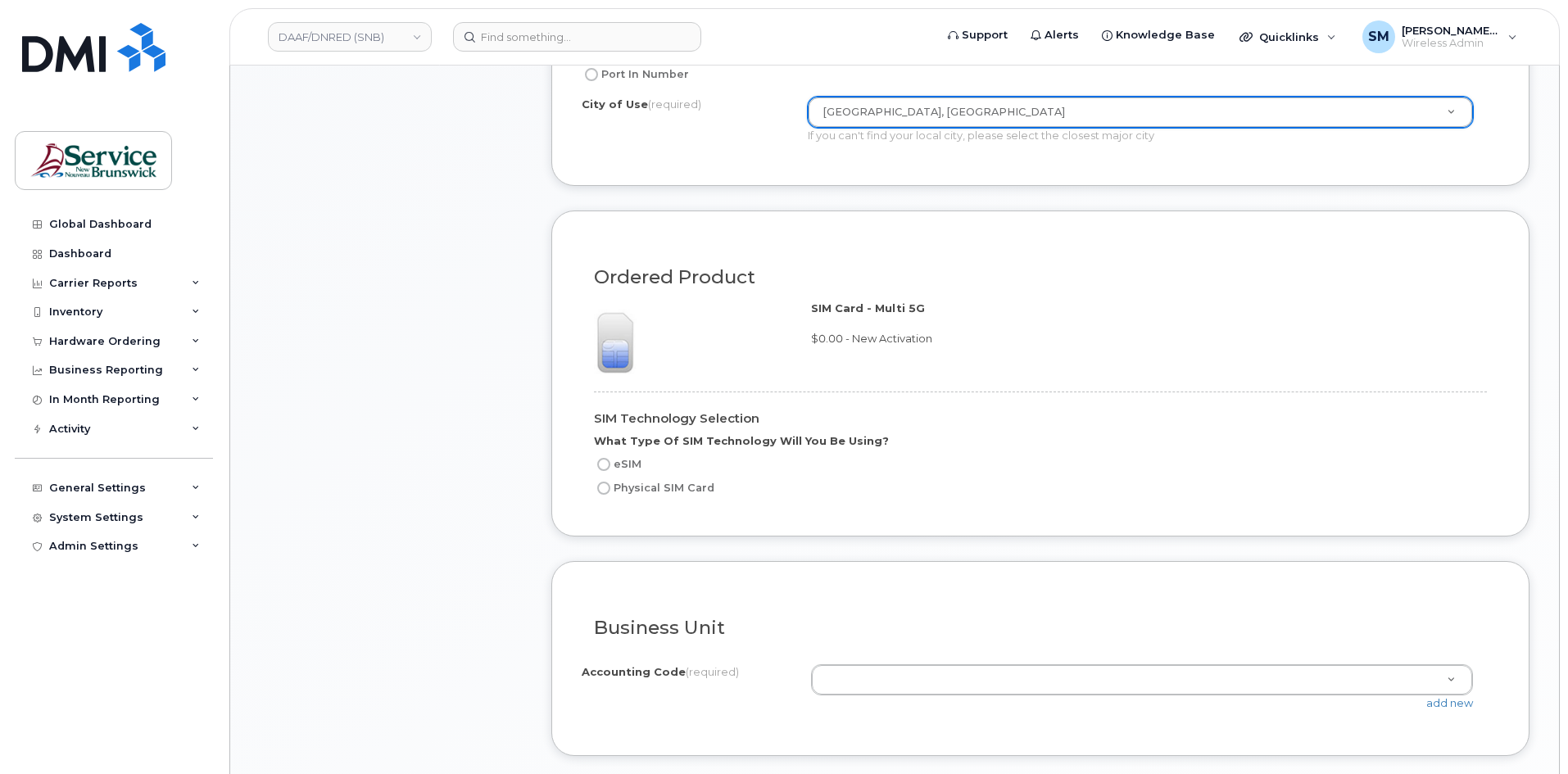
click at [644, 486] on label "Physical SIM Card" at bounding box center [654, 488] width 120 height 20
click at [610, 486] on input "Physical SIM Card" at bounding box center [604, 488] width 13 height 13
radio input "true"
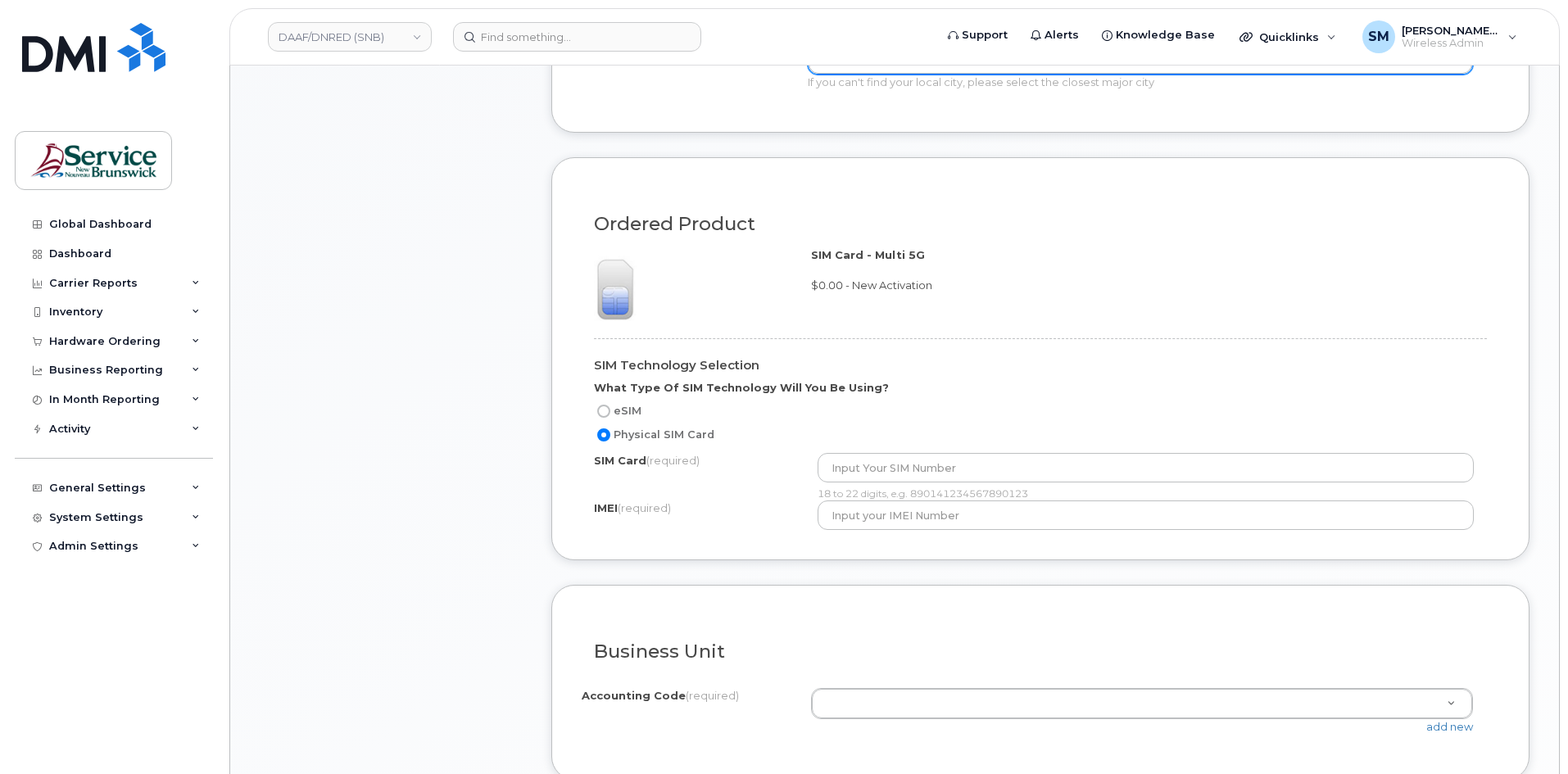
scroll to position [983, 0]
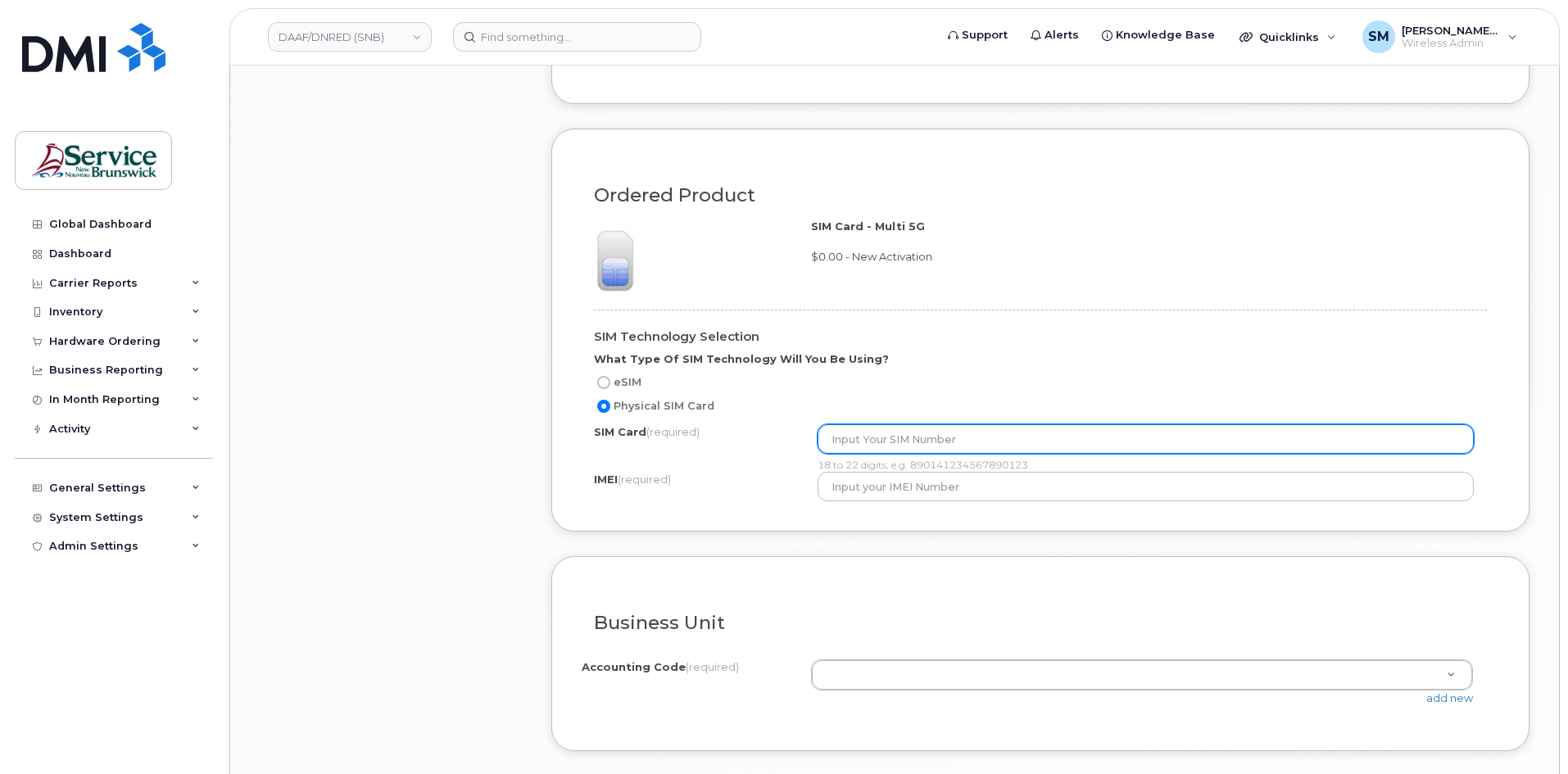
click at [921, 426] on input "text" at bounding box center [1146, 439] width 656 height 30
type input "N/A"
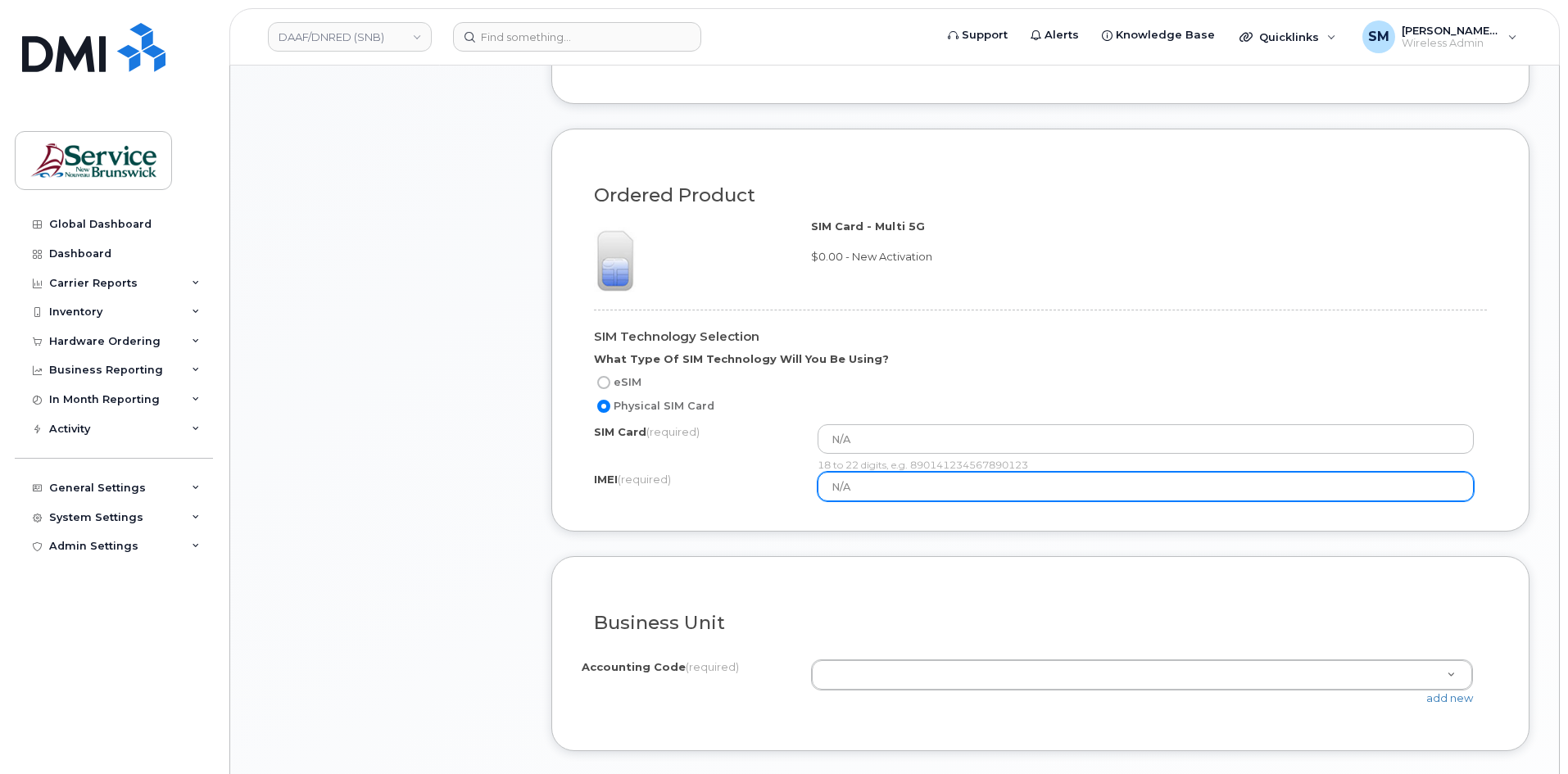
drag, startPoint x: 861, startPoint y: 482, endPoint x: 803, endPoint y: 488, distance: 58.3
click at [803, 488] on div "IMEI (required) N/A" at bounding box center [1040, 486] width 893 height 30
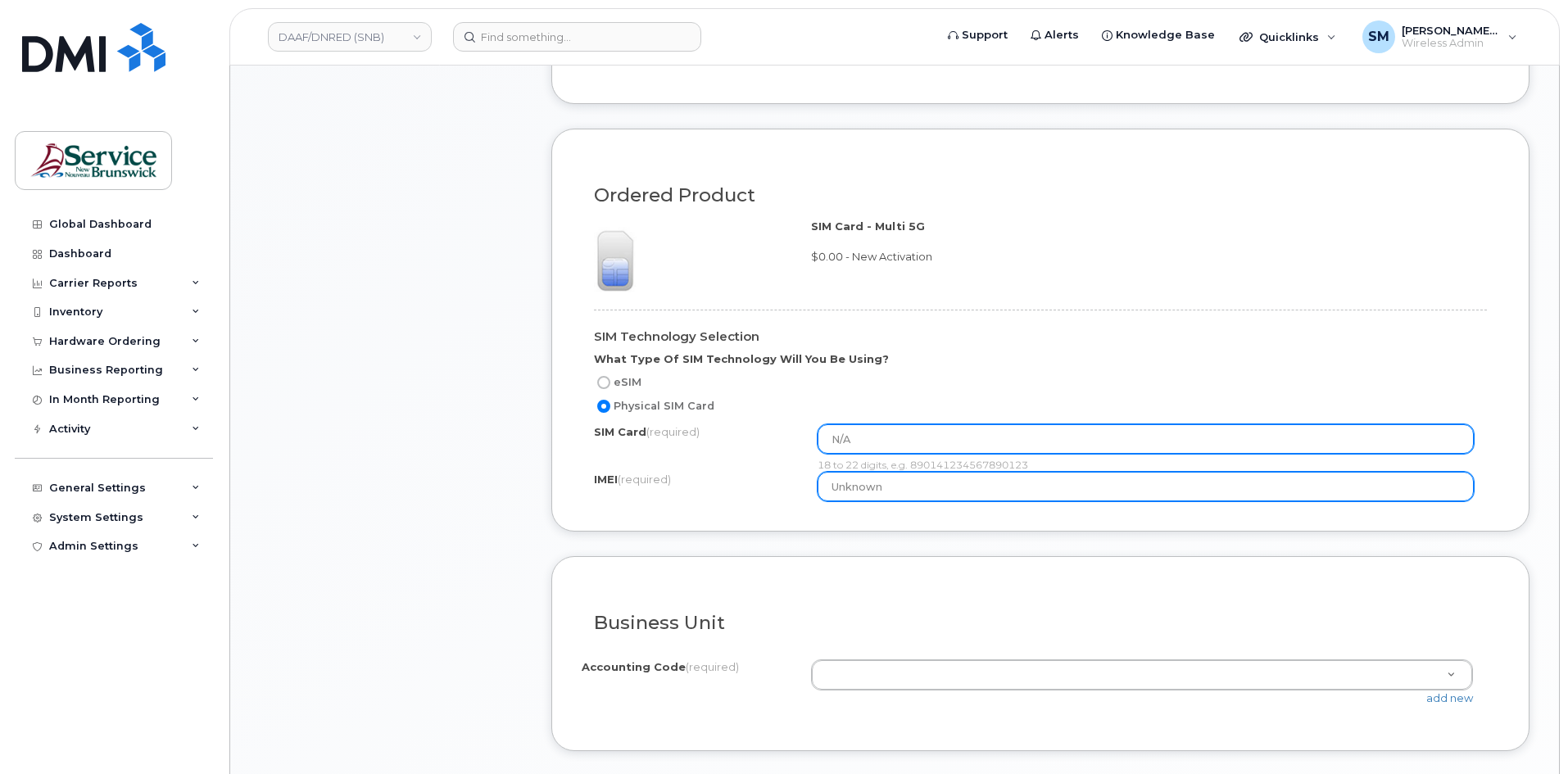
type input "Unknown"
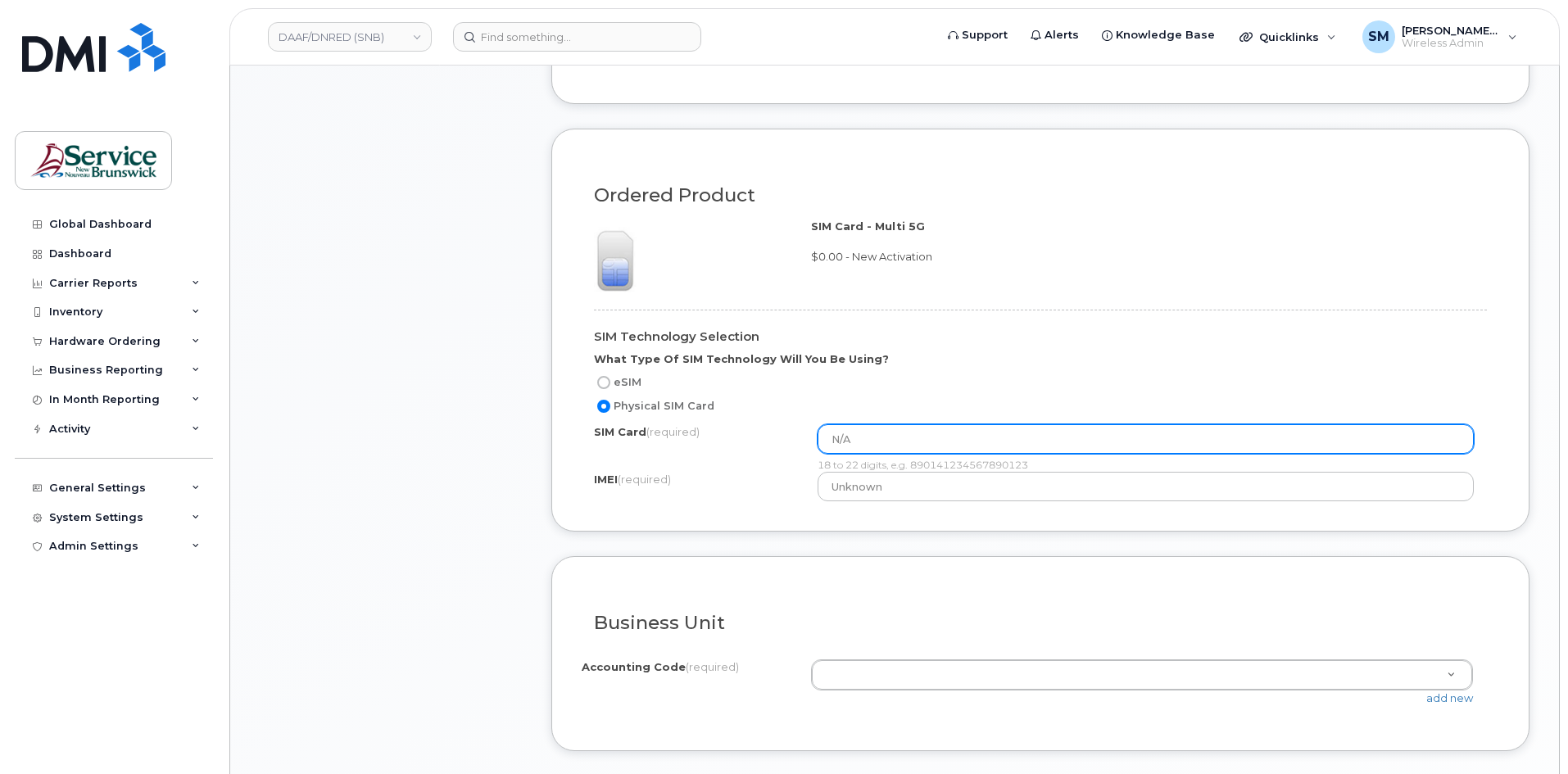
drag, startPoint x: 885, startPoint y: 440, endPoint x: 765, endPoint y: 415, distance: 122.6
click at [765, 415] on div "SIM Technology Selection What Type Of SIM Technology Will You Be Using? eSIM Ph…" at bounding box center [1040, 398] width 917 height 205
type input "Unknown"
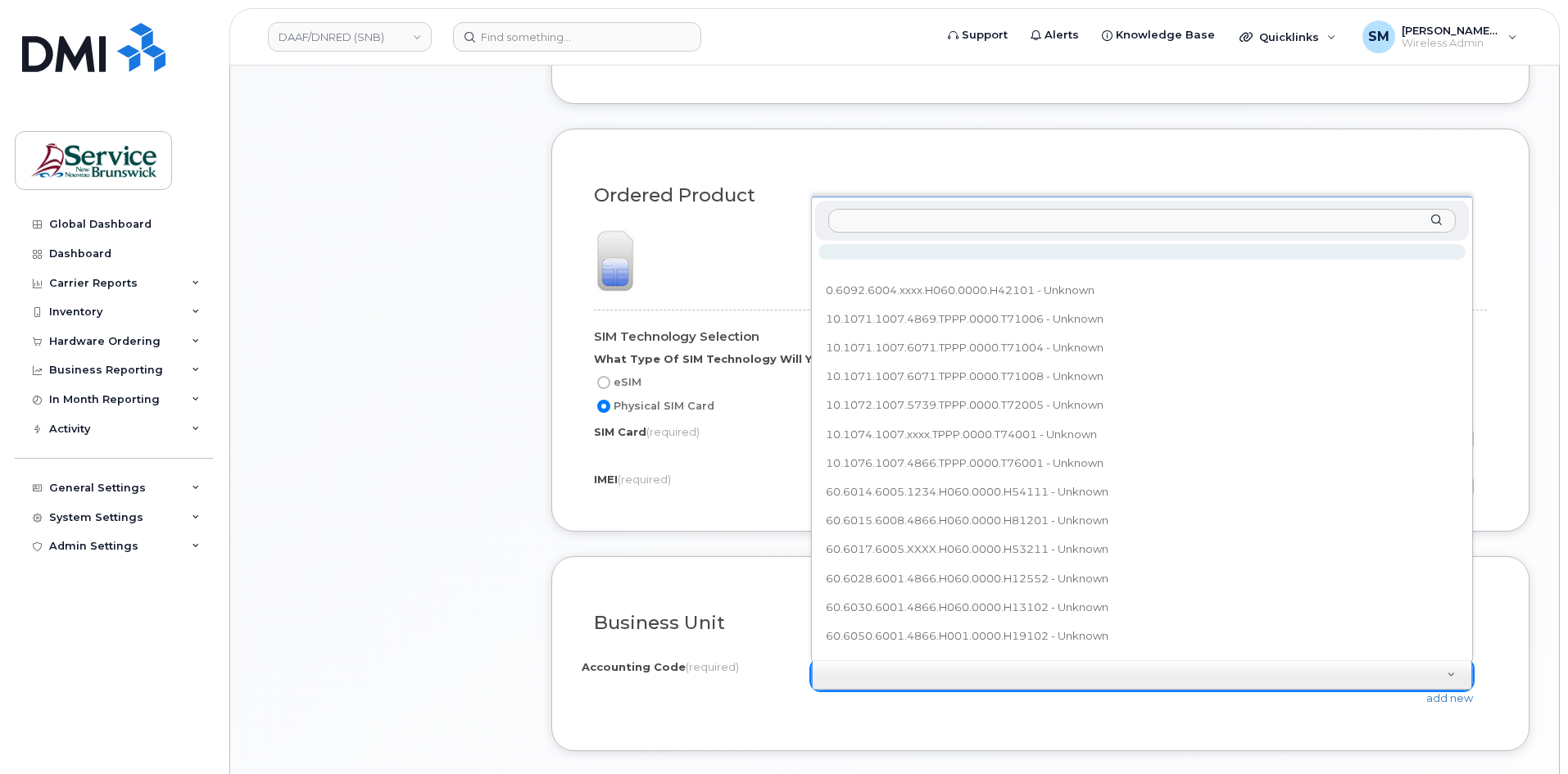
type input "60.6041.6005.0000.H060.0000.H57213"
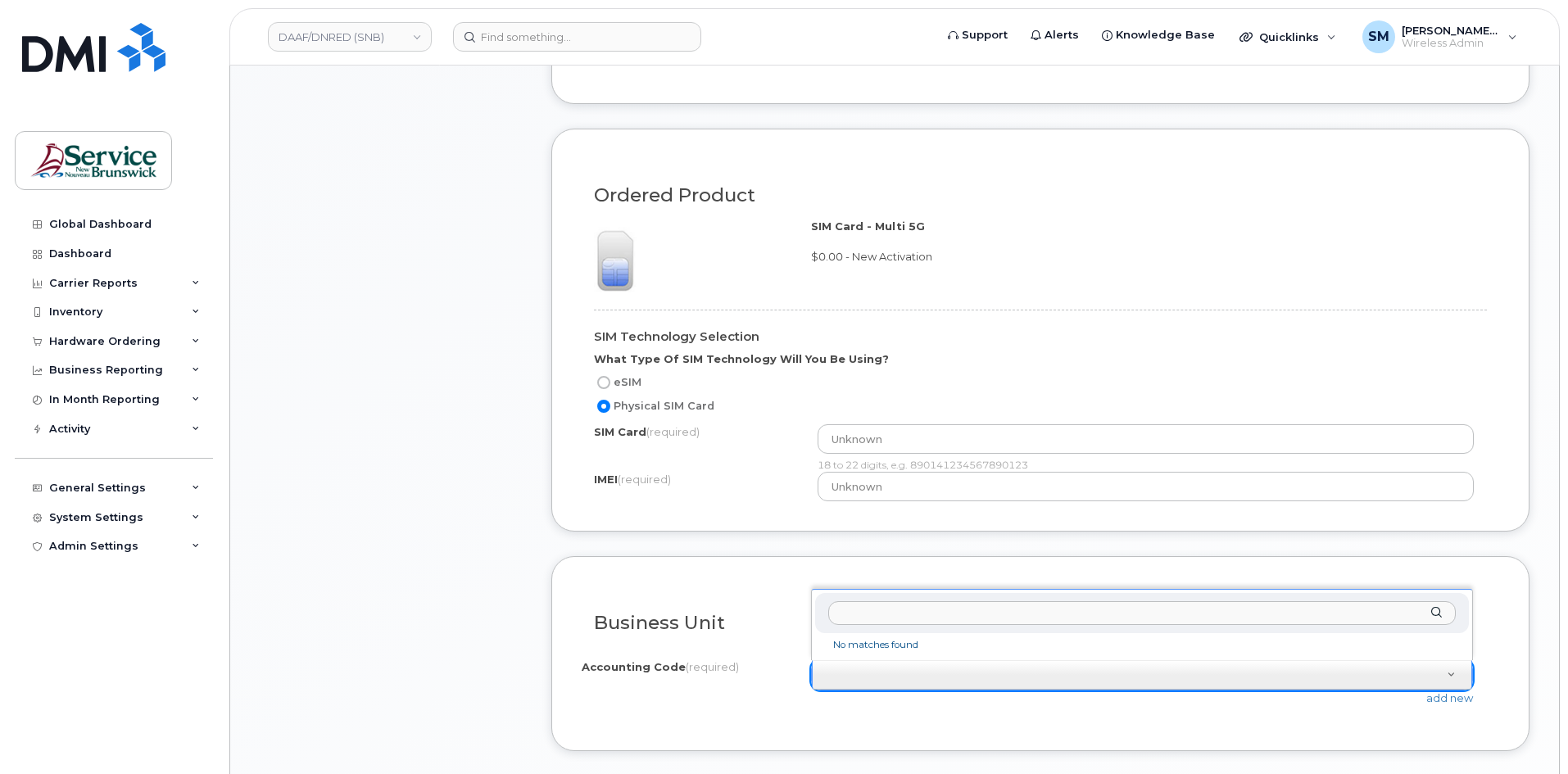
drag, startPoint x: 721, startPoint y: 594, endPoint x: 841, endPoint y: 590, distance: 120.1
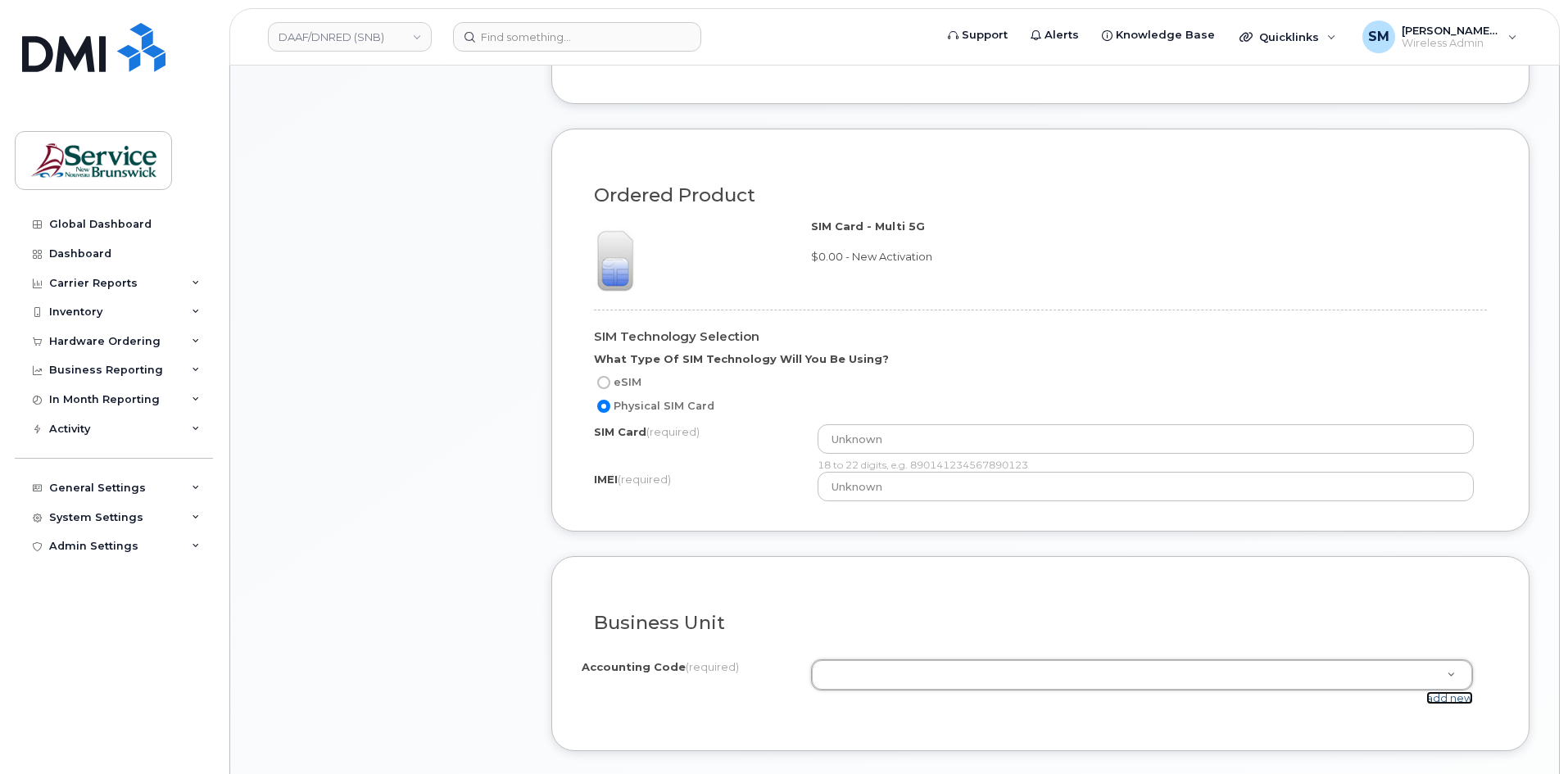
click at [1454, 698] on link "add new" at bounding box center [1449, 698] width 47 height 13
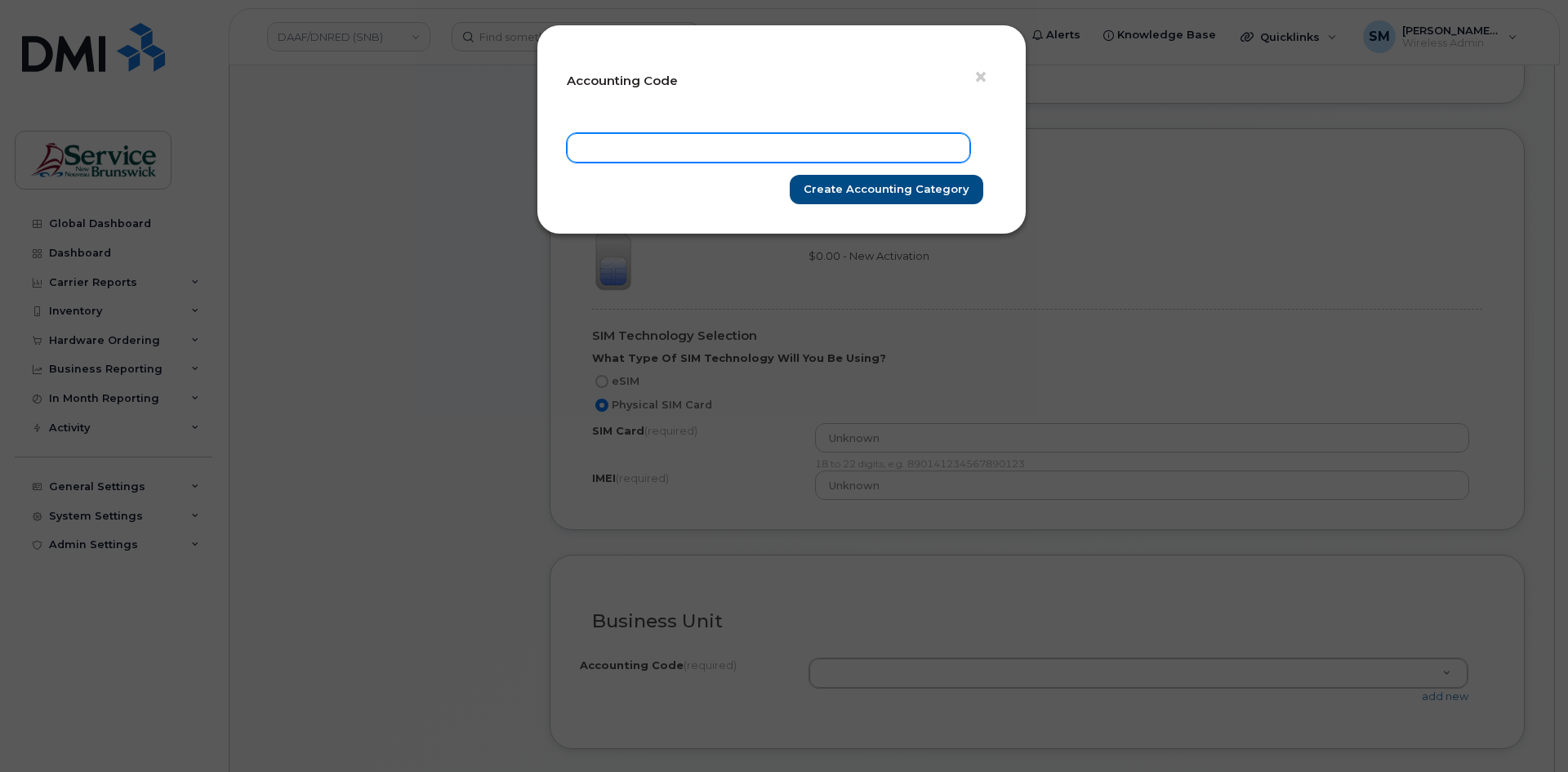
click at [782, 148] on input "text" at bounding box center [769, 148] width 404 height 30
paste input "60.6041.6005.0000.H060.0000.H57213"
type input "60.6041.6005.0000.H060.0000.H57213"
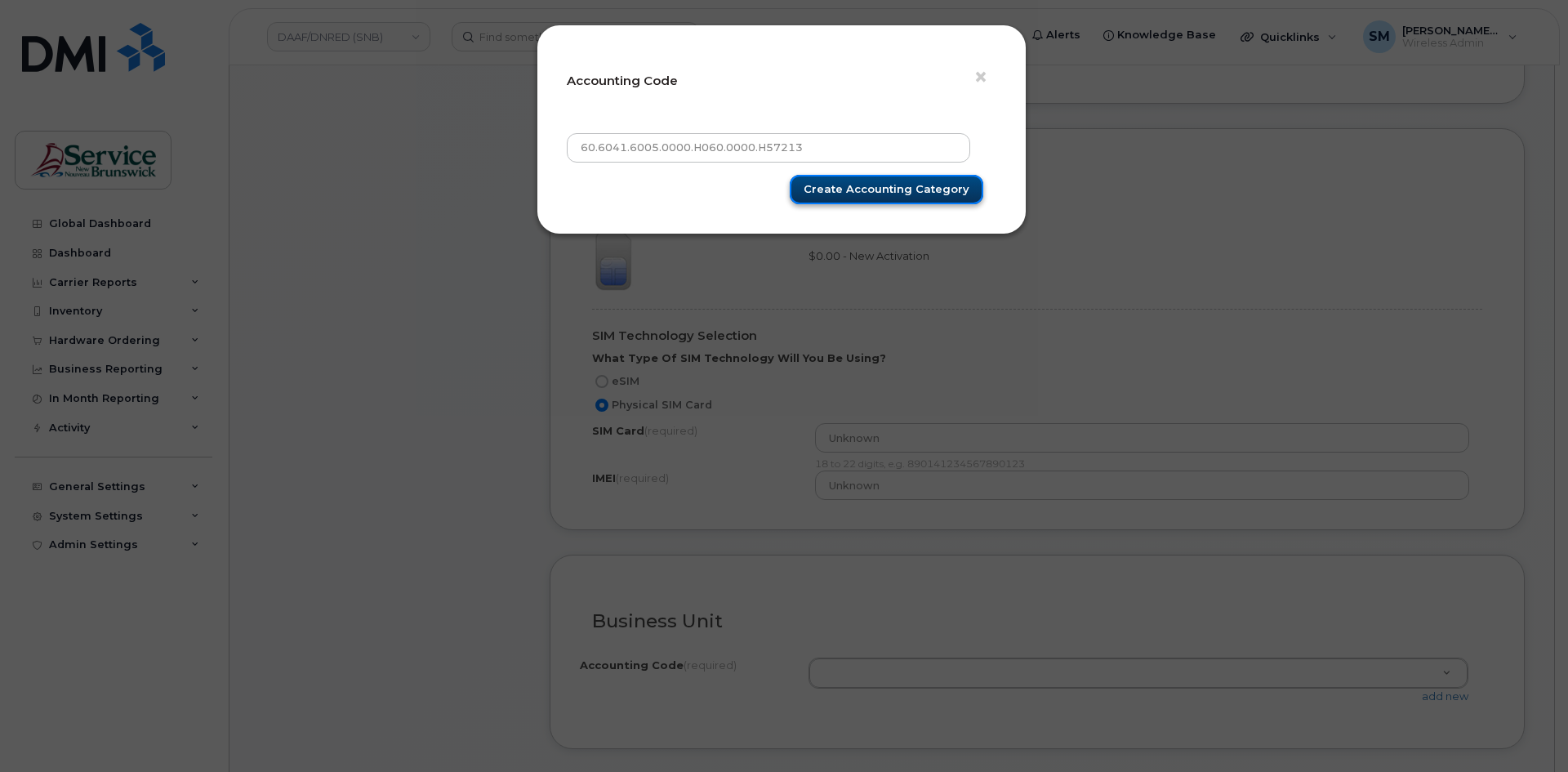
click at [886, 183] on input "Create Accounting category" at bounding box center [887, 190] width 194 height 30
type input "Create Accounting category"
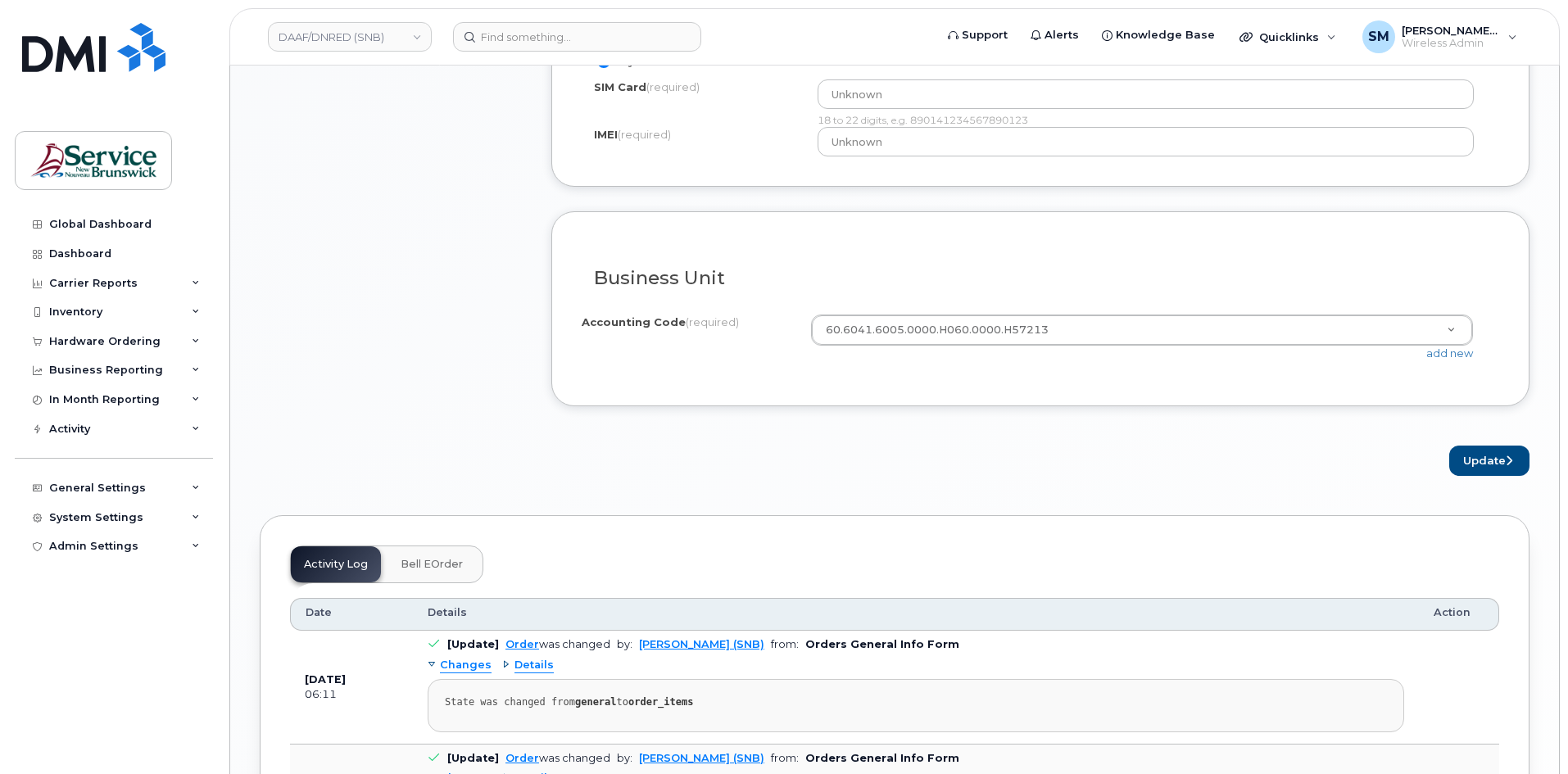
scroll to position [1474, 0]
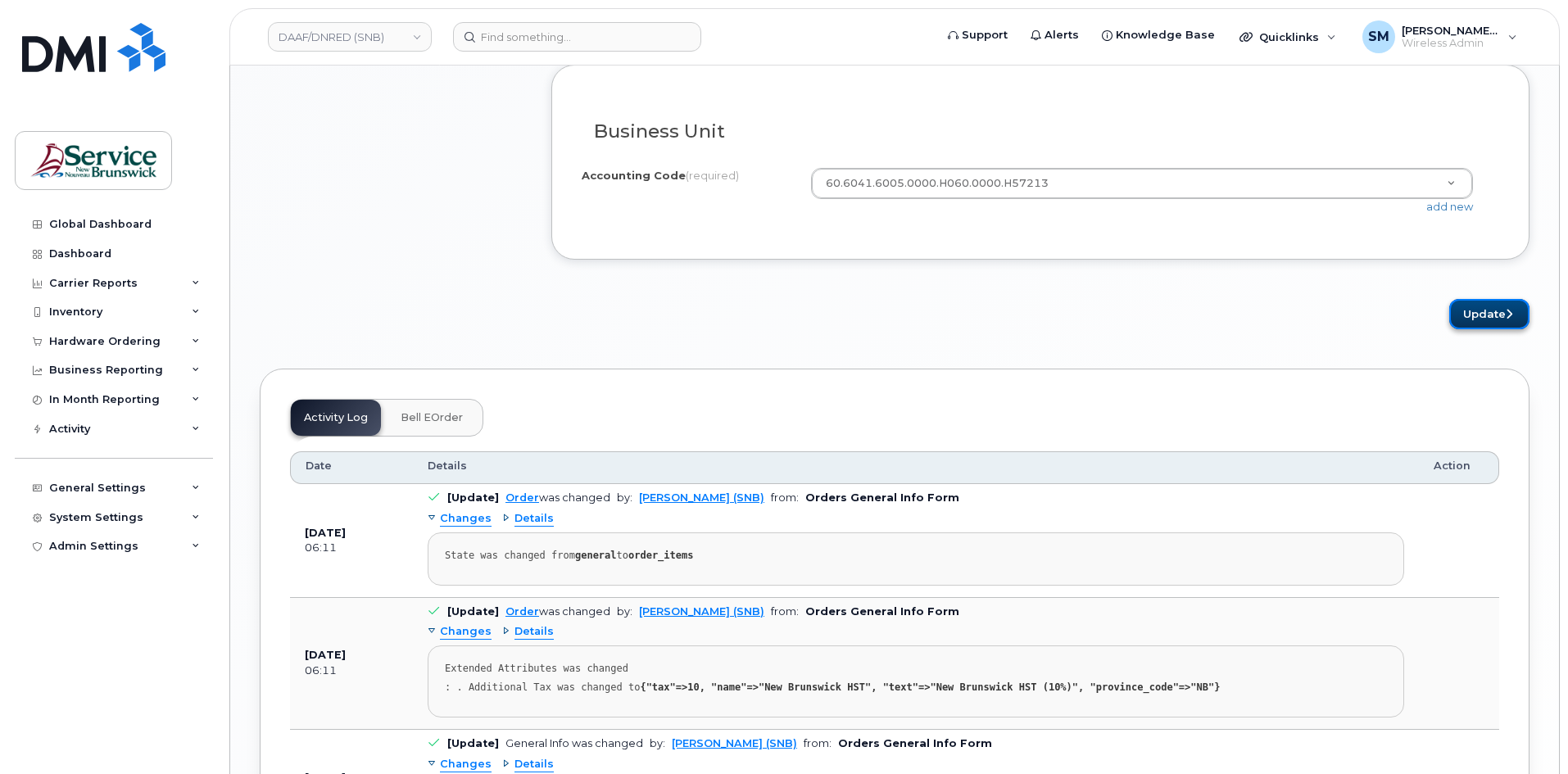
click at [1489, 320] on button "Update" at bounding box center [1489, 313] width 81 height 30
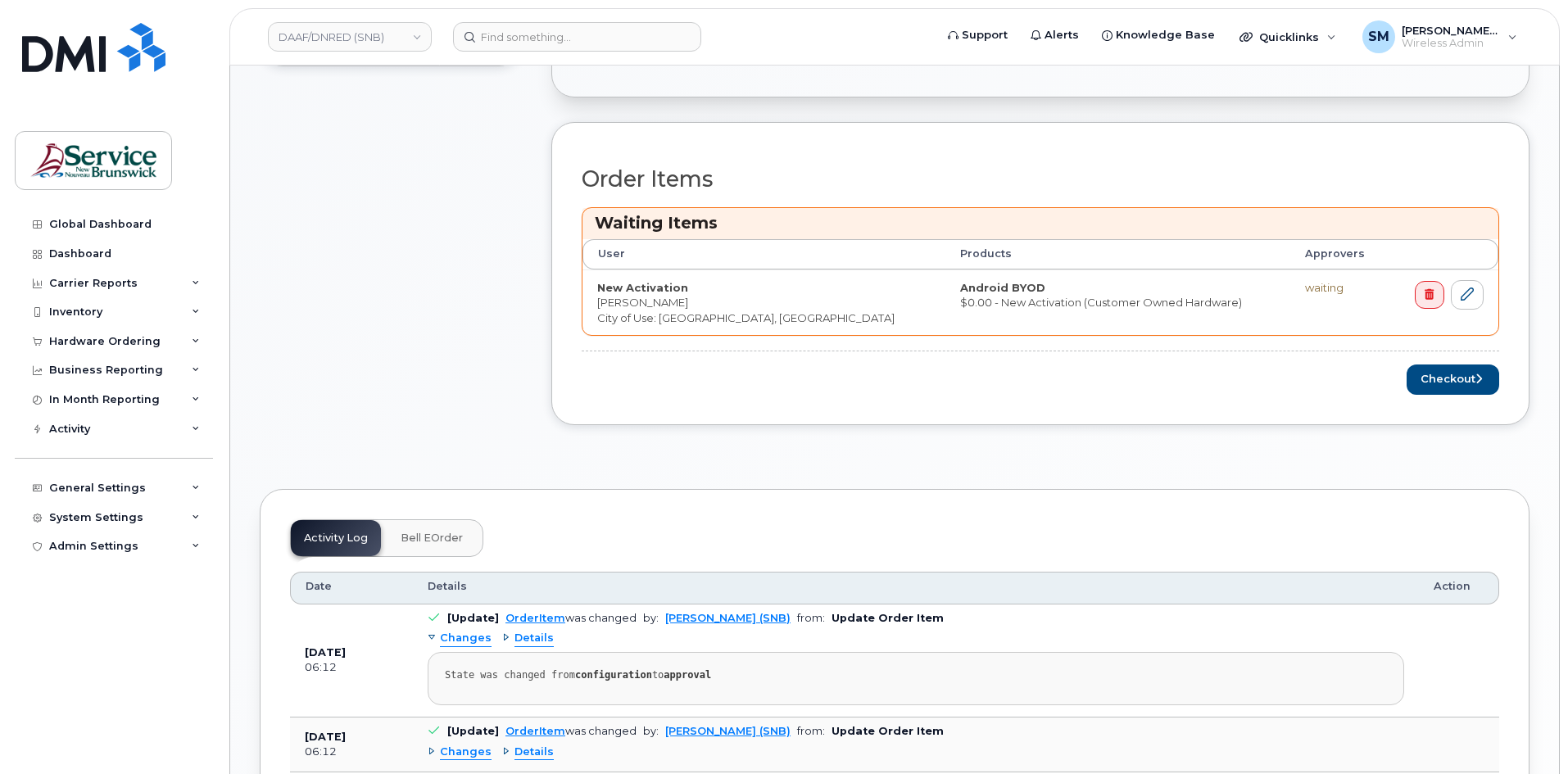
scroll to position [573, 0]
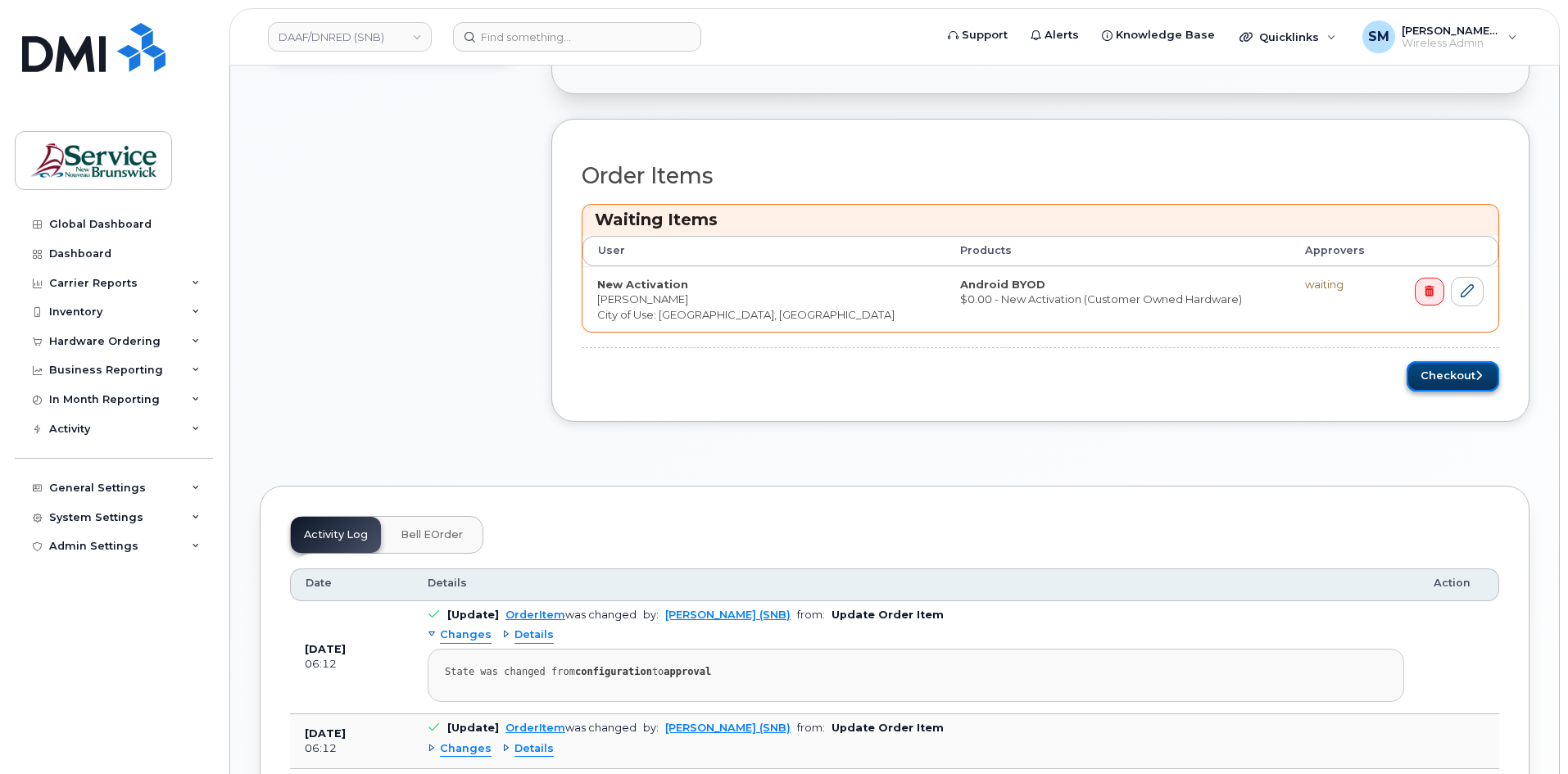
click at [1451, 386] on button "Checkout" at bounding box center [1452, 376] width 92 height 30
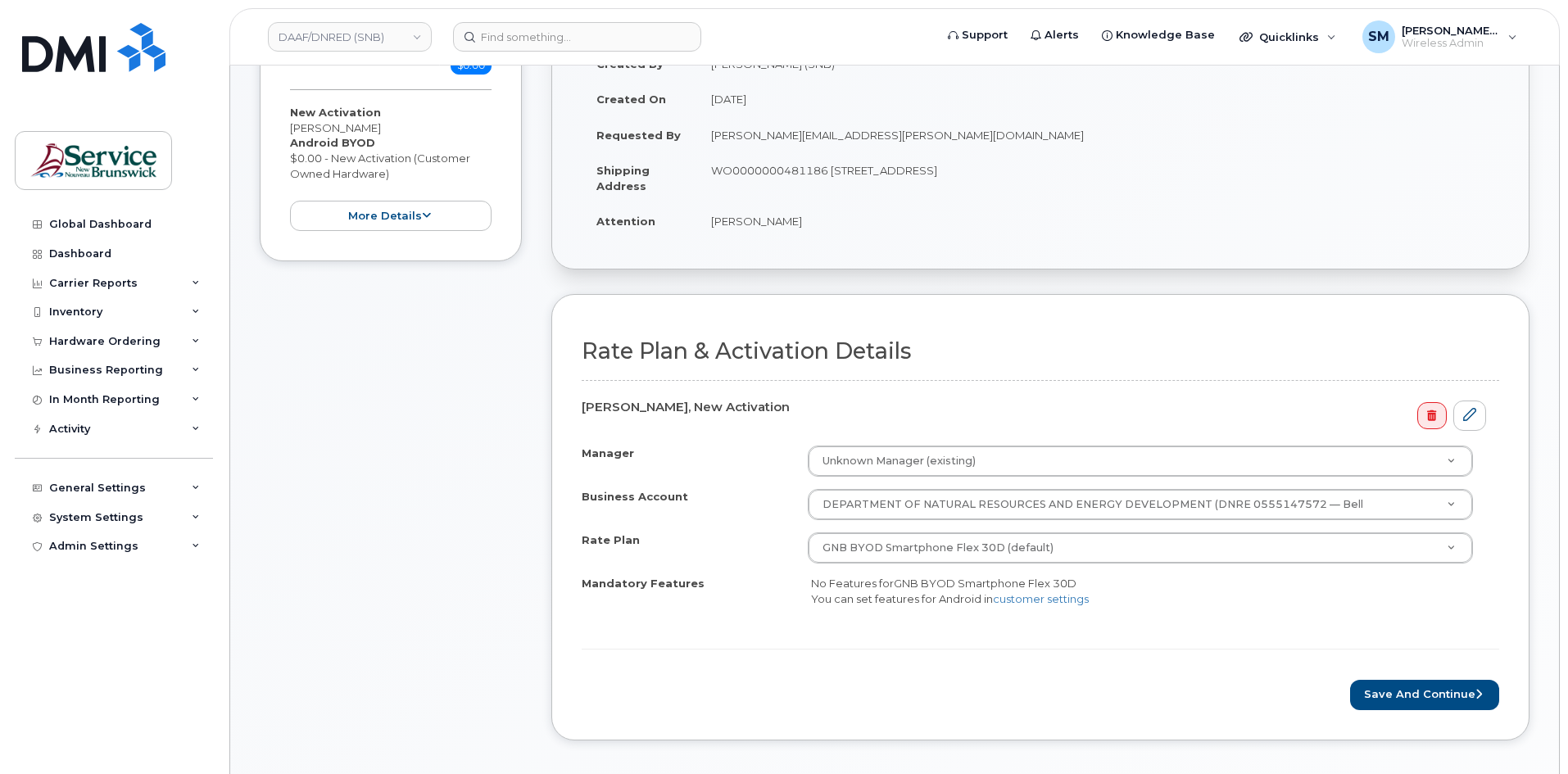
scroll to position [491, 0]
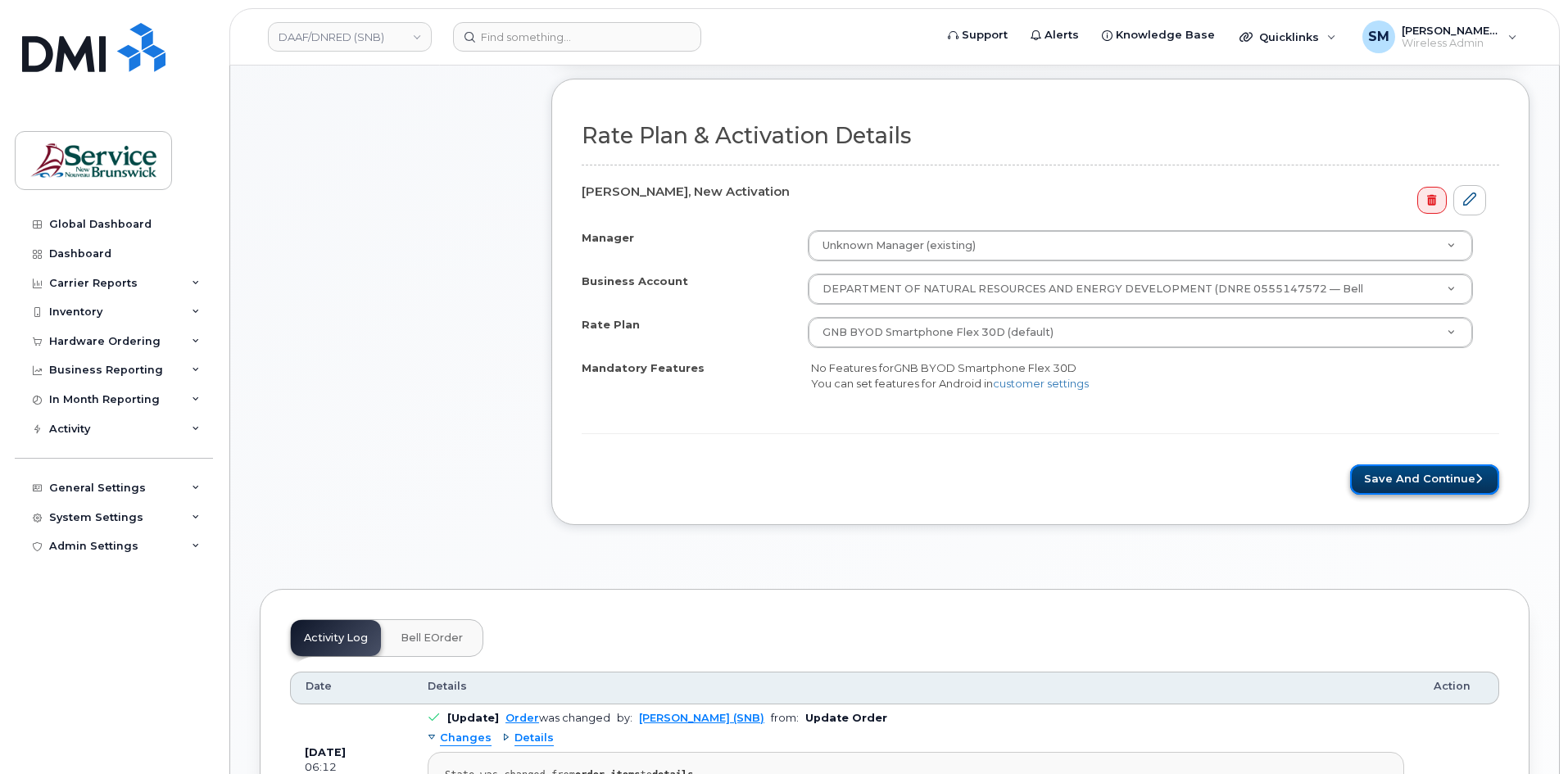
click at [1419, 484] on button "Save and Continue" at bounding box center [1424, 479] width 149 height 30
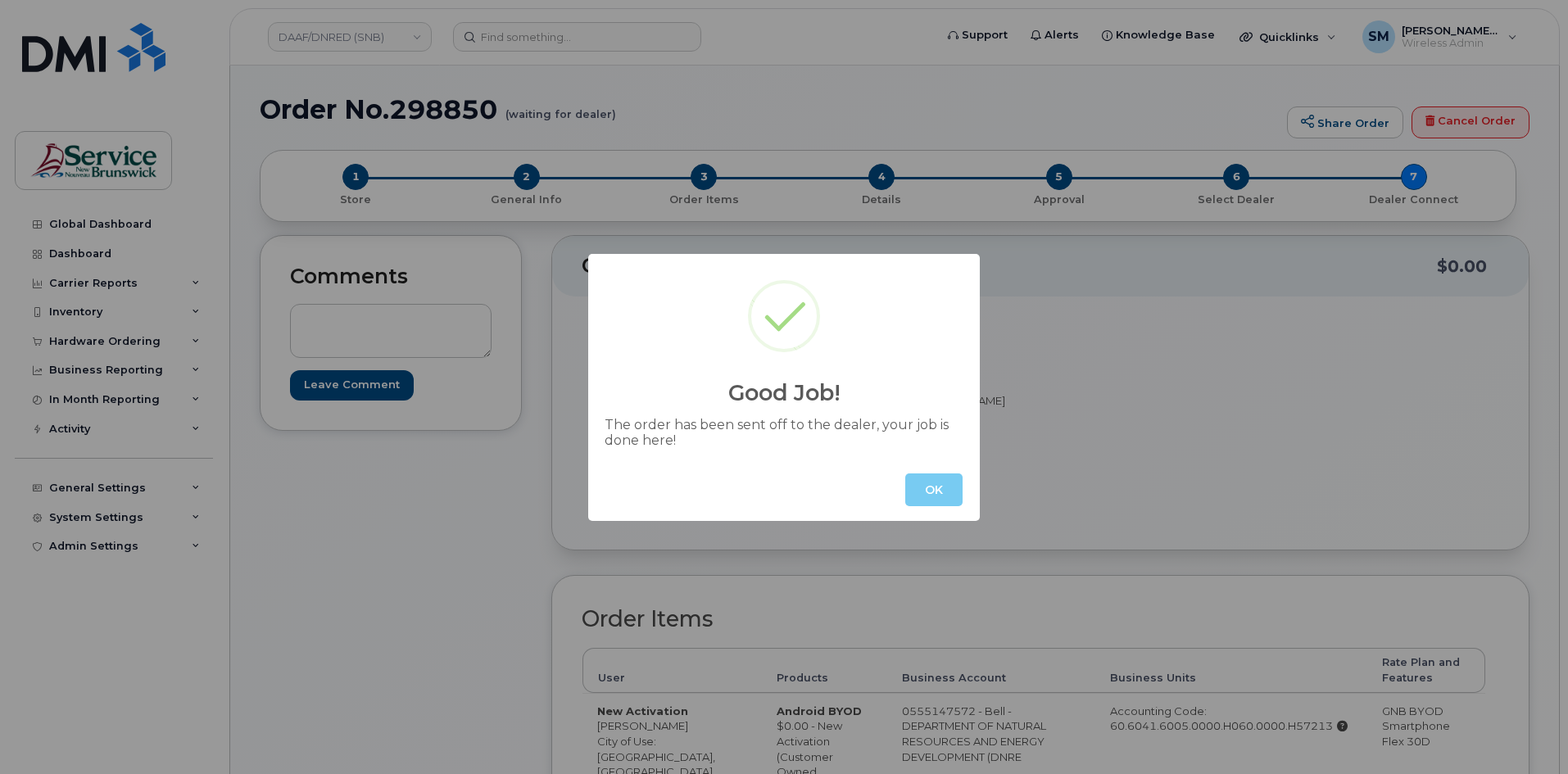
click at [915, 484] on button "OK" at bounding box center [934, 489] width 58 height 33
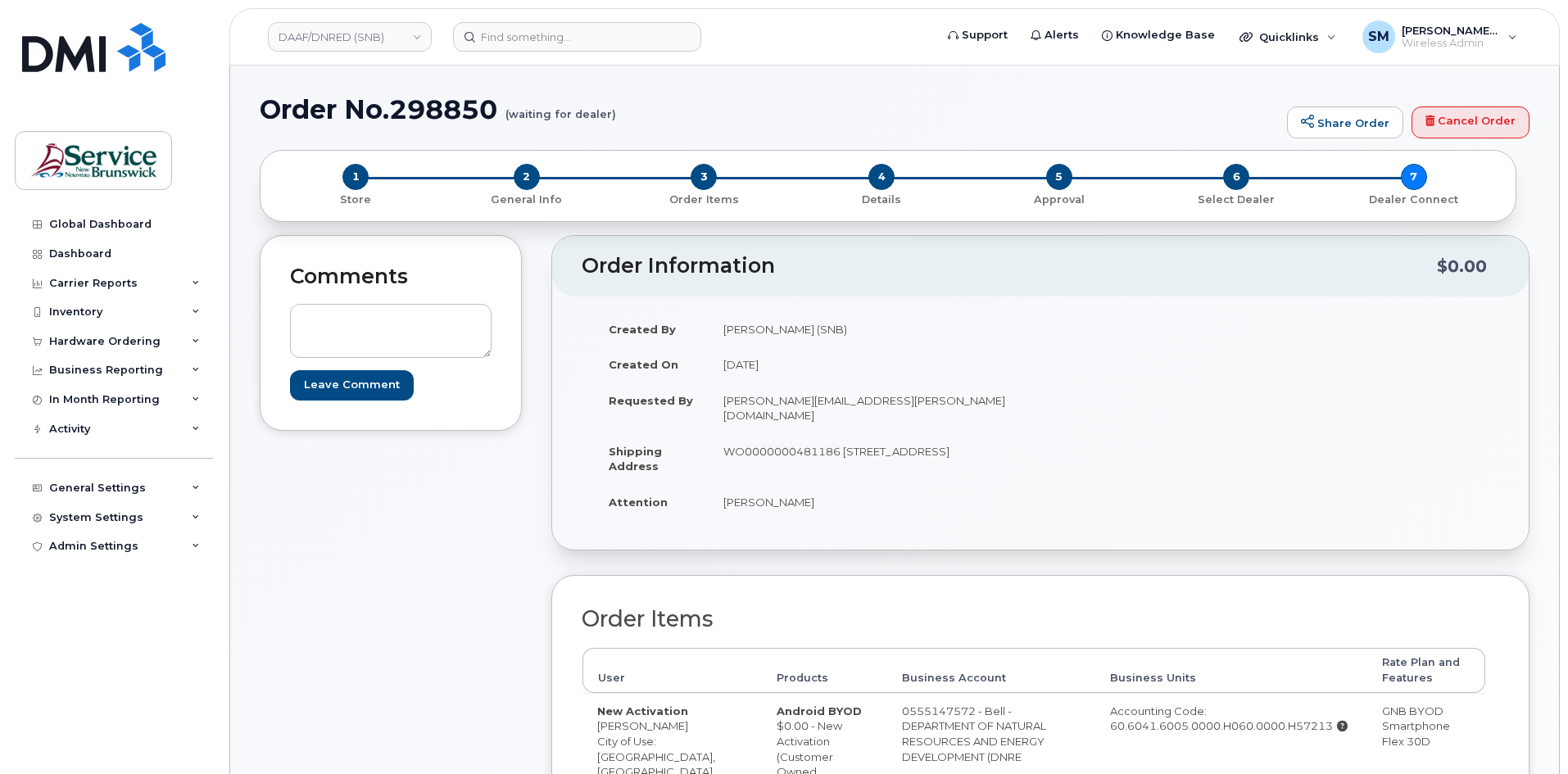
click at [433, 111] on h1 "Order No.298850 (waiting for dealer)" at bounding box center [769, 109] width 1018 height 29
click at [434, 111] on h1 "Order No.298850 (waiting for dealer)" at bounding box center [769, 109] width 1018 height 29
copy h1 "298850"
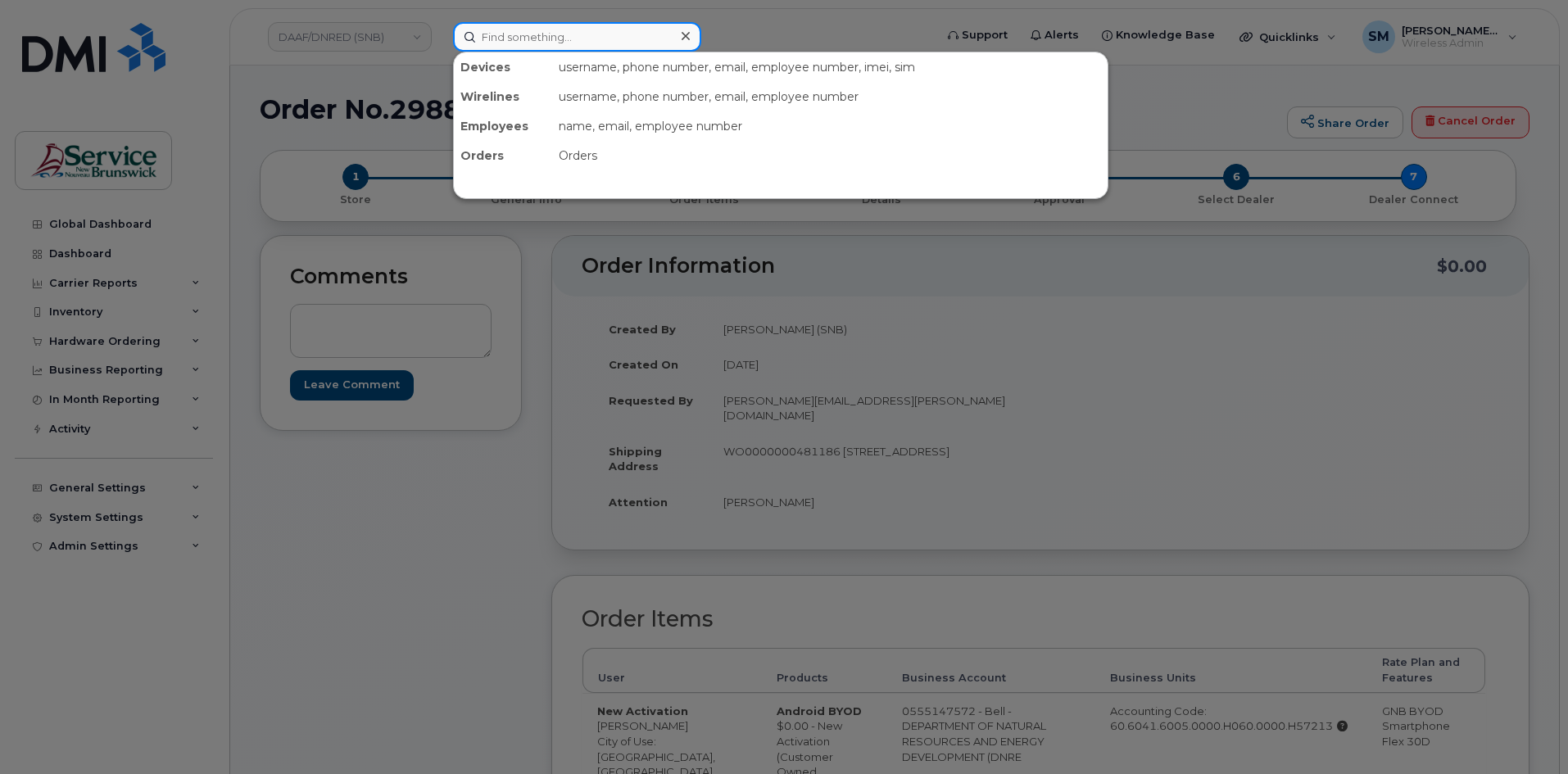
click at [601, 39] on input at bounding box center [578, 37] width 248 height 30
paste input "5062276937"
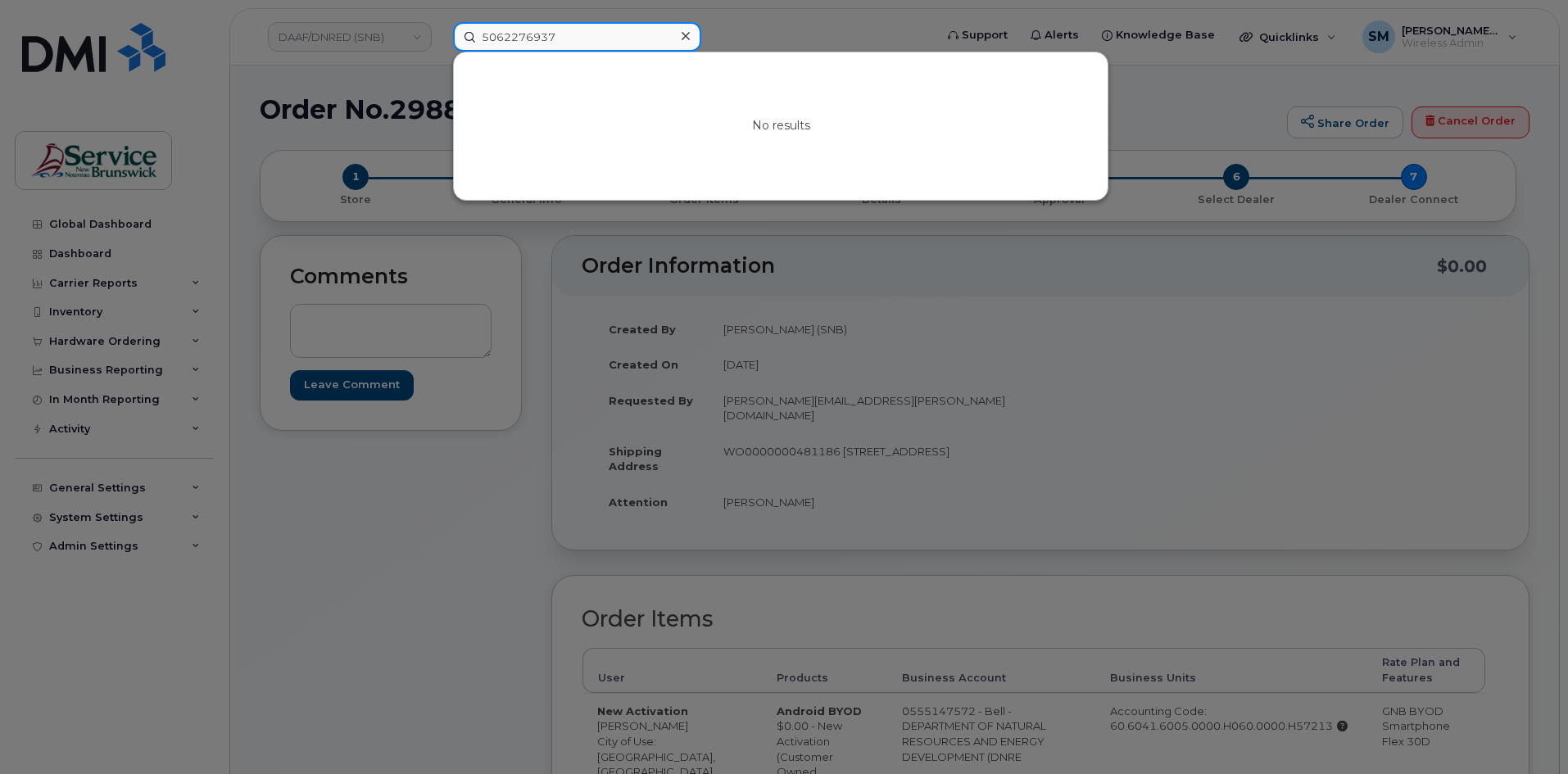
type input "5062276937"
